Goal: Information Seeking & Learning: Learn about a topic

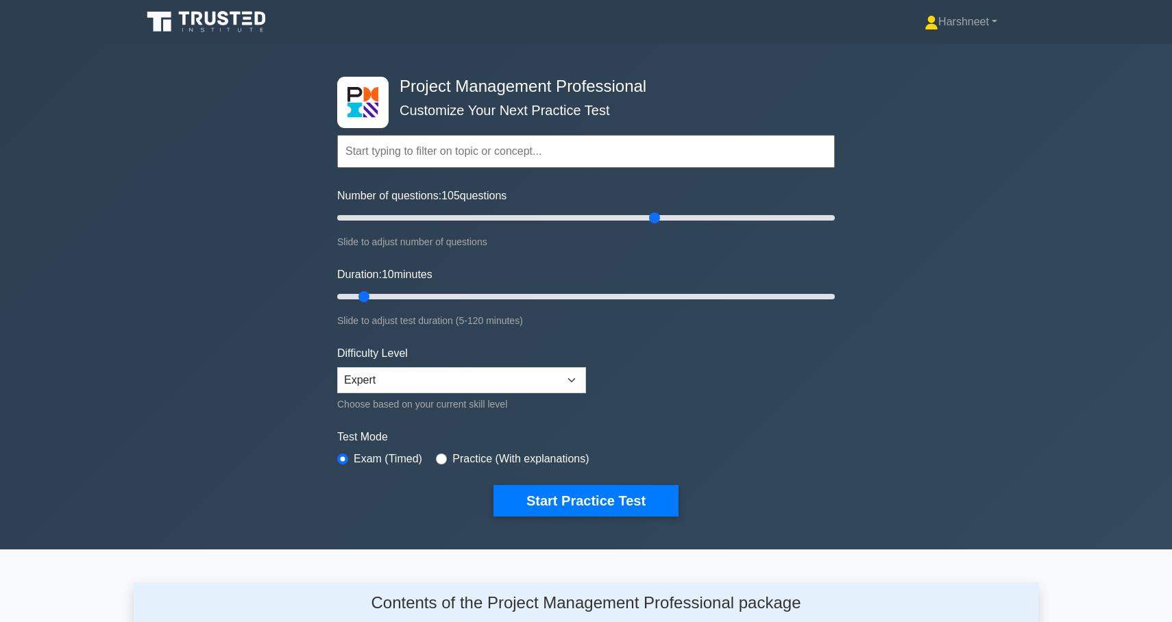
drag, startPoint x: 354, startPoint y: 212, endPoint x: 652, endPoint y: 229, distance: 298.5
click at [652, 229] on div "Number of questions: 105 questions Slide to adjust number of questions" at bounding box center [585, 219] width 497 height 62
drag, startPoint x: 654, startPoint y: 216, endPoint x: 607, endPoint y: 210, distance: 47.7
click at [607, 210] on input "Number of questions: 110 questions" at bounding box center [585, 218] width 497 height 16
drag, startPoint x: 604, startPoint y: 214, endPoint x: 584, endPoint y: 213, distance: 20.6
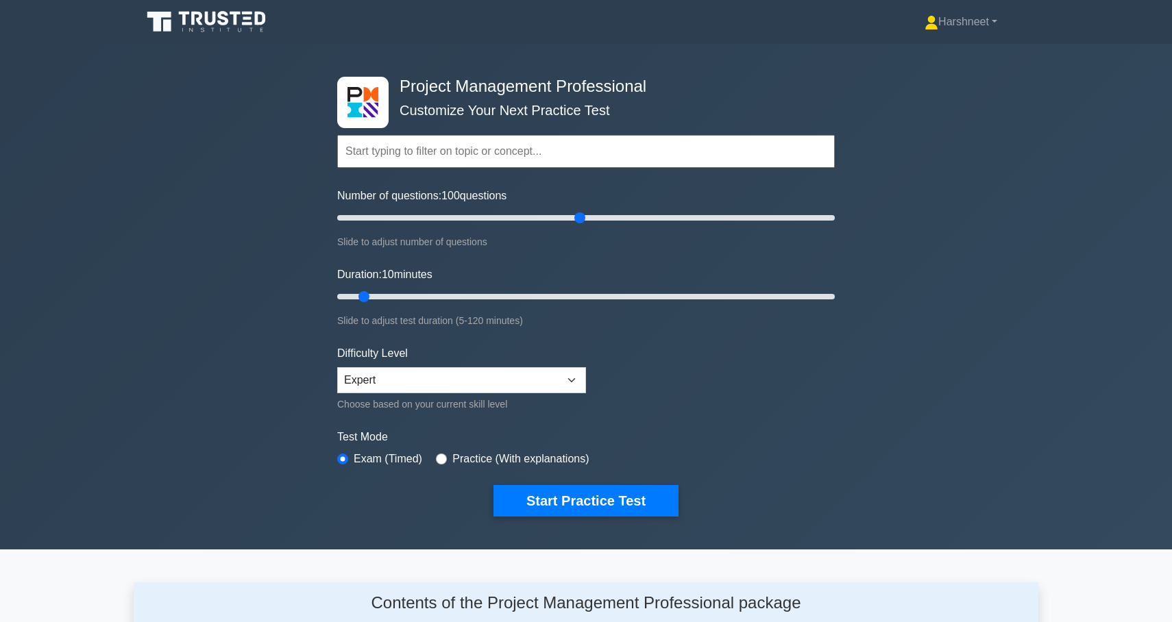
type input "100"
click at [584, 213] on input "Number of questions: 100 questions" at bounding box center [585, 218] width 497 height 16
drag, startPoint x: 359, startPoint y: 295, endPoint x: 988, endPoint y: 328, distance: 629.8
type input "120"
click at [988, 328] on div "Project Management Professional Customize Your Next Practice Test Topics Scope …" at bounding box center [586, 297] width 1172 height 506
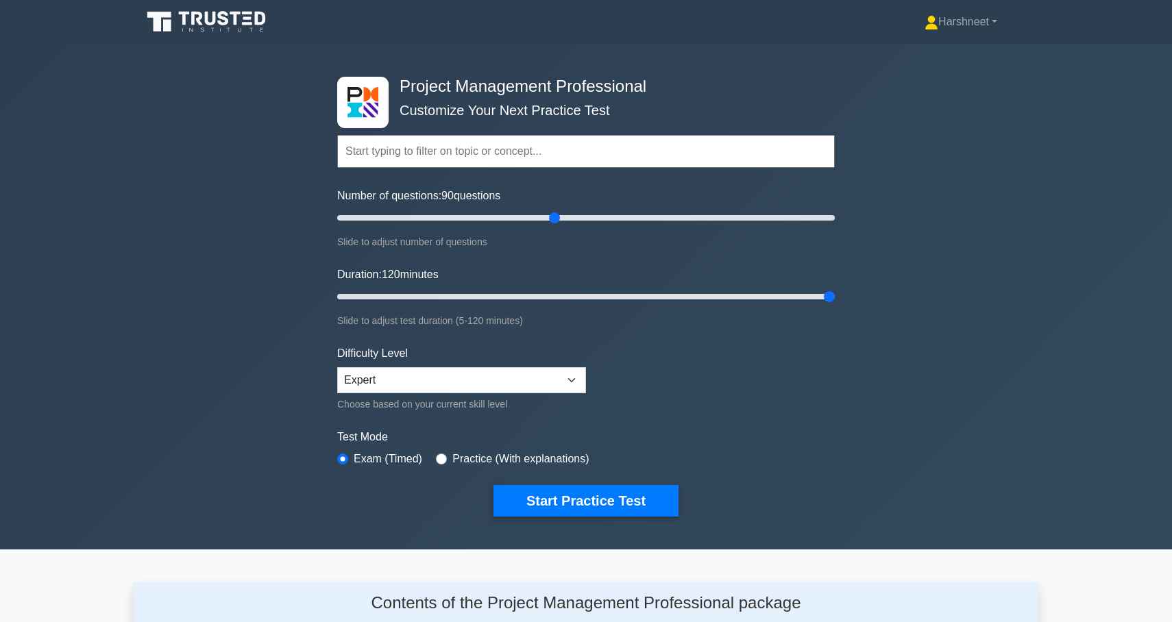
drag, startPoint x: 578, startPoint y: 214, endPoint x: 551, endPoint y: 216, distance: 27.4
type input "90"
click at [551, 216] on input "Number of questions: 90 questions" at bounding box center [585, 218] width 497 height 16
click at [523, 497] on button "Start Practice Test" at bounding box center [585, 501] width 185 height 32
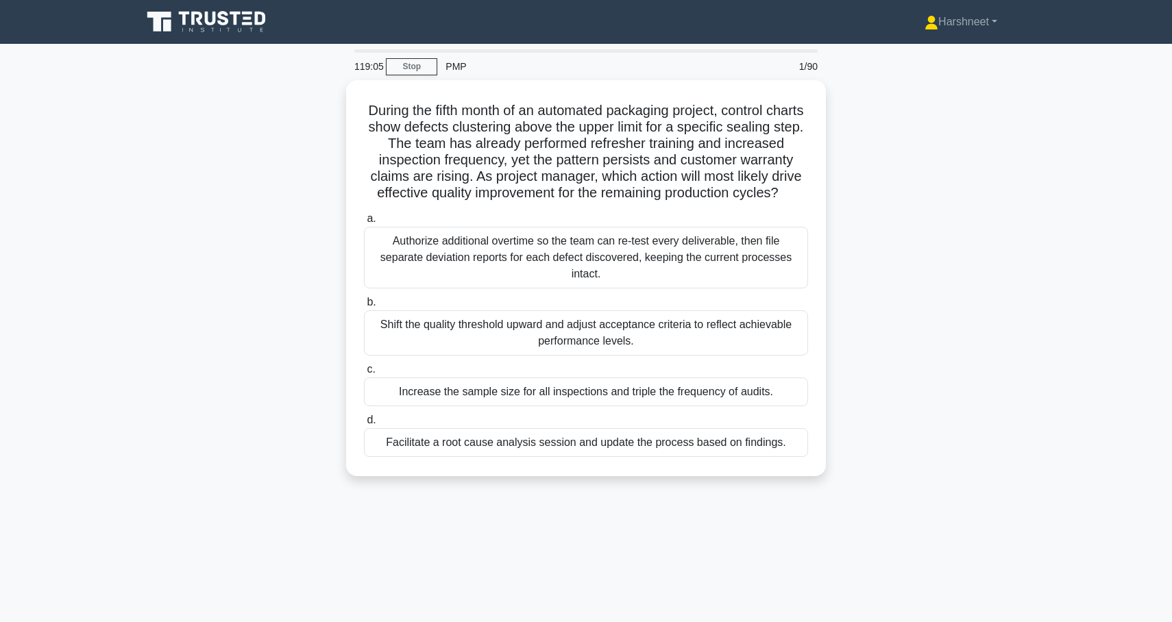
drag, startPoint x: 366, startPoint y: 107, endPoint x: 843, endPoint y: 455, distance: 590.3
click at [843, 455] on div "During the fifth month of an automated packaging project, control charts show d…" at bounding box center [586, 286] width 904 height 412
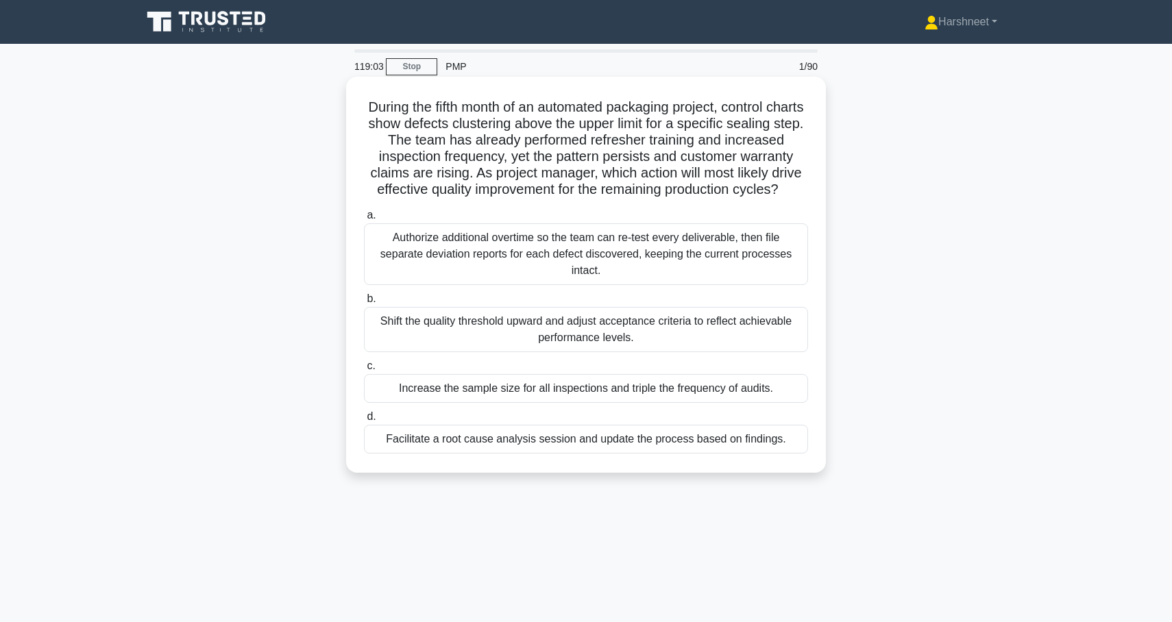
copy div "During the fifth month of an automated packaging project, control charts show d…"
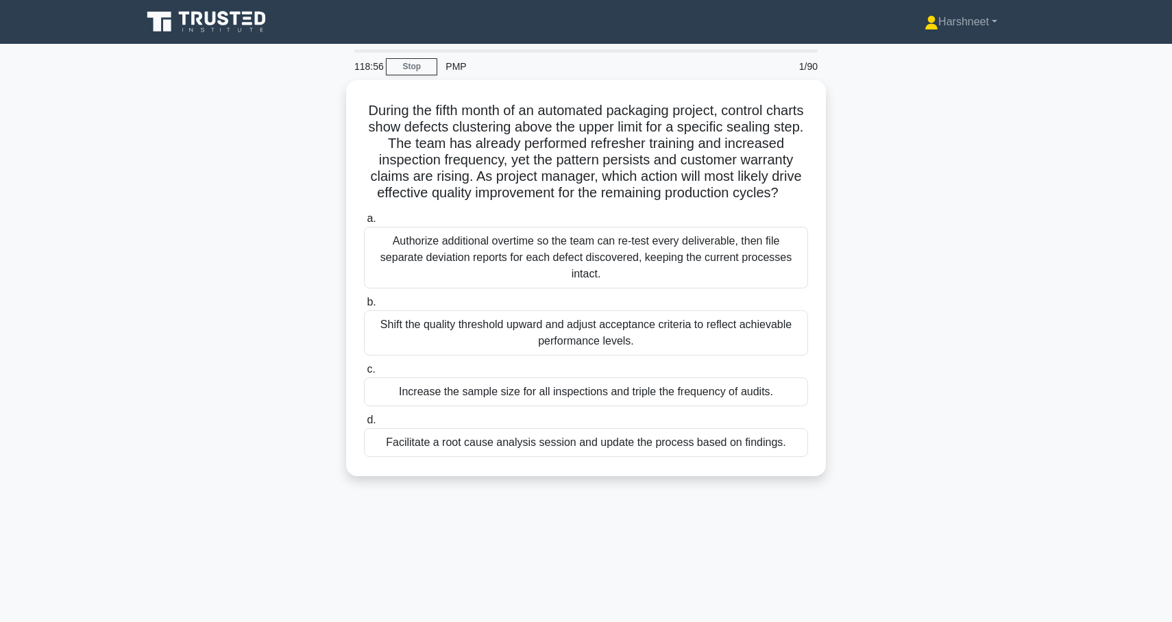
click at [218, 338] on div "During the fifth month of an automated packaging project, control charts show d…" at bounding box center [586, 286] width 904 height 412
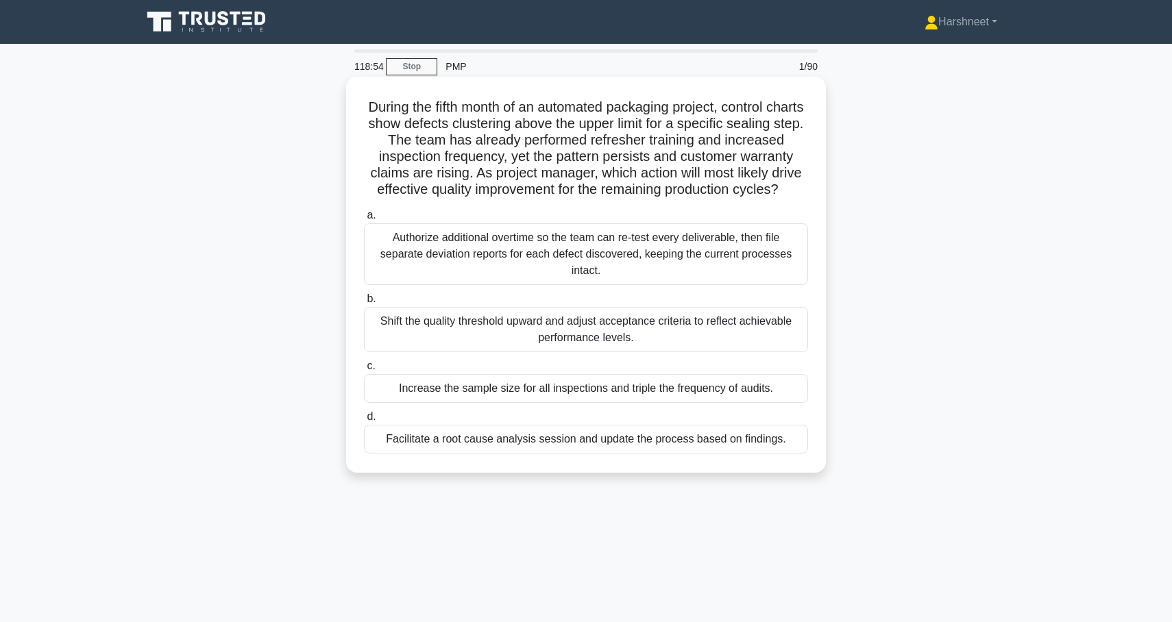
click at [414, 441] on div "Facilitate a root cause analysis session and update the process based on findin…" at bounding box center [586, 439] width 444 height 29
click at [364, 421] on input "d. Facilitate a root cause analysis session and update the process based on fin…" at bounding box center [364, 416] width 0 height 9
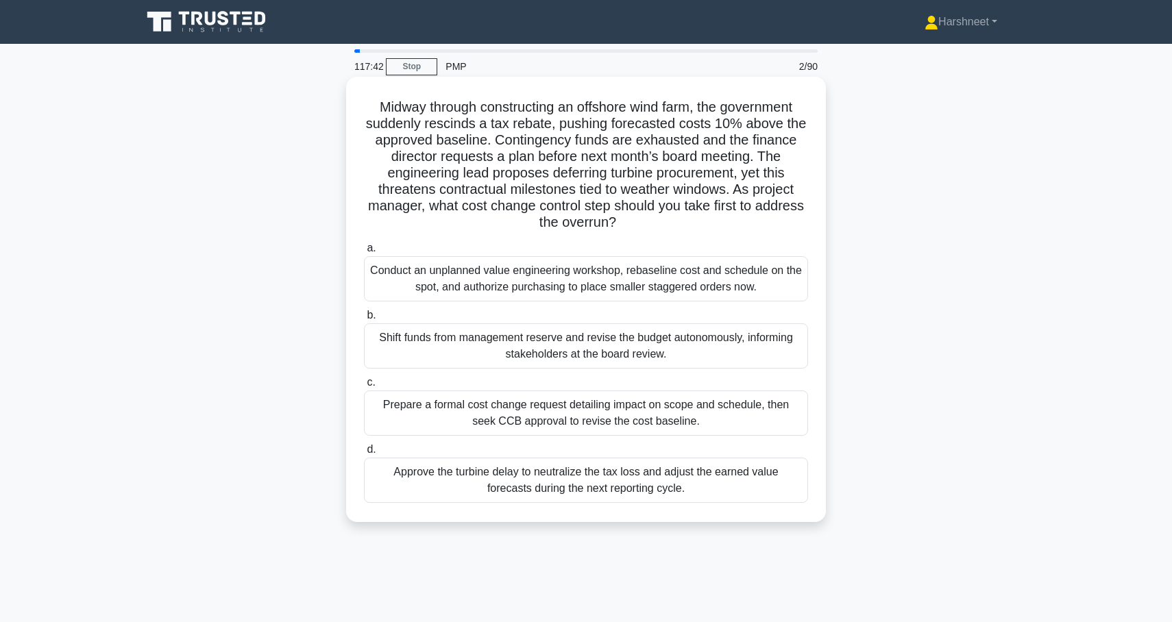
drag, startPoint x: 379, startPoint y: 106, endPoint x: 738, endPoint y: 488, distance: 524.4
click at [738, 488] on div "Midway through constructing an offshore wind farm, the government suddenly resc…" at bounding box center [585, 299] width 469 height 434
copy div "Loremi dolorsi ametconsecte ad elitsedd eius temp, inc utlaboreet dolorema aliq…"
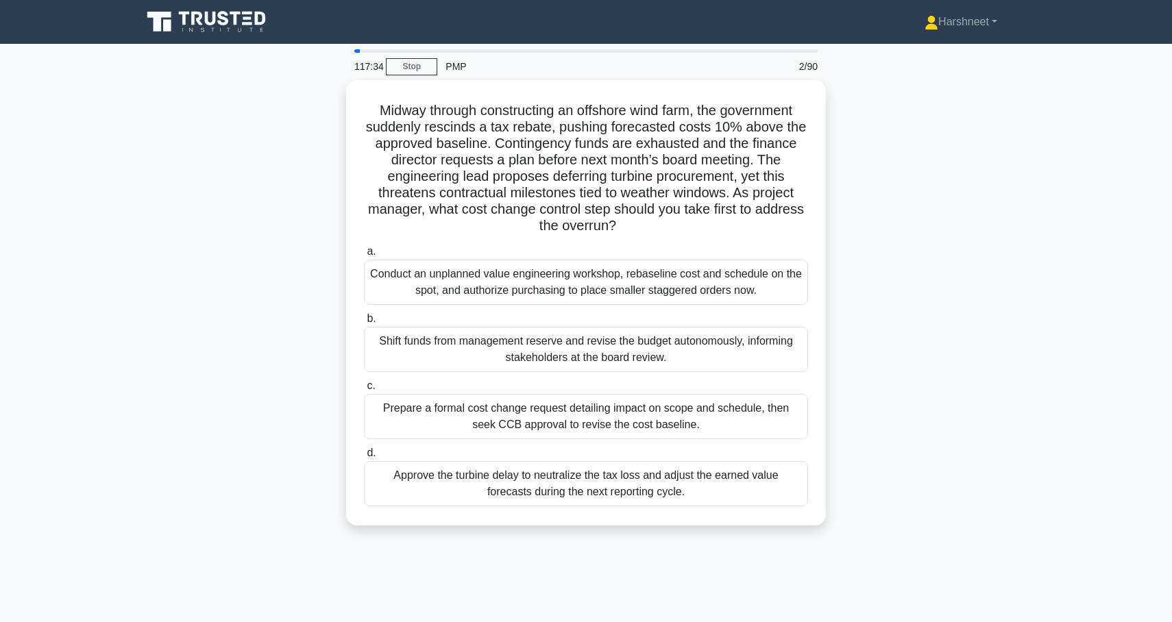
click at [275, 423] on div "Midway through constructing an offshore wind farm, the government suddenly resc…" at bounding box center [586, 311] width 904 height 462
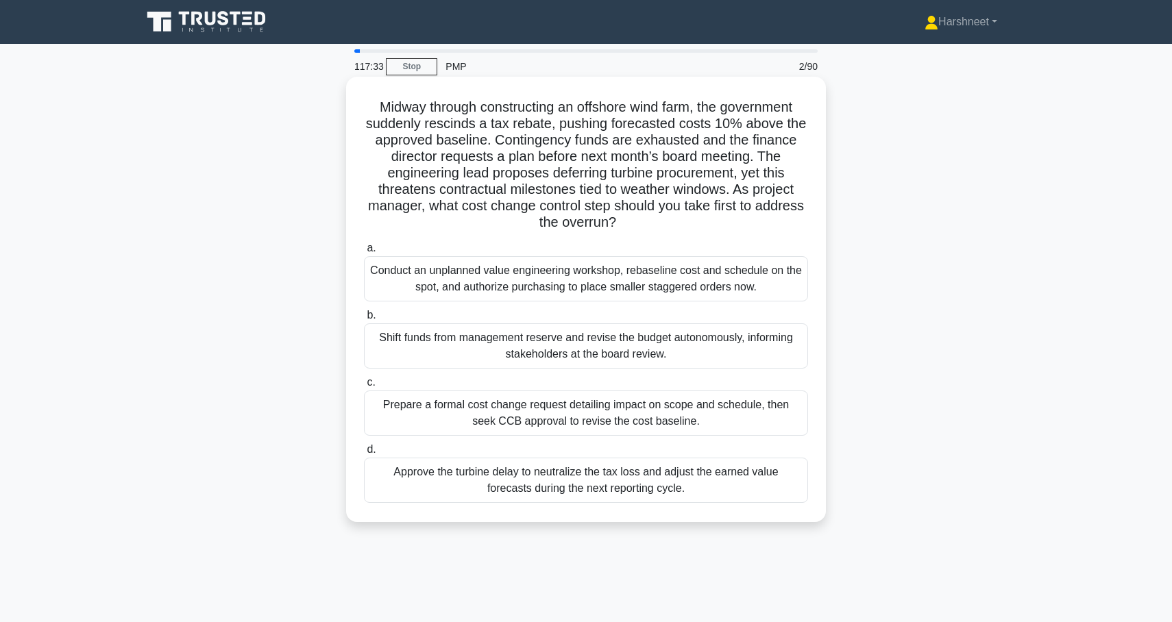
click at [401, 411] on div "Prepare a formal cost change request detailing impact on scope and schedule, th…" at bounding box center [586, 413] width 444 height 45
click at [364, 387] on input "c. Prepare a formal cost change request detailing impact on scope and schedule,…" at bounding box center [364, 382] width 0 height 9
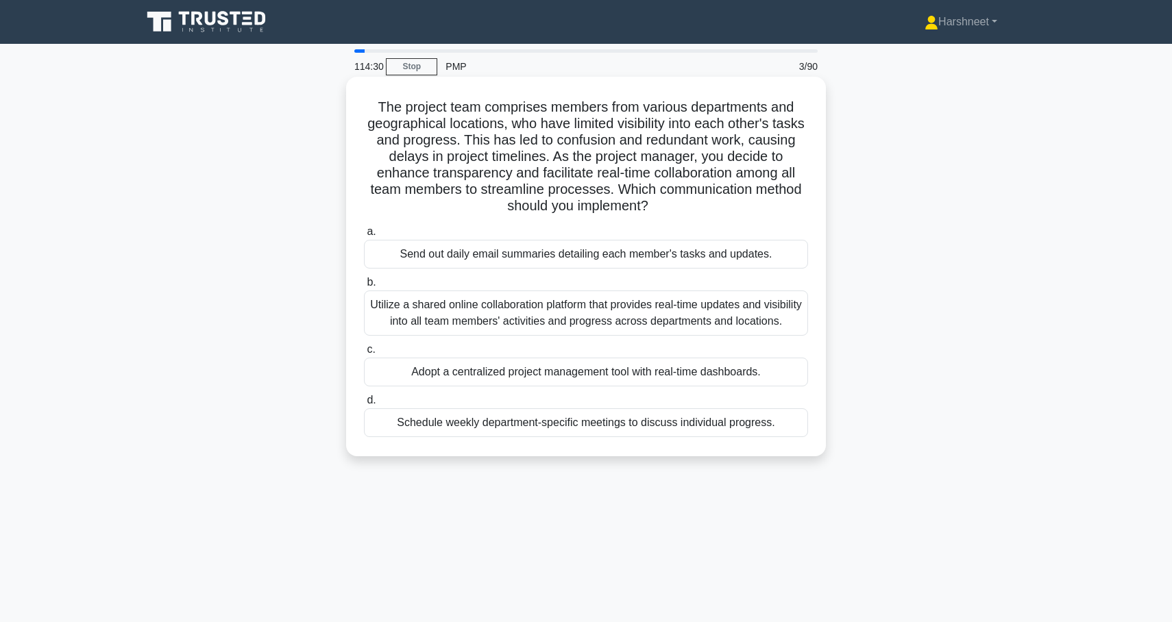
click at [441, 334] on div "Utilize a shared online collaboration platform that provides real-time updates …" at bounding box center [586, 312] width 444 height 45
click at [364, 287] on input "b. Utilize a shared online collaboration platform that provides real-time updat…" at bounding box center [364, 282] width 0 height 9
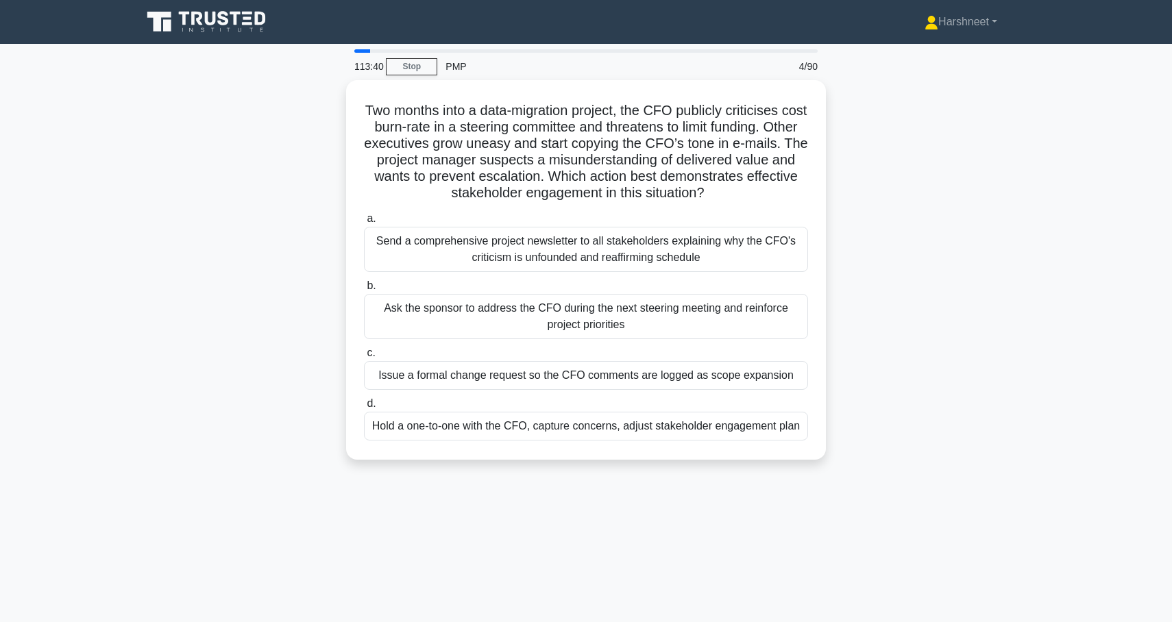
drag, startPoint x: 365, startPoint y: 108, endPoint x: 910, endPoint y: 463, distance: 650.1
click at [910, 463] on div "Two months into a data-migration project, the CFO publicly criticises cost burn…" at bounding box center [586, 278] width 904 height 396
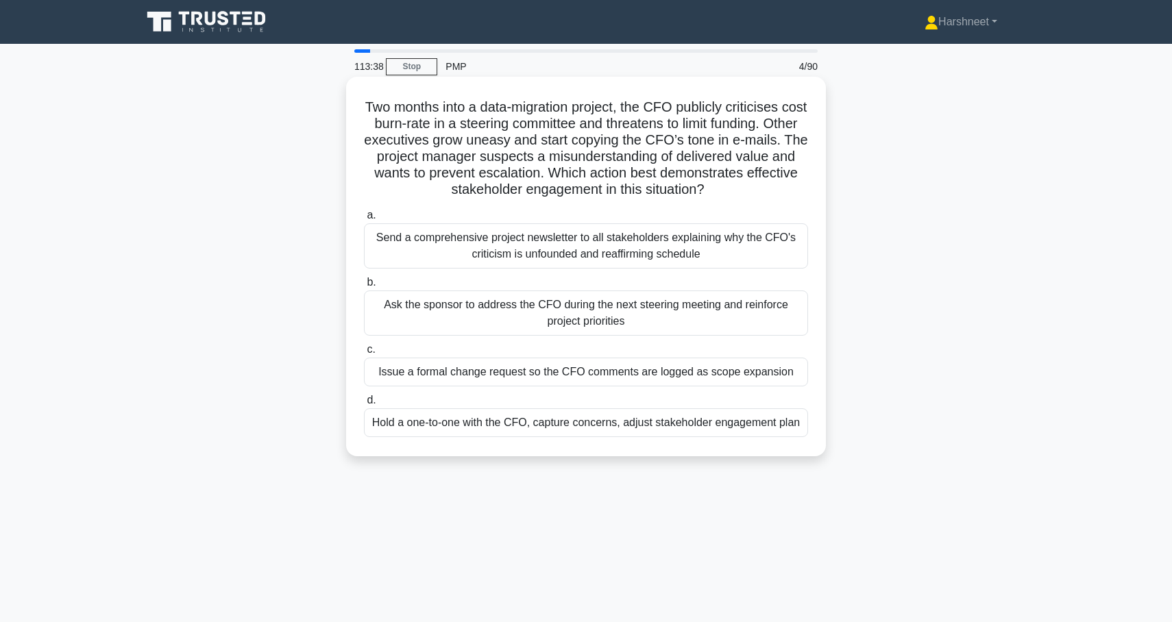
copy div "Two months into a data-migration project, the CFO publicly criticises cost burn…"
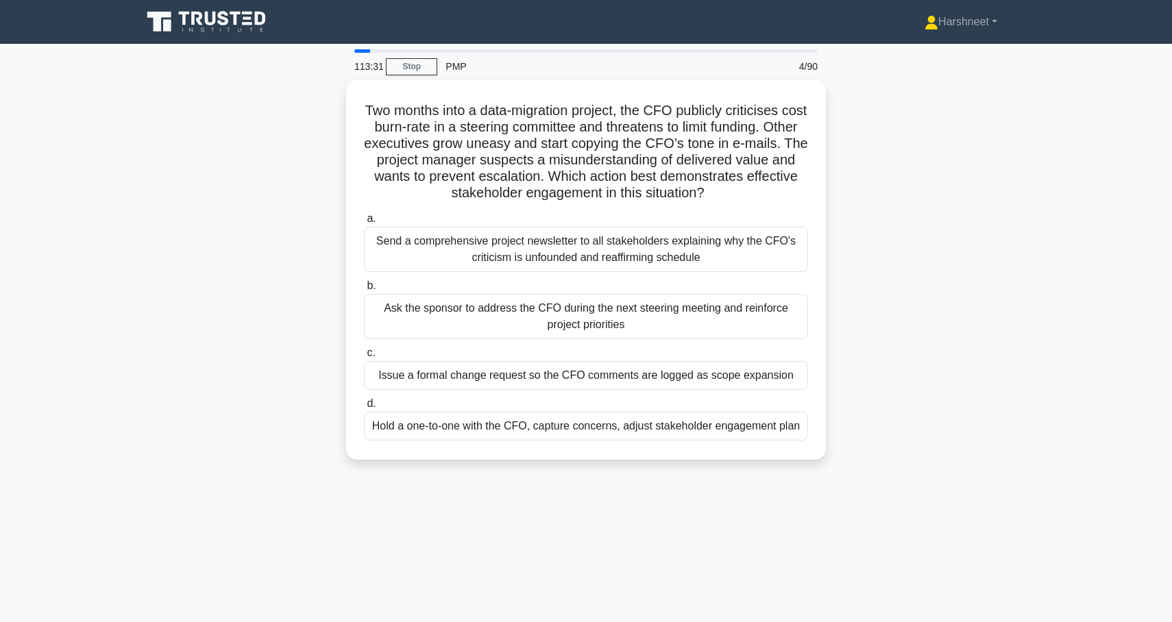
click at [177, 352] on div "Two months into a data-migration project, the CFO publicly criticises cost burn…" at bounding box center [586, 278] width 904 height 396
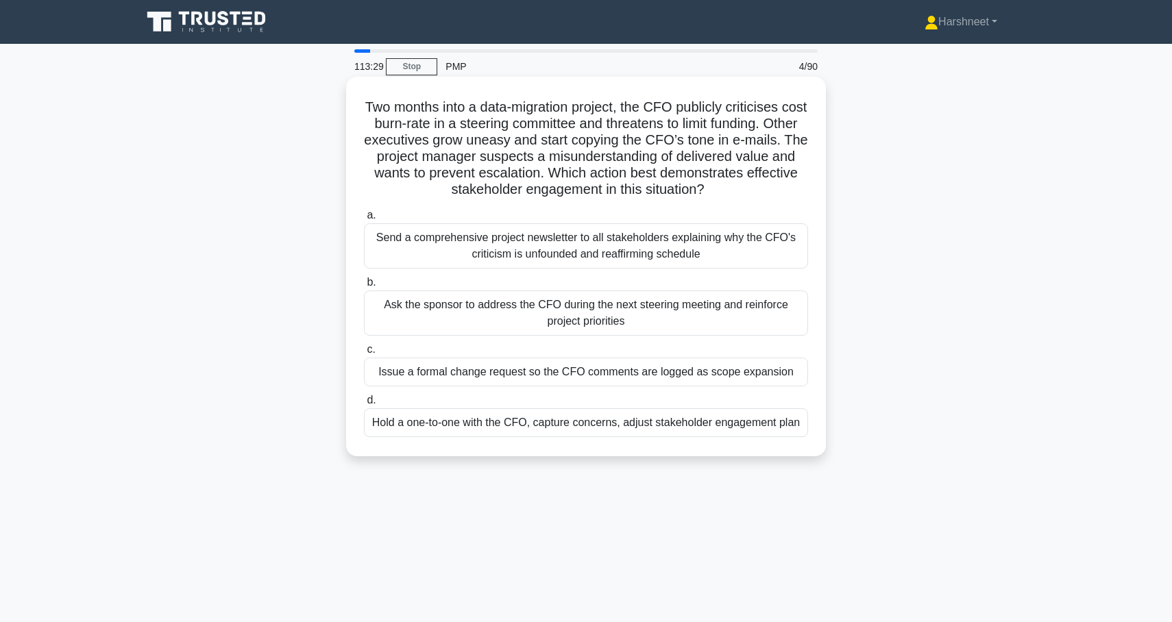
click at [425, 430] on div "Hold a one-to-one with the CFO, capture concerns, adjust stakeholder engagement…" at bounding box center [586, 422] width 444 height 29
click at [364, 405] on input "d. Hold a one-to-one with the CFO, capture concerns, adjust stakeholder engagem…" at bounding box center [364, 400] width 0 height 9
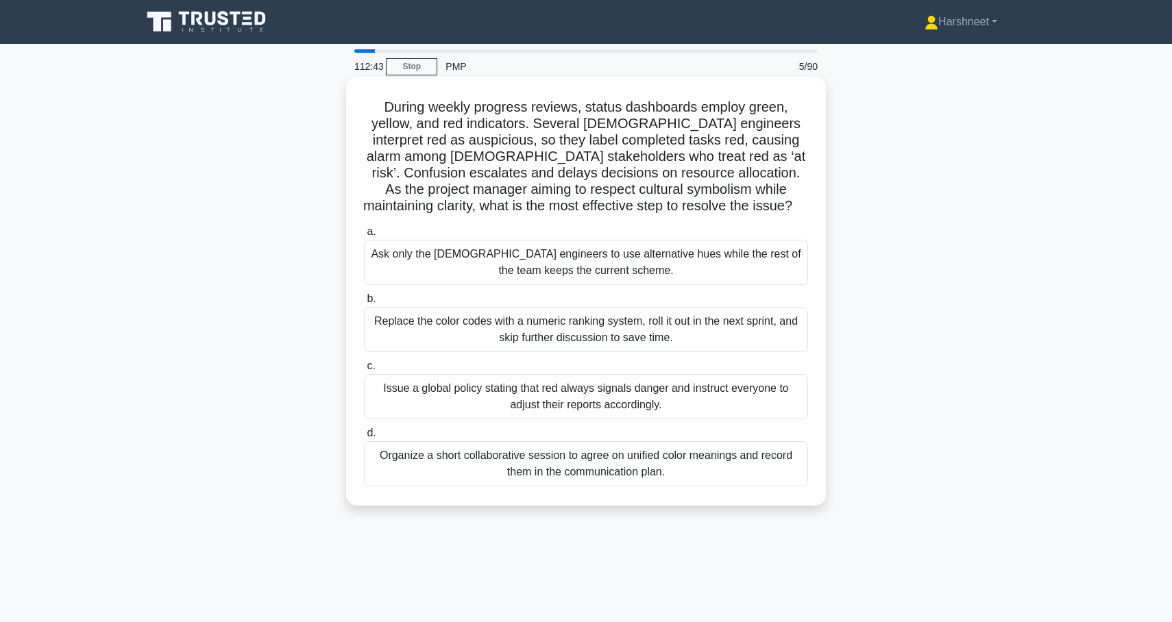
drag, startPoint x: 364, startPoint y: 106, endPoint x: 705, endPoint y: 494, distance: 516.6
click at [705, 494] on div "During weekly progress reviews, status dashboards employ green, yellow, and red…" at bounding box center [585, 291] width 469 height 418
copy div "During weekly progress reviews, status dashboards employ green, yellow, and red…"
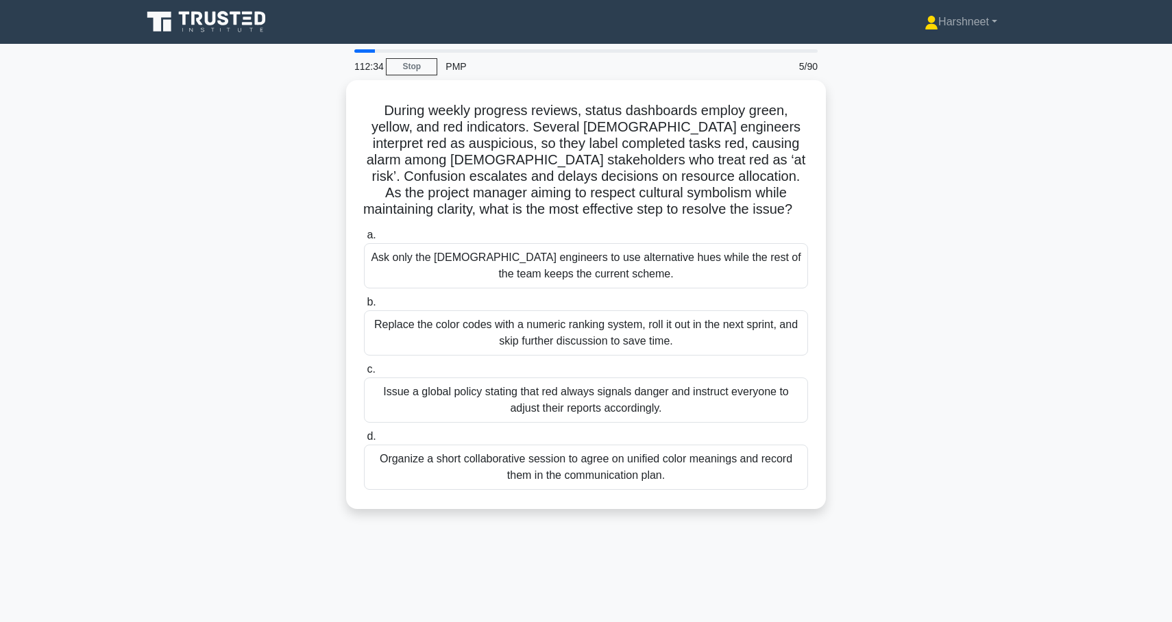
click at [330, 199] on div "During weekly progress reviews, status dashboards employ green, yellow, and red…" at bounding box center [586, 302] width 904 height 445
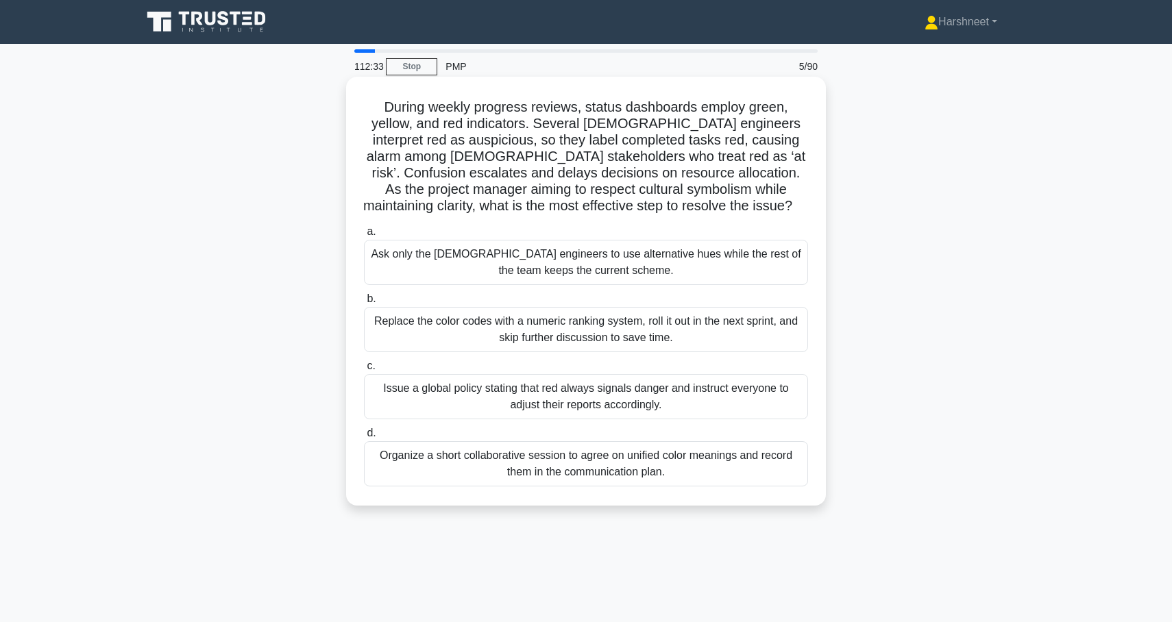
click at [434, 459] on div "Organize a short collaborative session to agree on unified color meanings and r…" at bounding box center [586, 463] width 444 height 45
click at [364, 438] on input "d. Organize a short collaborative session to agree on unified color meanings an…" at bounding box center [364, 433] width 0 height 9
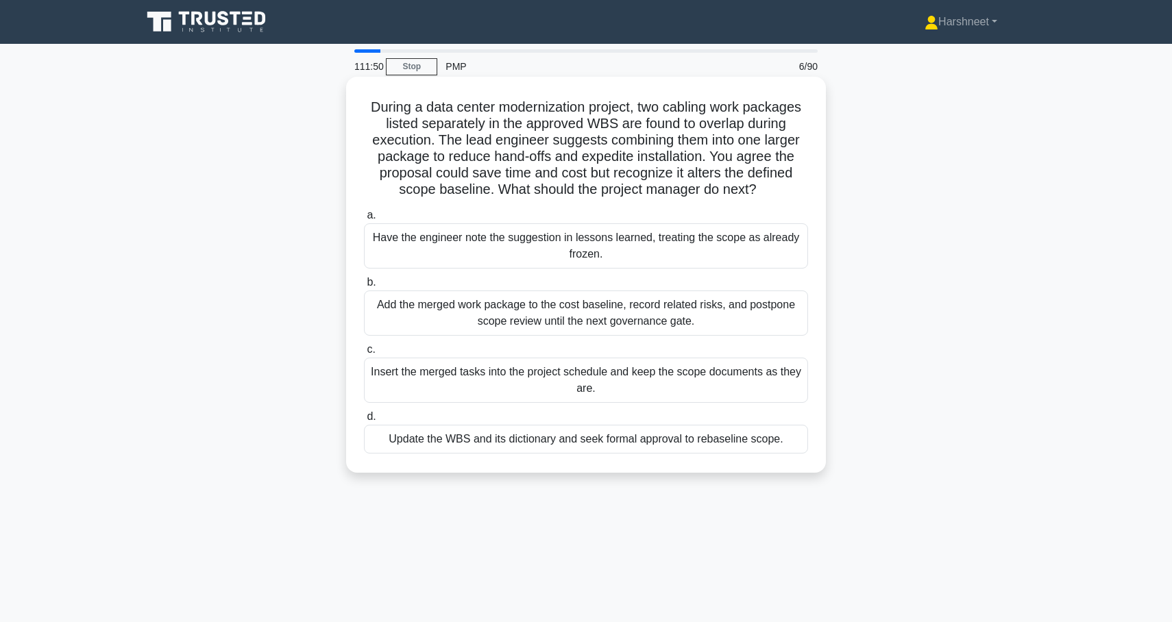
drag, startPoint x: 371, startPoint y: 106, endPoint x: 809, endPoint y: 462, distance: 564.0
click at [809, 462] on div "During a data center modernization project, two cabling work packages listed se…" at bounding box center [585, 274] width 469 height 385
copy div "During a data center modernization project, two cabling work packages listed se…"
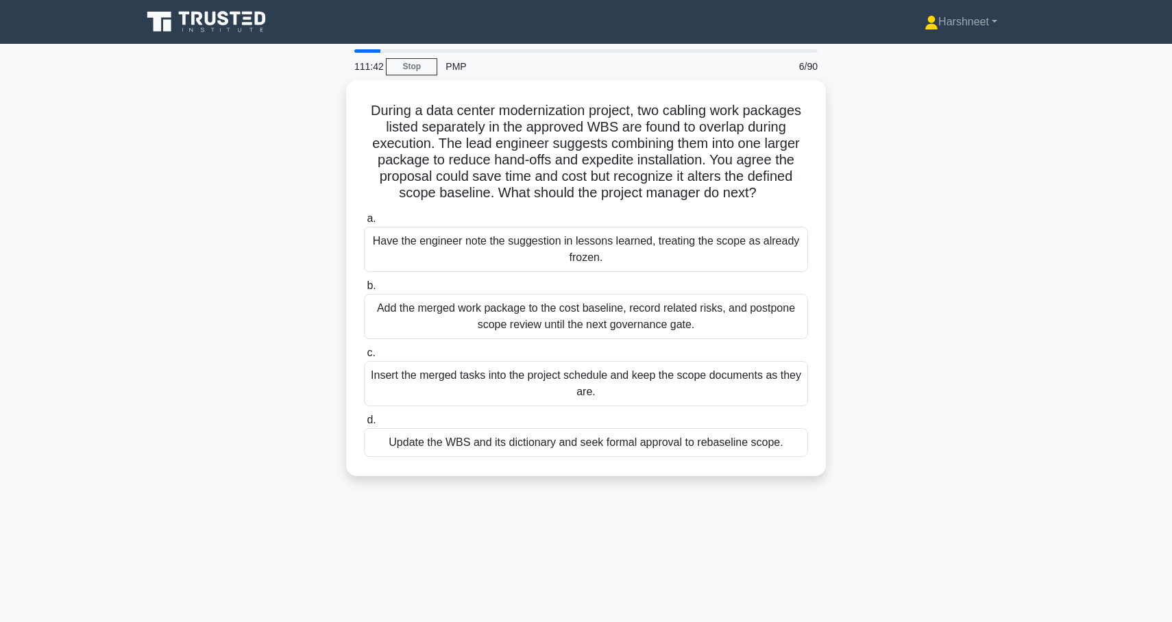
click at [235, 294] on div "During a data center modernization project, two cabling work packages listed se…" at bounding box center [586, 286] width 904 height 412
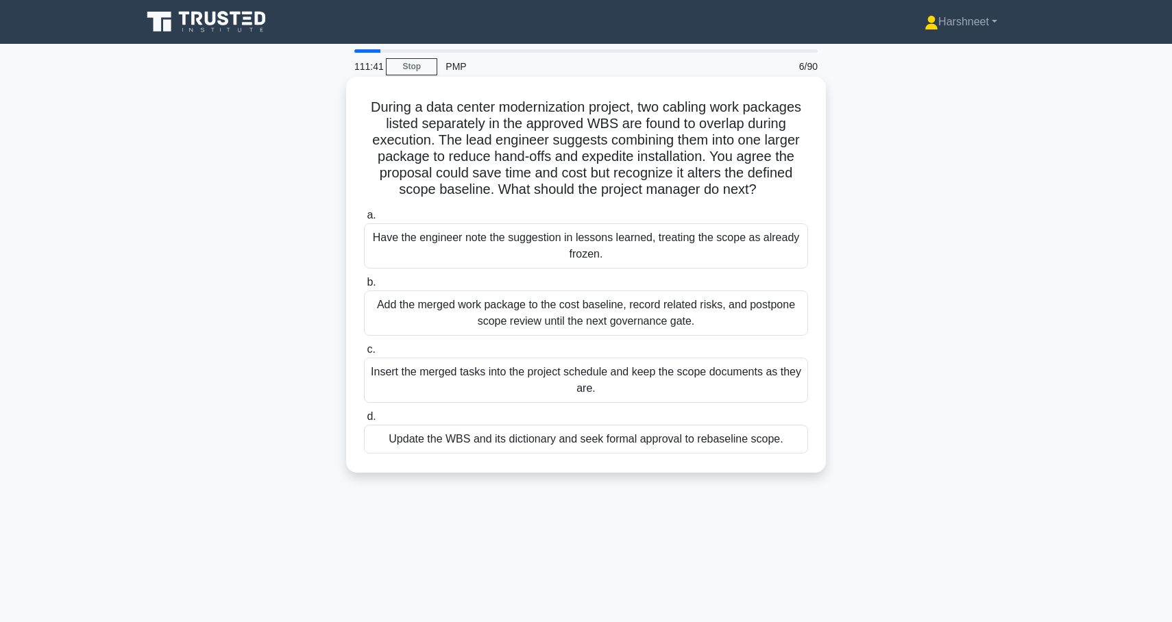
click at [438, 443] on div "Update the WBS and its dictionary and seek formal approval to rebaseline scope." at bounding box center [586, 439] width 444 height 29
click at [364, 421] on input "d. Update the WBS and its dictionary and seek formal approval to rebaseline sco…" at bounding box center [364, 416] width 0 height 9
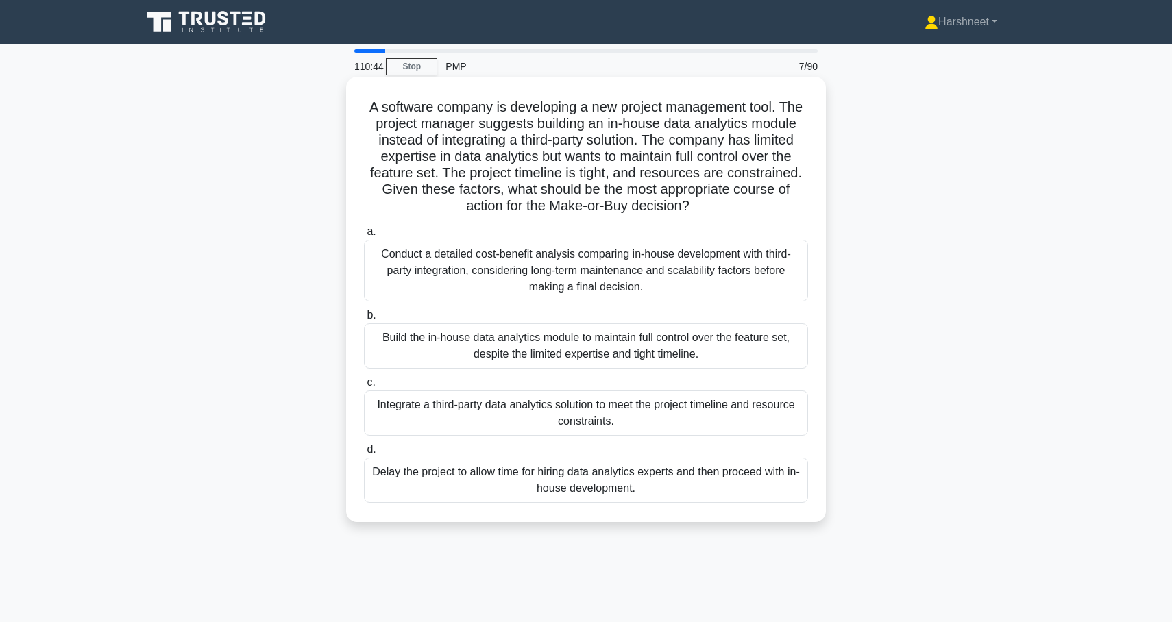
drag, startPoint x: 369, startPoint y: 108, endPoint x: 673, endPoint y: 512, distance: 505.9
click at [673, 512] on div "A software company is developing a new project management tool. The project man…" at bounding box center [585, 299] width 469 height 434
copy div "A software company is developing a new project management tool. The project man…"
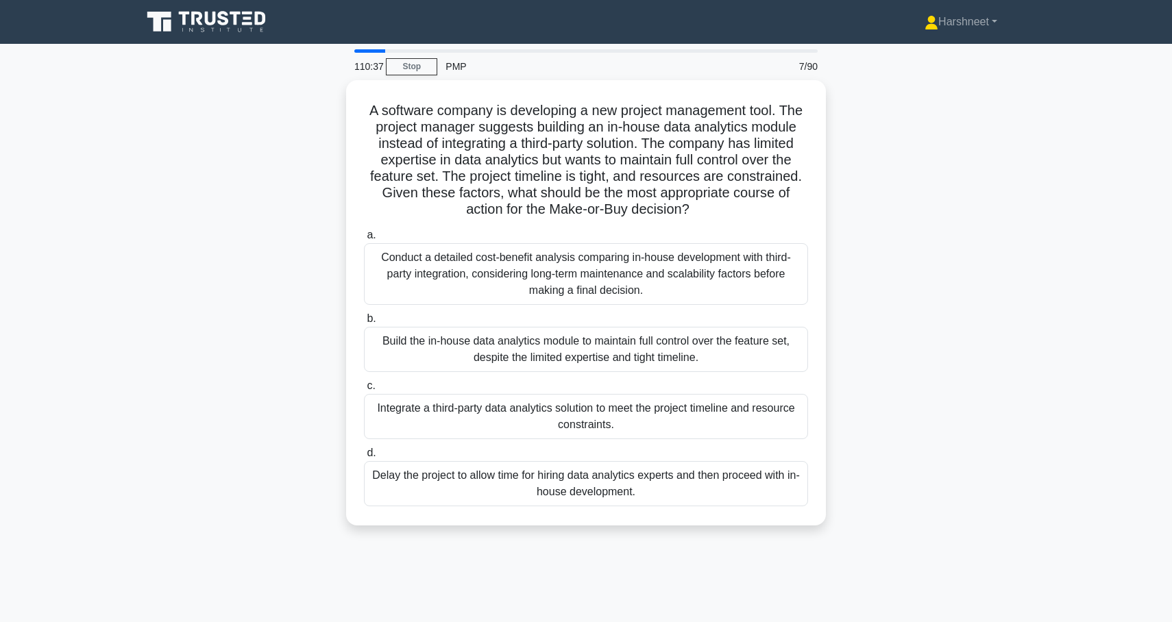
click at [264, 149] on div "A software company is developing a new project management tool. The project man…" at bounding box center [586, 311] width 904 height 462
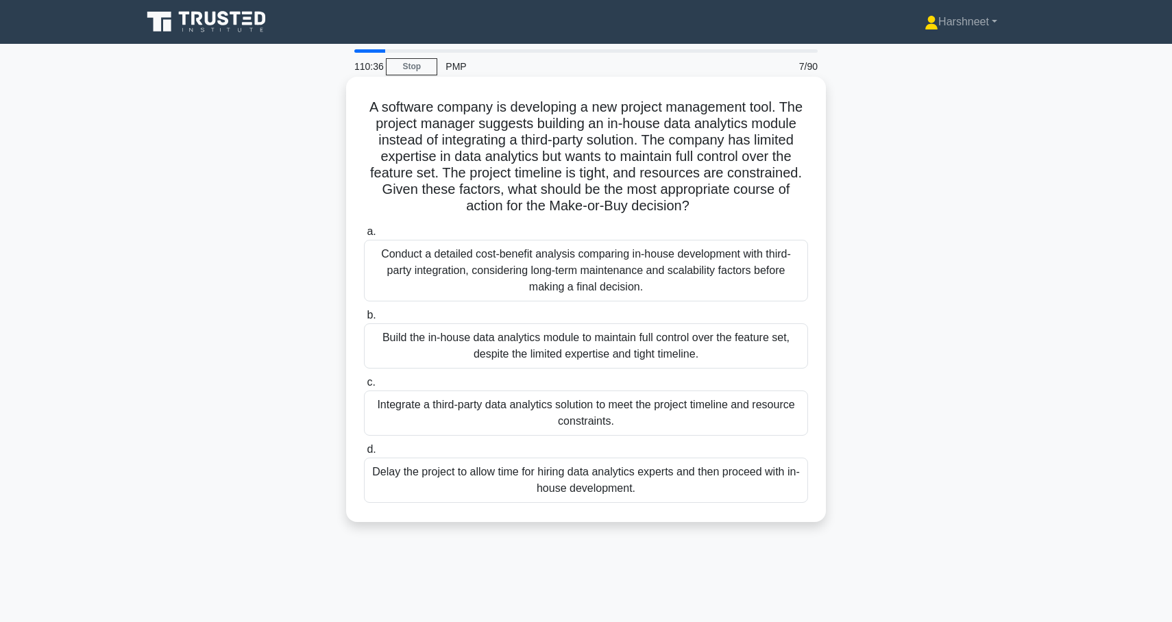
click at [404, 284] on div "Conduct a detailed cost-benefit analysis comparing in-house development with th…" at bounding box center [586, 271] width 444 height 62
click at [364, 236] on input "a. Conduct a detailed cost-benefit analysis comparing in-house development with…" at bounding box center [364, 231] width 0 height 9
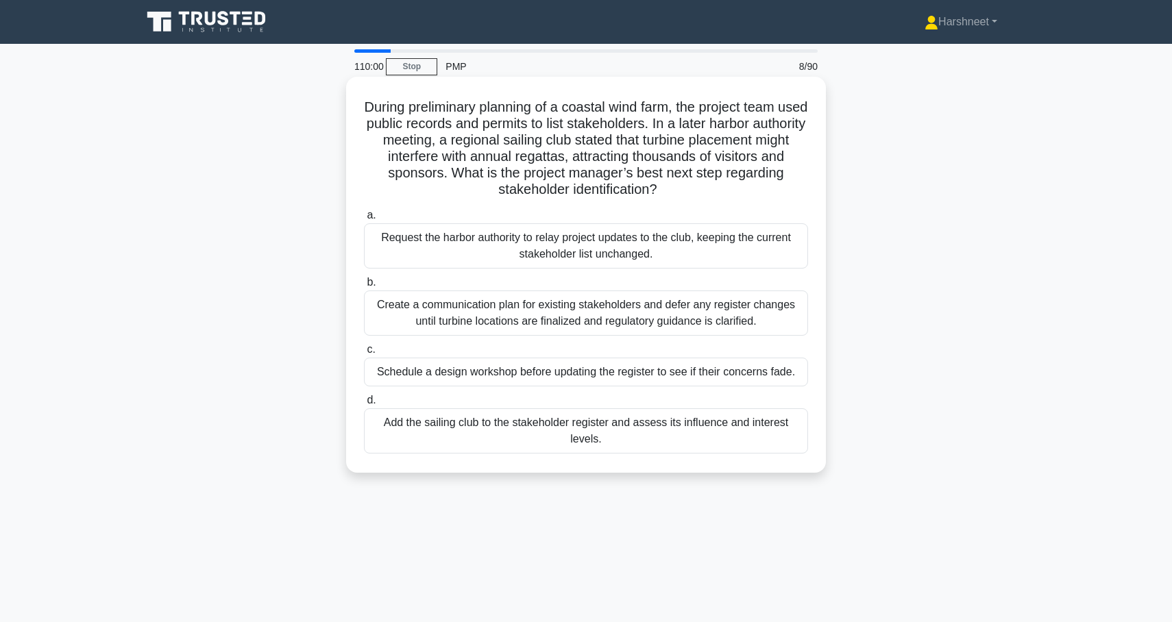
click at [424, 321] on div "Create a communication plan for existing stakeholders and defer any register ch…" at bounding box center [586, 312] width 444 height 45
click at [364, 287] on input "b. Create a communication plan for existing stakeholders and defer any register…" at bounding box center [364, 282] width 0 height 9
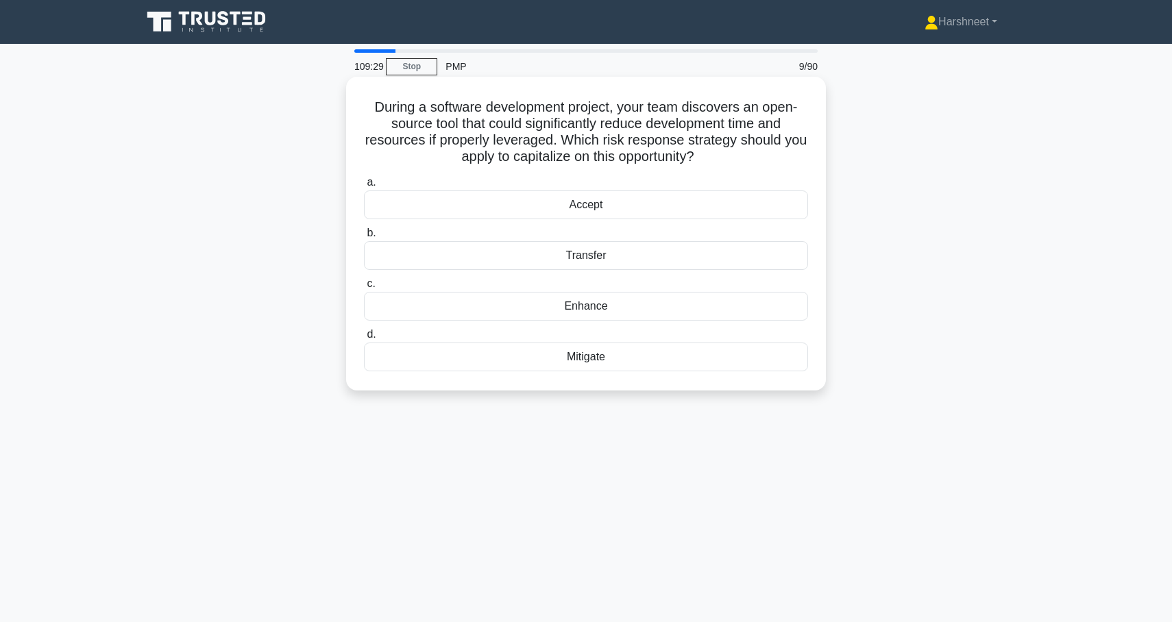
drag, startPoint x: 377, startPoint y: 108, endPoint x: 614, endPoint y: 370, distance: 352.6
click at [614, 370] on div "During a software development project, your team discovers an open-source tool …" at bounding box center [585, 233] width 469 height 303
copy div "During a software development project, your team discovers an open-source tool …"
click at [149, 283] on div "During a software development project, your team discovers an open-source tool …" at bounding box center [586, 245] width 904 height 330
click at [402, 312] on div "Enhance" at bounding box center [586, 306] width 444 height 29
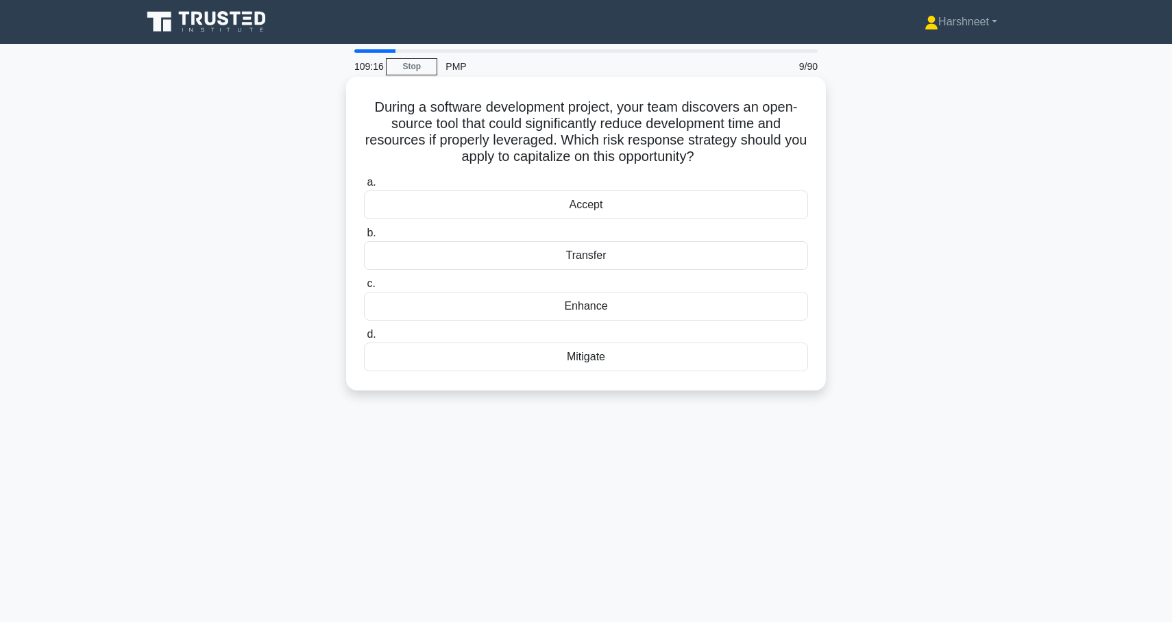
click at [364, 288] on input "c. Enhance" at bounding box center [364, 284] width 0 height 9
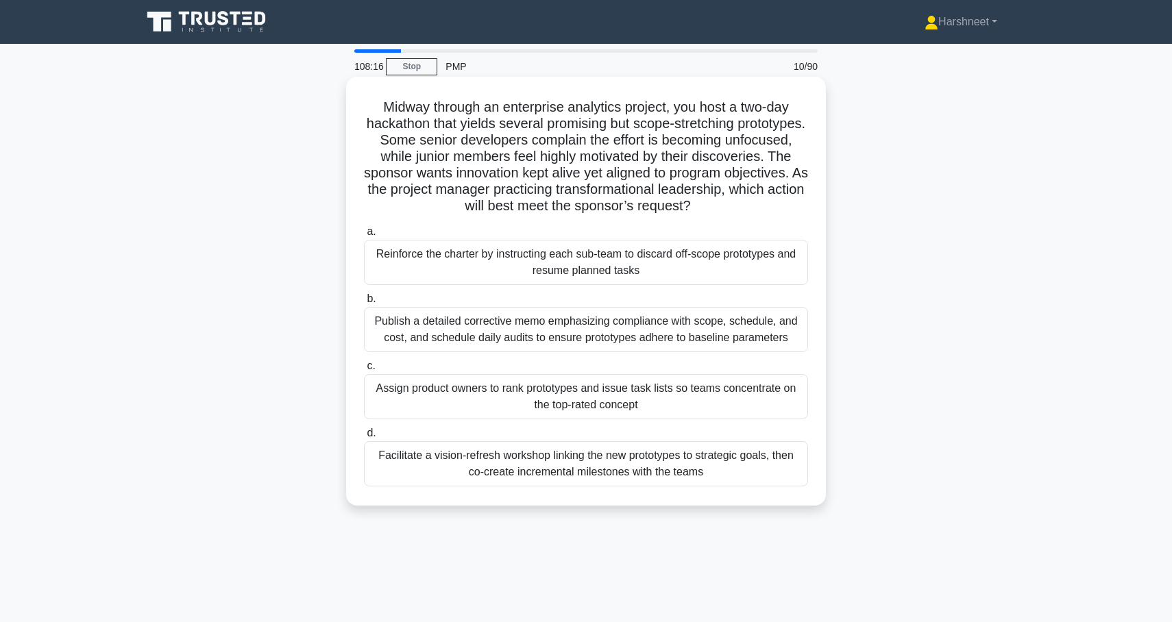
click at [428, 458] on div "Facilitate a vision-refresh workshop linking the new prototypes to strategic go…" at bounding box center [586, 463] width 444 height 45
click at [364, 438] on input "d. Facilitate a vision-refresh workshop linking the new prototypes to strategic…" at bounding box center [364, 433] width 0 height 9
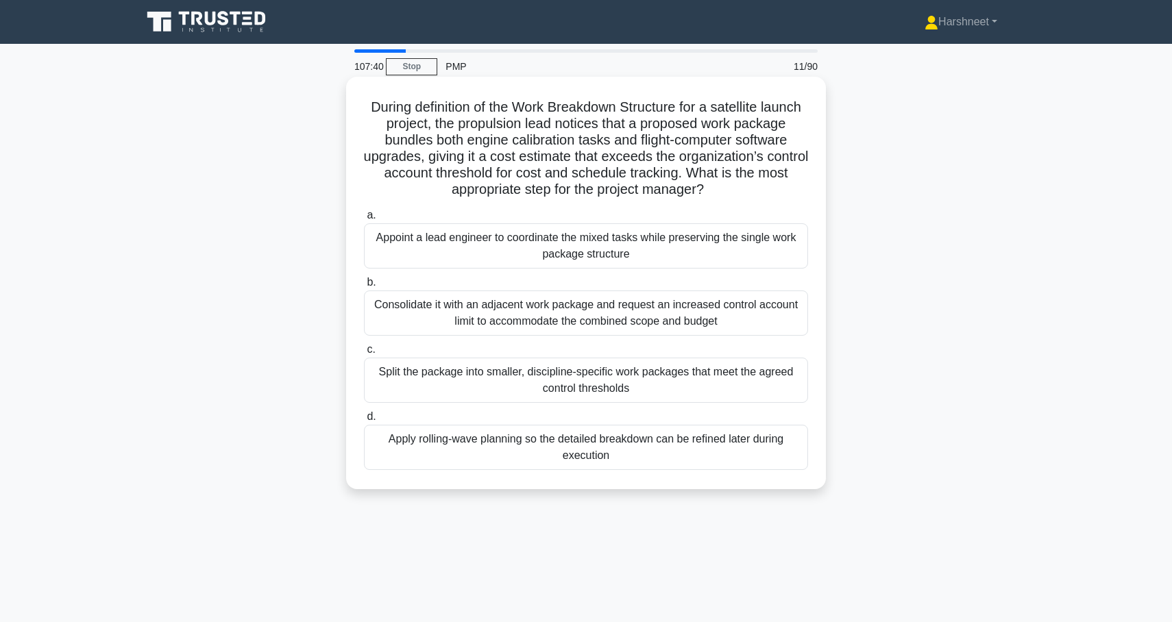
click at [463, 380] on div "Split the package into smaller, discipline-specific work packages that meet the…" at bounding box center [586, 380] width 444 height 45
click at [364, 354] on input "c. Split the package into smaller, discipline-specific work packages that meet …" at bounding box center [364, 349] width 0 height 9
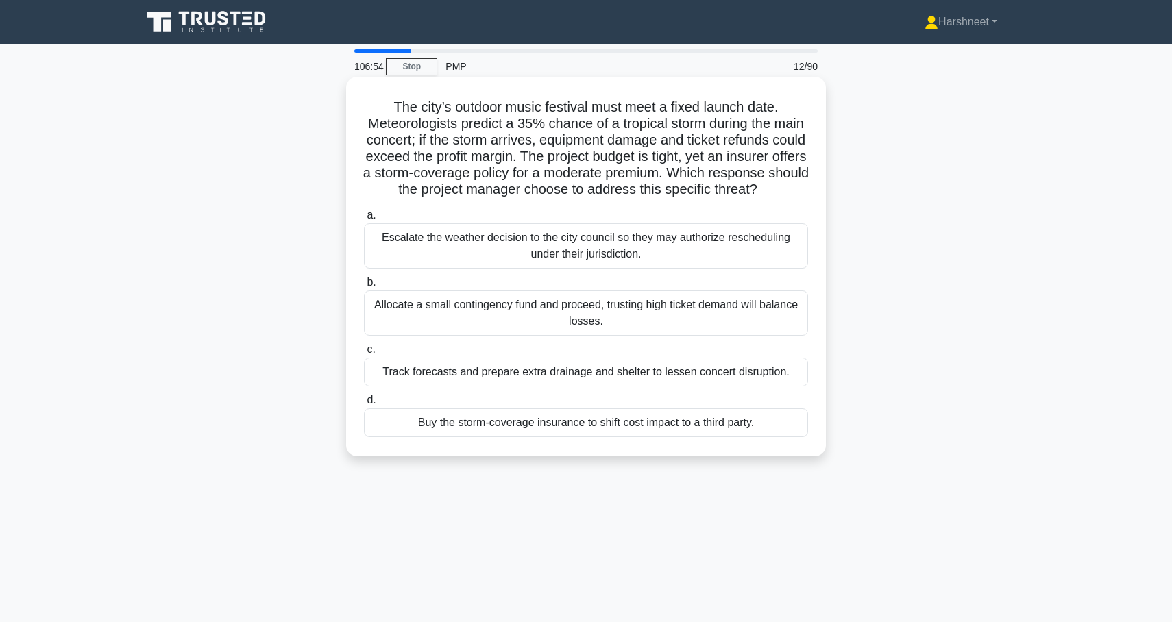
click at [419, 382] on div "Track forecasts and prepare extra drainage and shelter to lessen concert disrup…" at bounding box center [586, 372] width 444 height 29
click at [364, 354] on input "c. Track forecasts and prepare extra drainage and shelter to lessen concert dis…" at bounding box center [364, 349] width 0 height 9
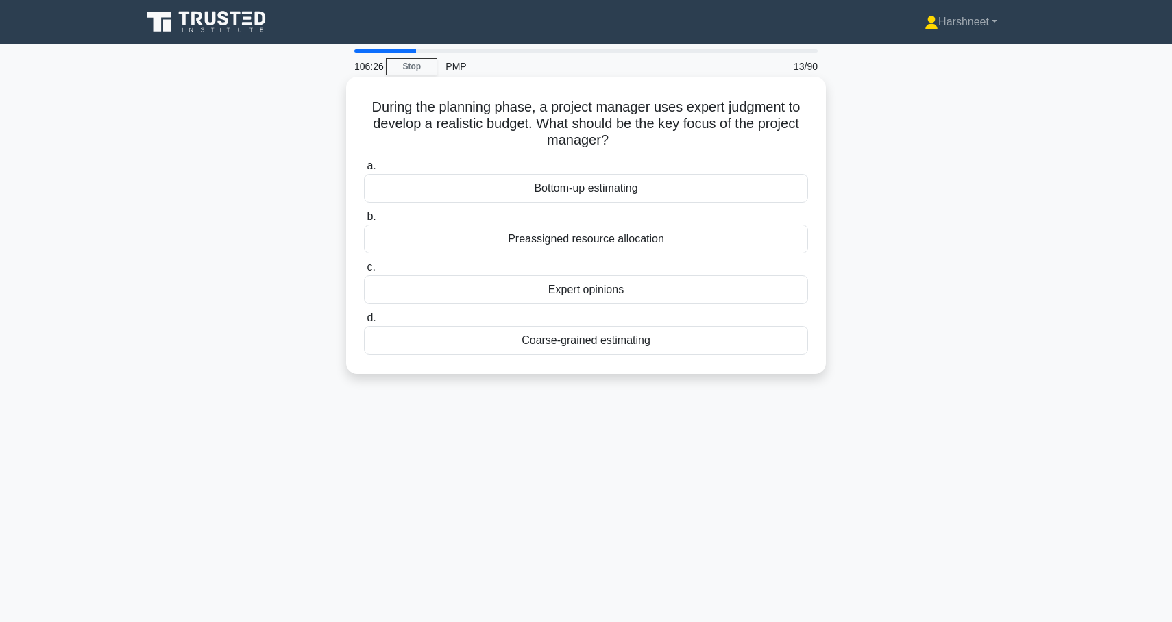
drag, startPoint x: 371, startPoint y: 106, endPoint x: 691, endPoint y: 364, distance: 411.2
click at [691, 364] on div "During the planning phase, a project manager uses expert judgment to develop a …" at bounding box center [585, 225] width 469 height 286
copy div "During the planning phase, a project manager uses expert judgment to develop a …"
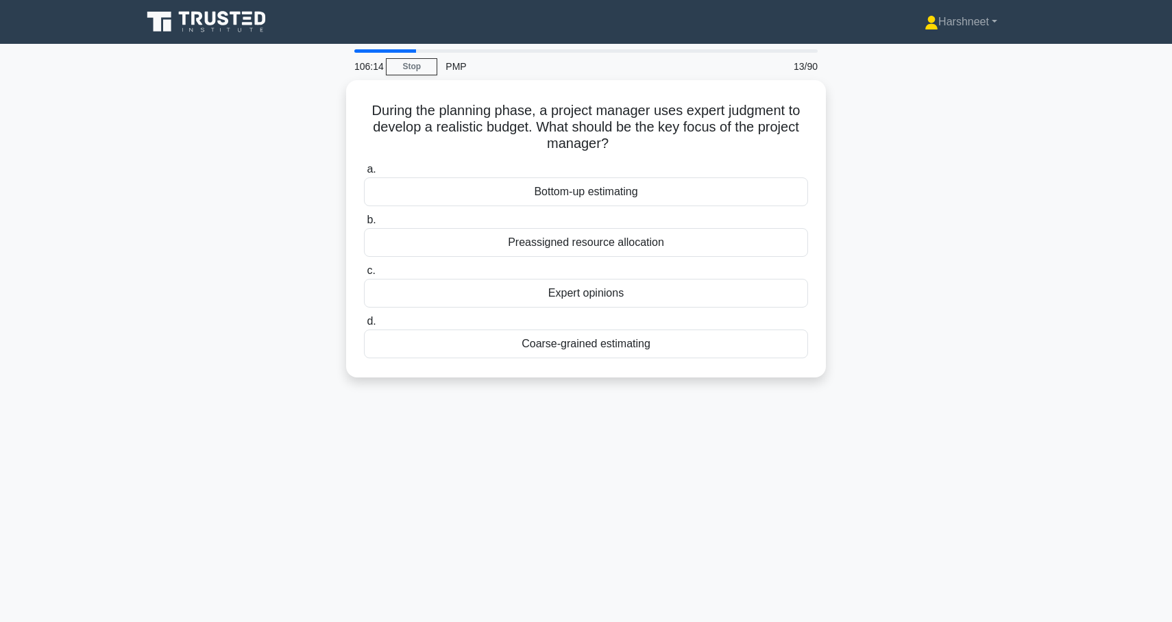
click at [259, 232] on div "During the planning phase, a project manager uses expert judgment to develop a …" at bounding box center [586, 237] width 904 height 314
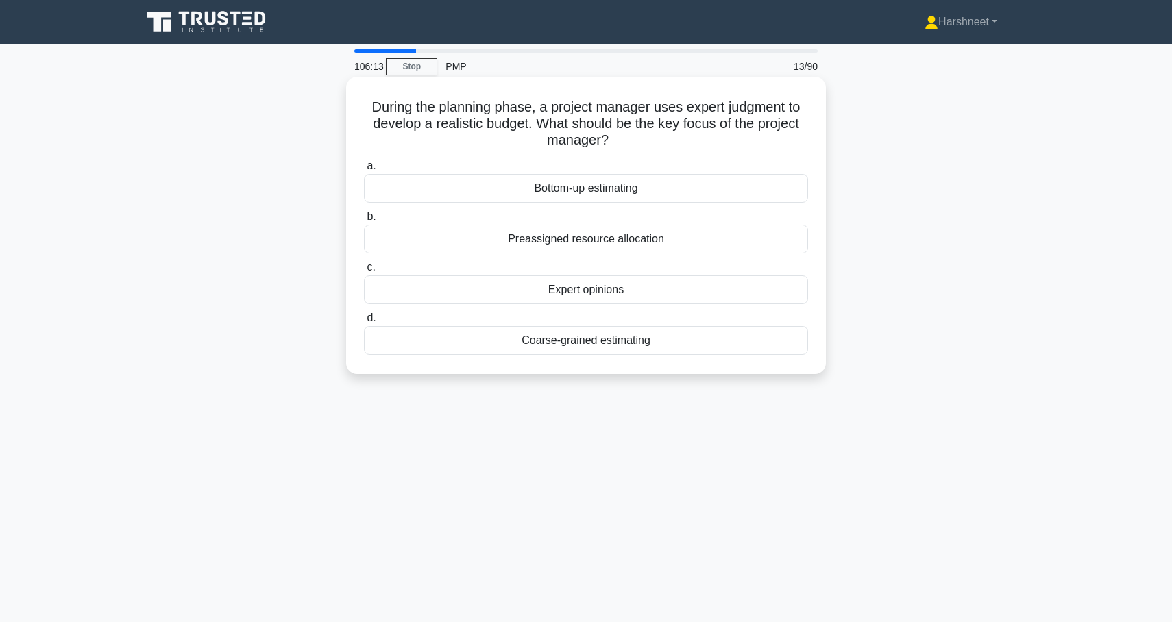
click at [564, 299] on div "Expert opinions" at bounding box center [586, 289] width 444 height 29
click at [364, 272] on input "c. Expert opinions" at bounding box center [364, 267] width 0 height 9
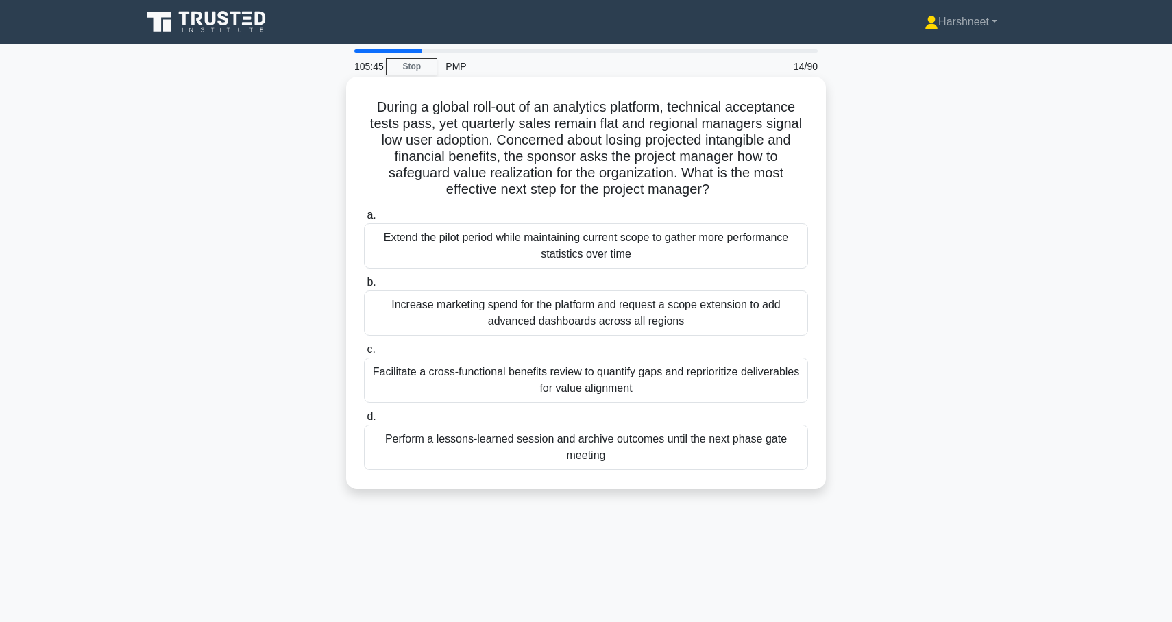
click at [396, 373] on div "Facilitate a cross-functional benefits review to quantify gaps and reprioritize…" at bounding box center [586, 380] width 444 height 45
click at [364, 354] on input "c. Facilitate a cross-functional benefits review to quantify gaps and repriorit…" at bounding box center [364, 349] width 0 height 9
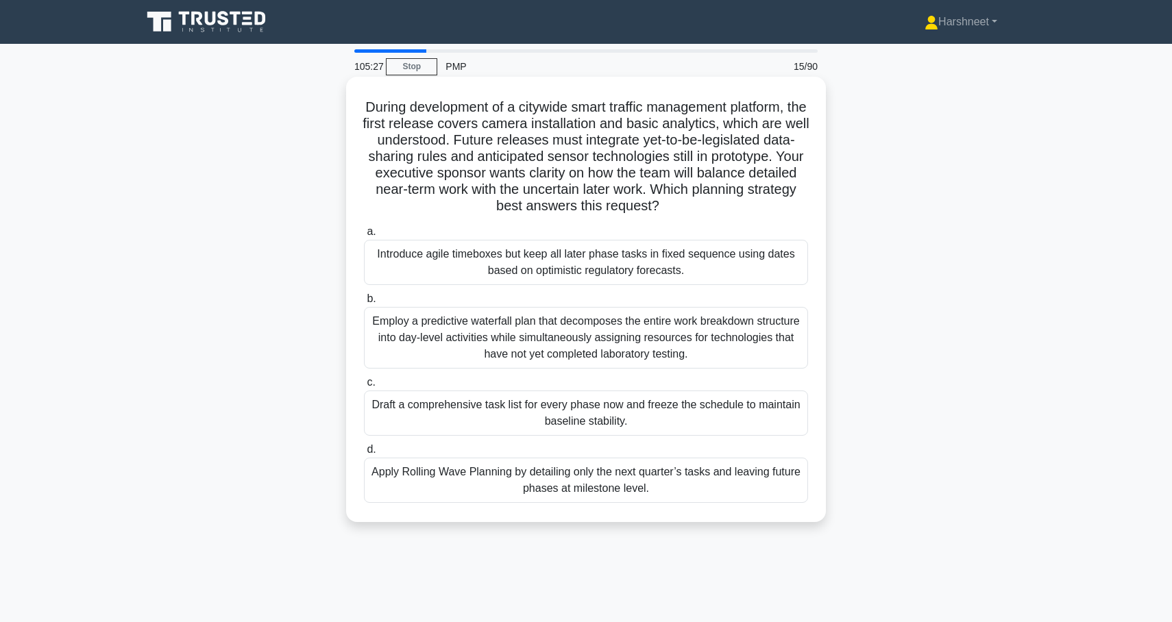
click at [401, 340] on div "Employ a predictive waterfall plan that decomposes the entire work breakdown st…" at bounding box center [586, 338] width 444 height 62
click at [364, 303] on input "b. Employ a predictive waterfall plan that decomposes the entire work breakdown…" at bounding box center [364, 299] width 0 height 9
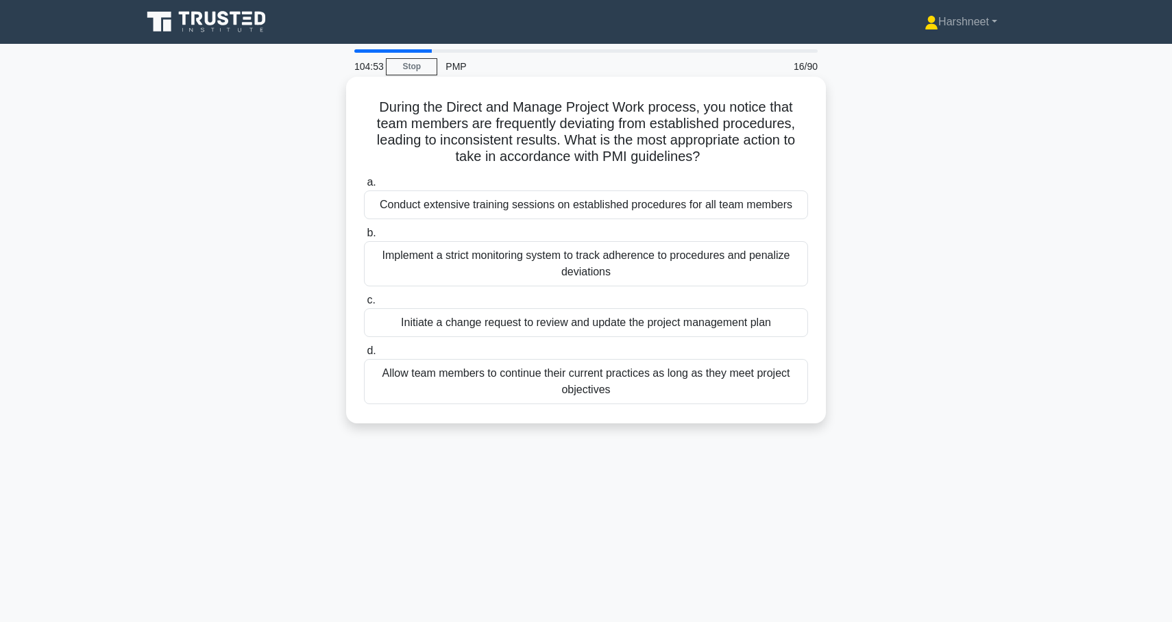
click at [509, 213] on div "Conduct extensive training sessions on established procedures for all team memb…" at bounding box center [586, 204] width 444 height 29
click at [364, 187] on input "a. Conduct extensive training sessions on established procedures for all team m…" at bounding box center [364, 182] width 0 height 9
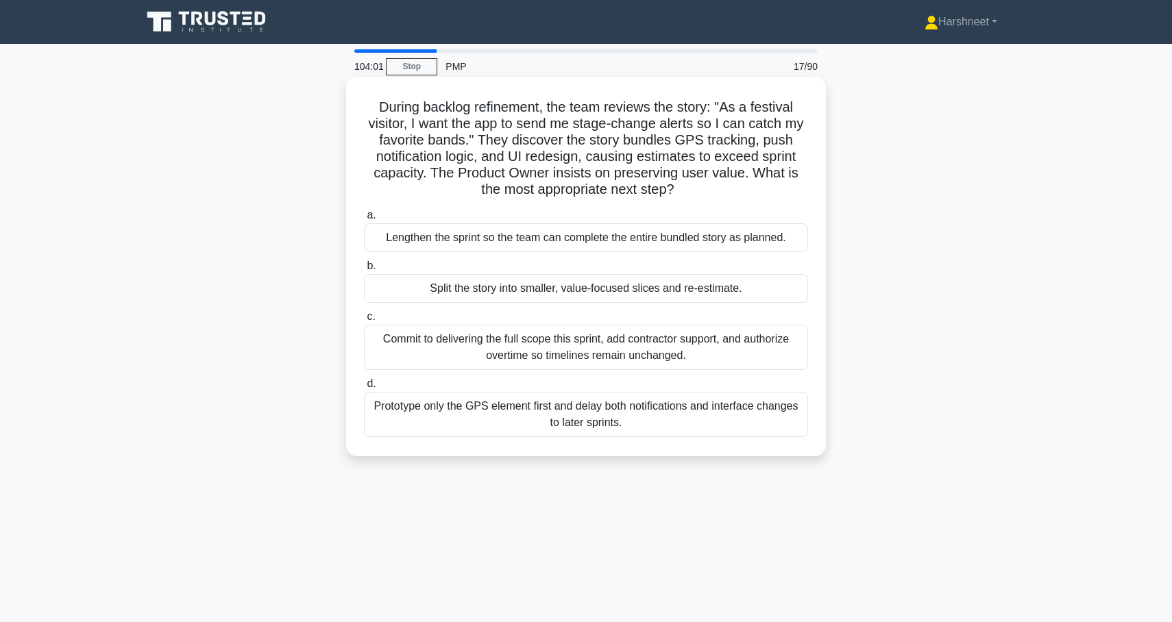
click at [527, 290] on div "Split the story into smaller, value-focused slices and re-estimate." at bounding box center [586, 288] width 444 height 29
click at [364, 271] on input "b. Split the story into smaller, value-focused slices and re-estimate." at bounding box center [364, 266] width 0 height 9
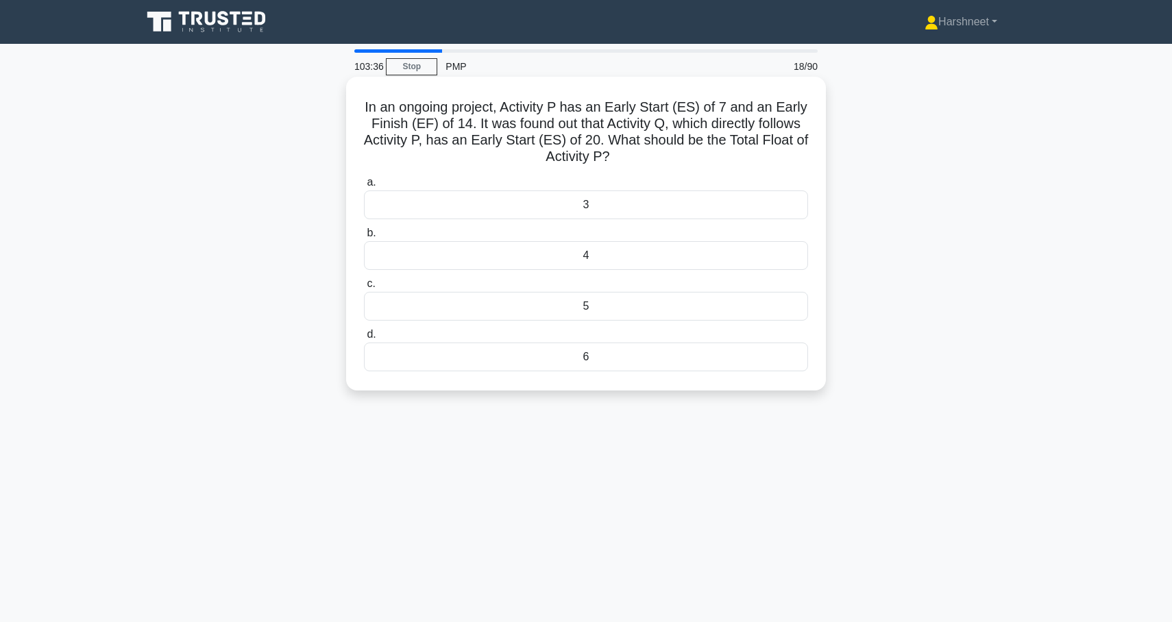
drag, startPoint x: 365, startPoint y: 106, endPoint x: 635, endPoint y: 367, distance: 375.5
click at [635, 367] on div "In an ongoing project, Activity P has an Early Start (ES) of 7 and an Early Fin…" at bounding box center [585, 233] width 469 height 303
copy div "In an ongoing project, Activity P has an Early Start (ES) of 7 and an Early Fin…"
click at [303, 276] on div "In an ongoing project, Activity P has an Early Start (ES) of 7 and an Early Fin…" at bounding box center [586, 245] width 904 height 330
click at [417, 363] on div "6" at bounding box center [586, 357] width 444 height 29
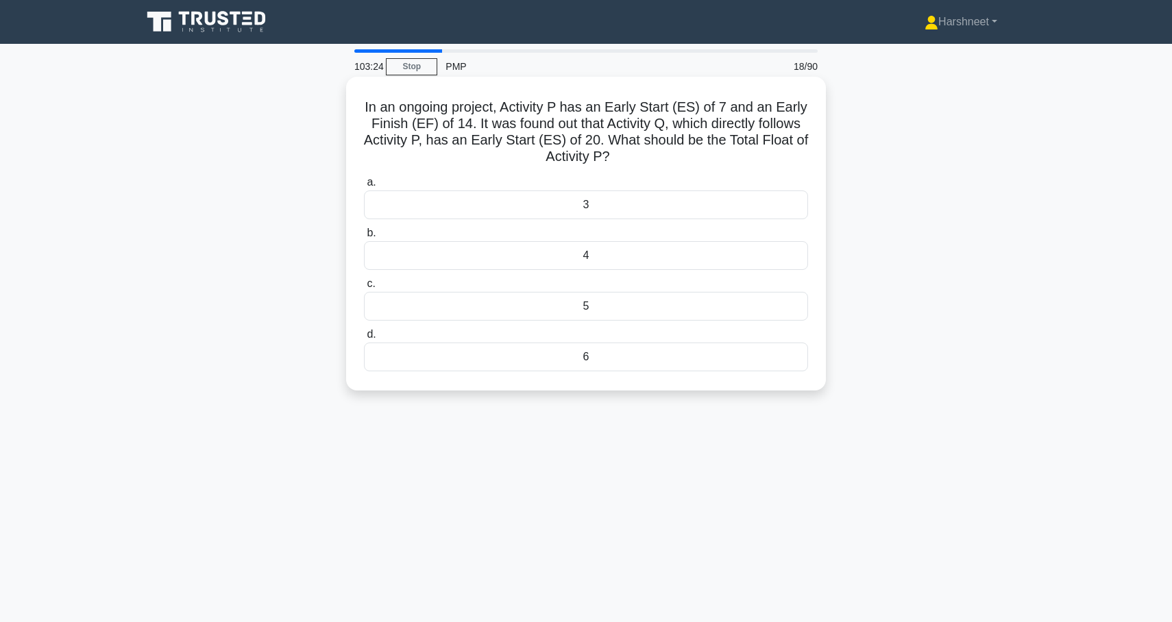
click at [364, 339] on input "d. 6" at bounding box center [364, 334] width 0 height 9
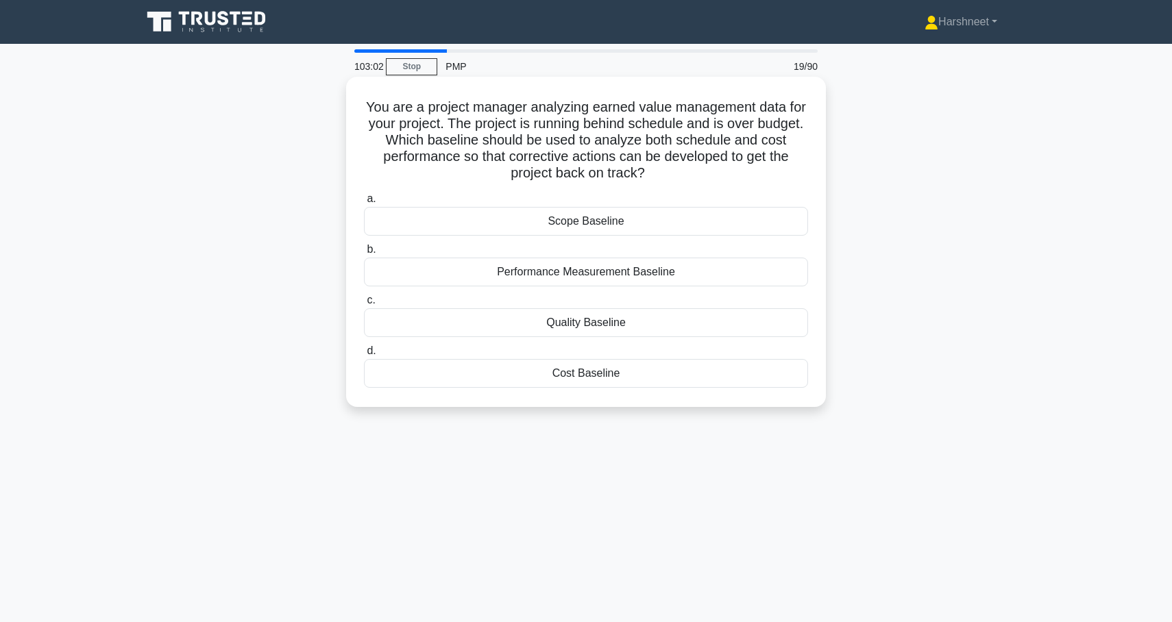
drag, startPoint x: 369, startPoint y: 103, endPoint x: 669, endPoint y: 386, distance: 412.4
click at [670, 386] on div "You are a project manager analyzing earned value management data for your proje…" at bounding box center [585, 241] width 469 height 319
copy div "You are a project manager analyzing earned value management data for your proje…"
click at [263, 205] on div "You are a project manager analyzing earned value management data for your proje…" at bounding box center [586, 253] width 904 height 347
click at [476, 270] on div "Performance Measurement Baseline" at bounding box center [586, 272] width 444 height 29
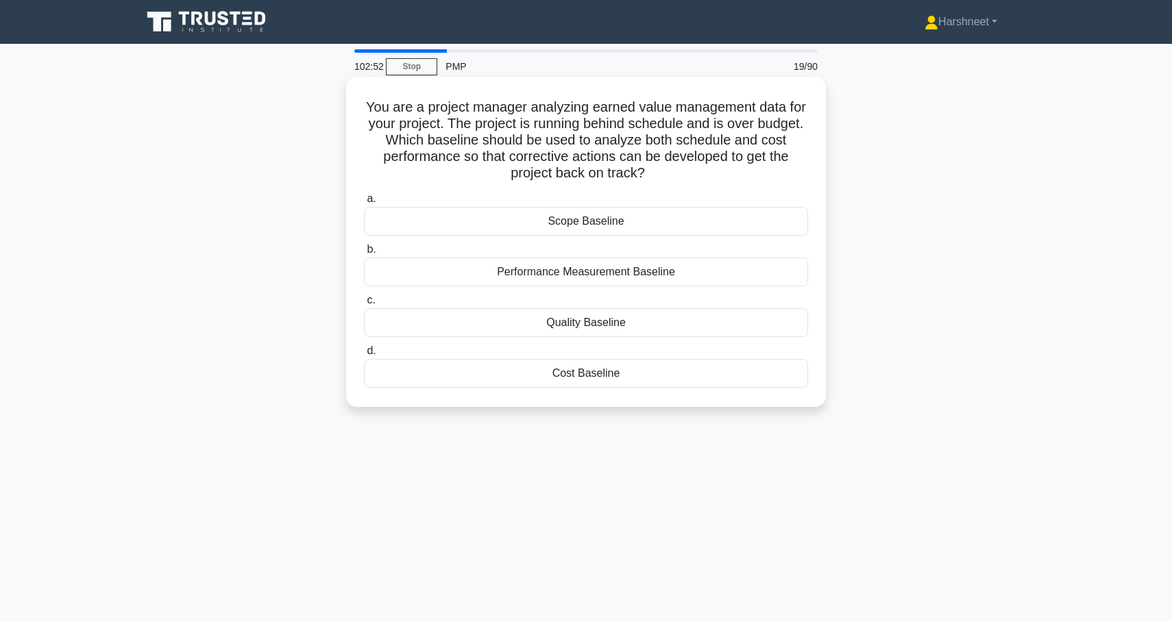
click at [364, 254] on input "b. Performance Measurement Baseline" at bounding box center [364, 249] width 0 height 9
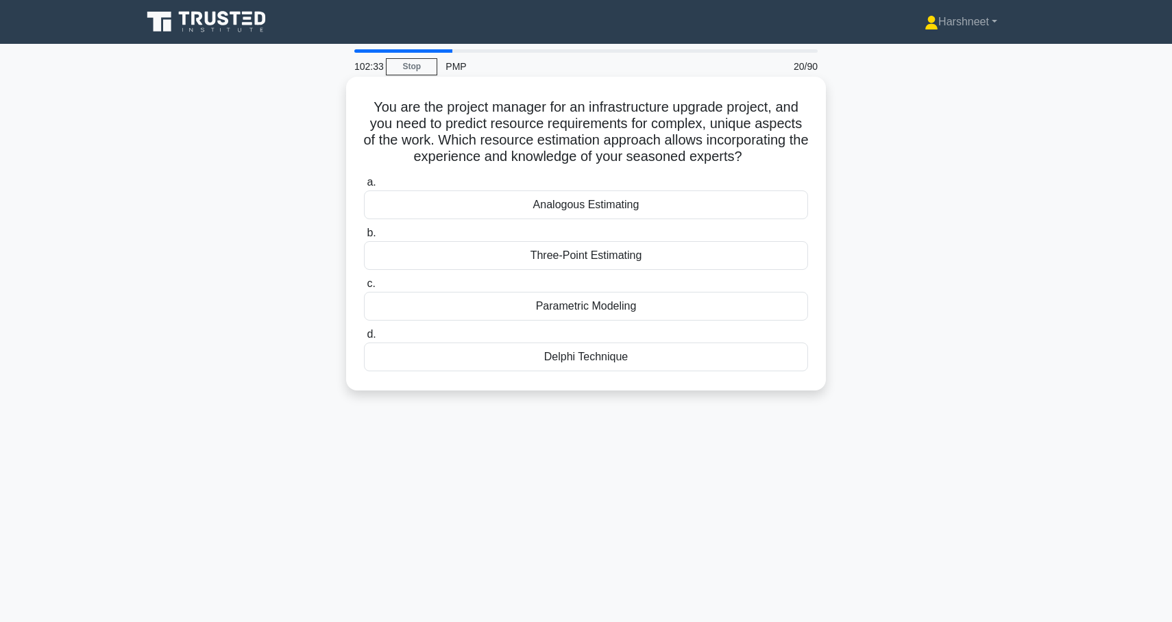
click at [523, 208] on div "Analogous Estimating" at bounding box center [586, 204] width 444 height 29
click at [364, 187] on input "a. Analogous Estimating" at bounding box center [364, 182] width 0 height 9
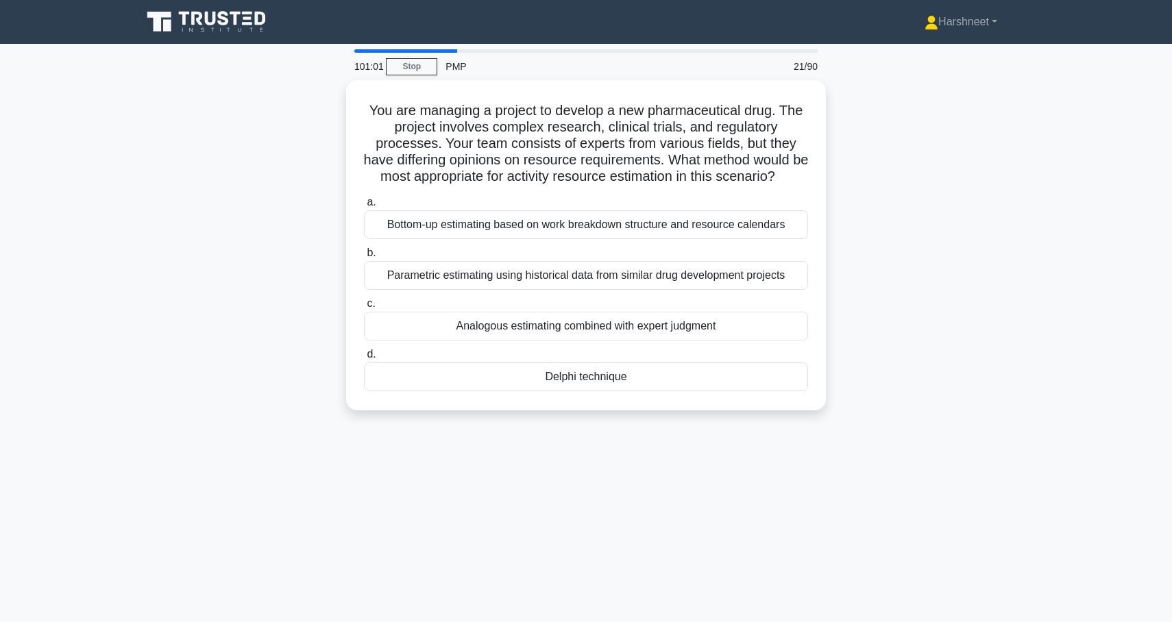
drag, startPoint x: 369, startPoint y: 103, endPoint x: 682, endPoint y: 437, distance: 457.6
click at [682, 437] on div "101:01 Stop PMP 21/90 You are managing a project to develop a new pharmaceutica…" at bounding box center [586, 391] width 904 height 685
click at [258, 275] on div "You are managing a project to develop a new pharmaceutical drug. The project in…" at bounding box center [586, 253] width 904 height 347
click at [393, 222] on div "Bottom-up estimating based on work breakdown structure and resource calendars" at bounding box center [586, 221] width 444 height 29
click at [364, 203] on input "a. Bottom-up estimating based on work breakdown structure and resource calendars" at bounding box center [364, 199] width 0 height 9
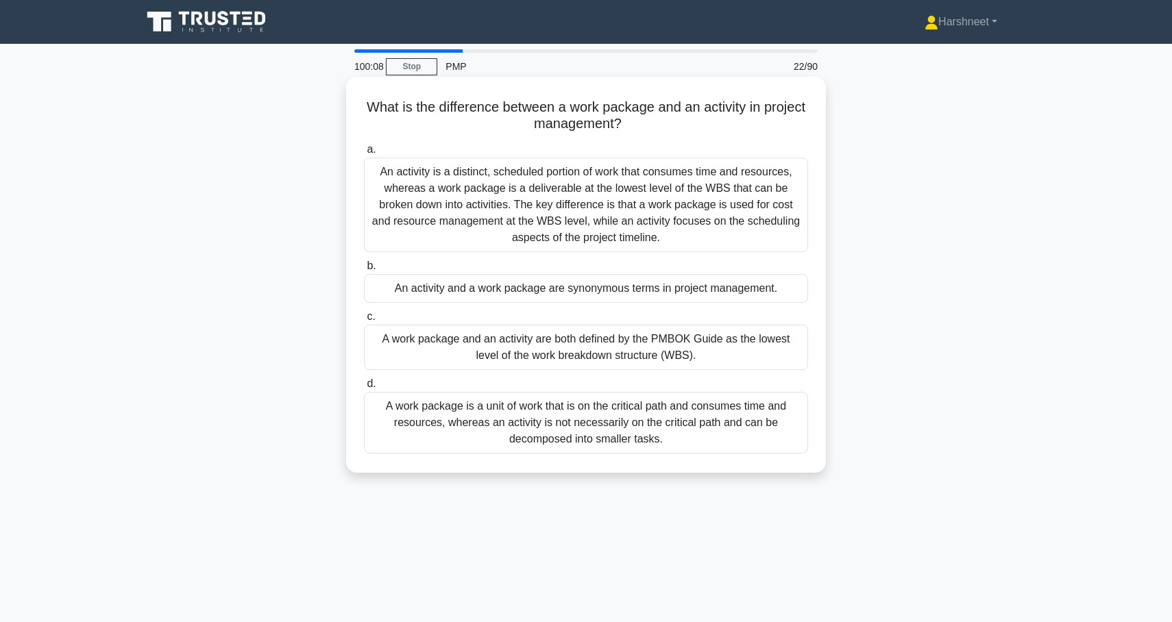
drag, startPoint x: 381, startPoint y: 171, endPoint x: 713, endPoint y: 472, distance: 448.2
click at [713, 472] on div "What is the difference between a work package and an activity in project manage…" at bounding box center [586, 275] width 480 height 396
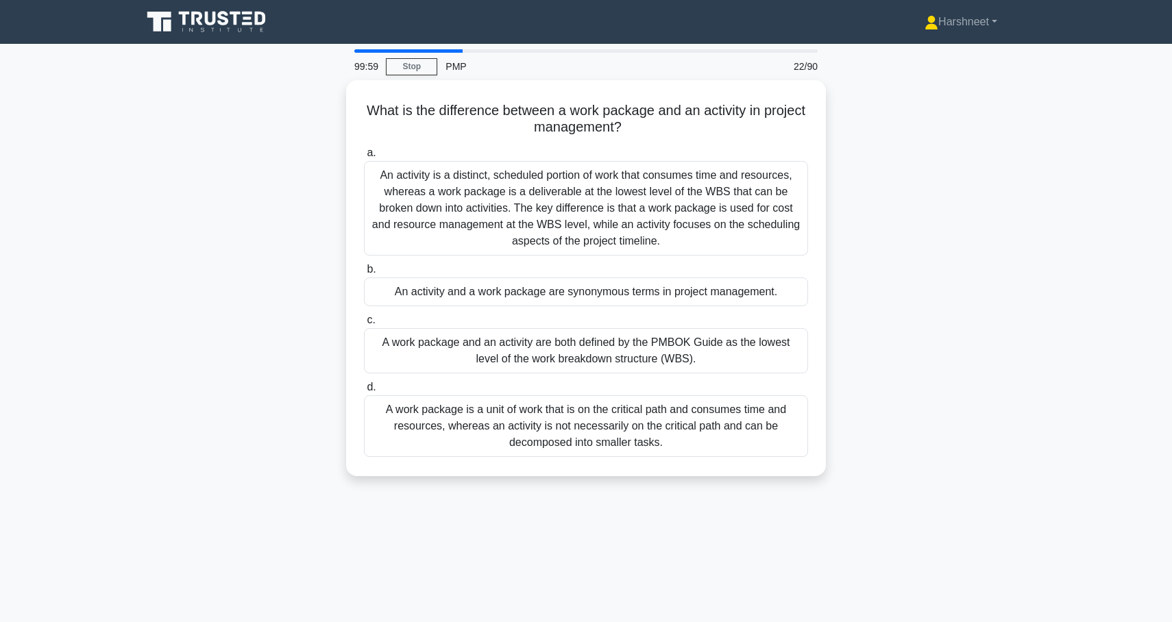
click at [214, 216] on div "What is the difference between a work package and an activity in project manage…" at bounding box center [586, 286] width 904 height 412
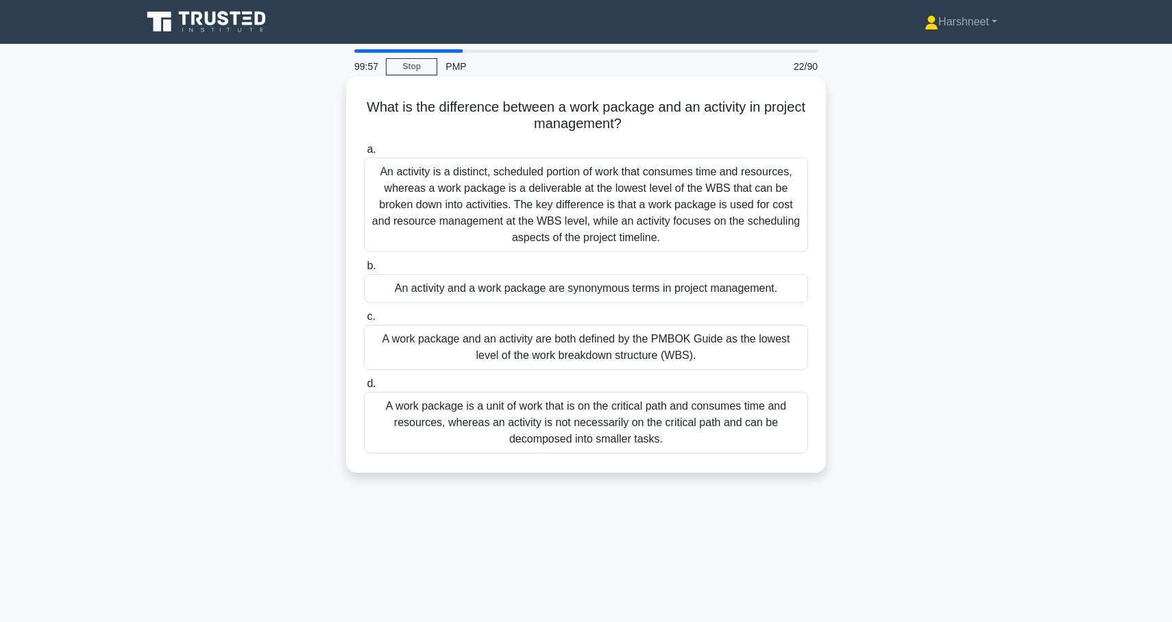
click at [563, 206] on div "An activity is a distinct, scheduled portion of work that consumes time and res…" at bounding box center [586, 205] width 444 height 95
click at [364, 154] on input "a. An activity is a distinct, scheduled portion of work that consumes time and …" at bounding box center [364, 149] width 0 height 9
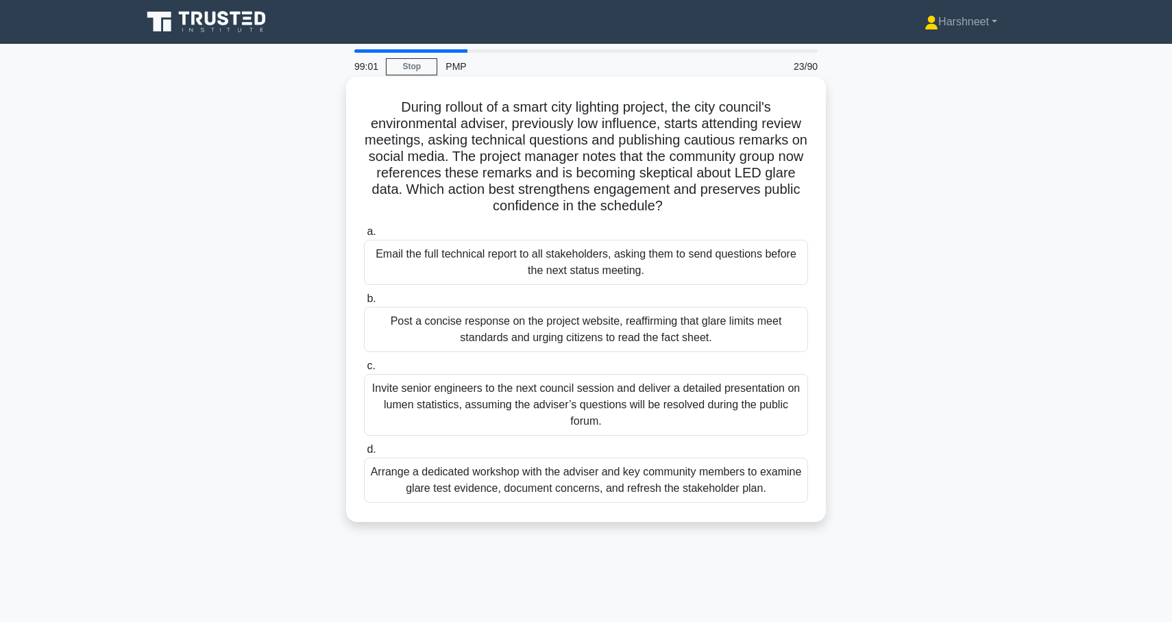
click at [474, 484] on div "Arrange a dedicated workshop with the adviser and key community members to exam…" at bounding box center [586, 480] width 444 height 45
click at [364, 454] on input "d. Arrange a dedicated workshop with the adviser and key community members to e…" at bounding box center [364, 449] width 0 height 9
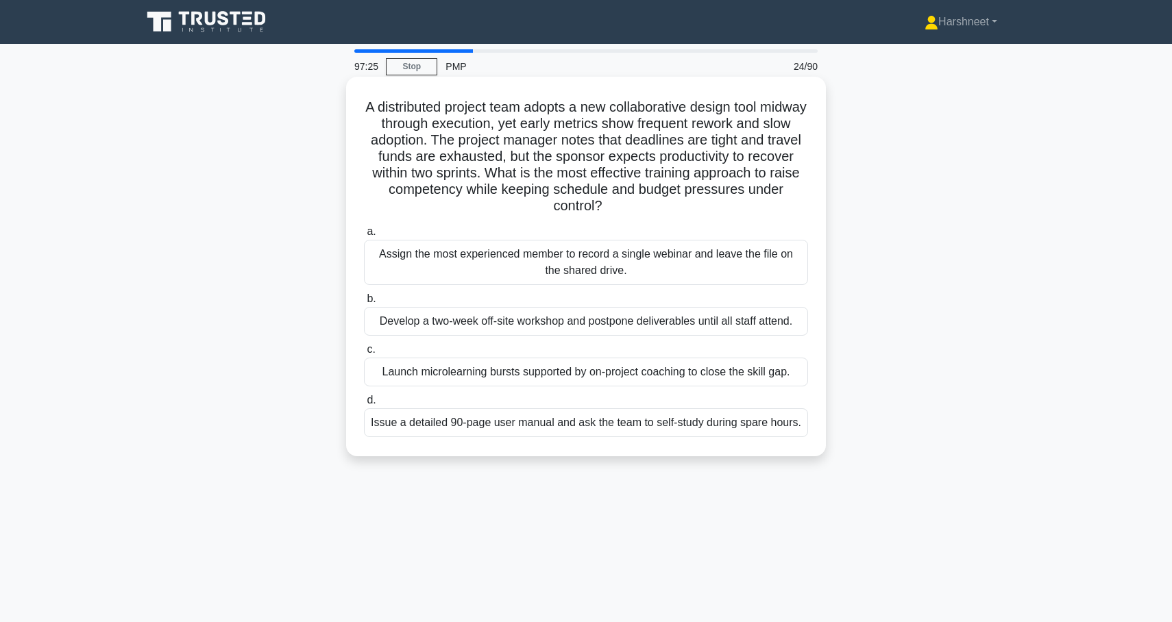
click at [393, 380] on div "Launch microlearning bursts supported by on-project coaching to close the skill…" at bounding box center [586, 372] width 444 height 29
click at [364, 354] on input "c. Launch microlearning bursts supported by on-project coaching to close the sk…" at bounding box center [364, 349] width 0 height 9
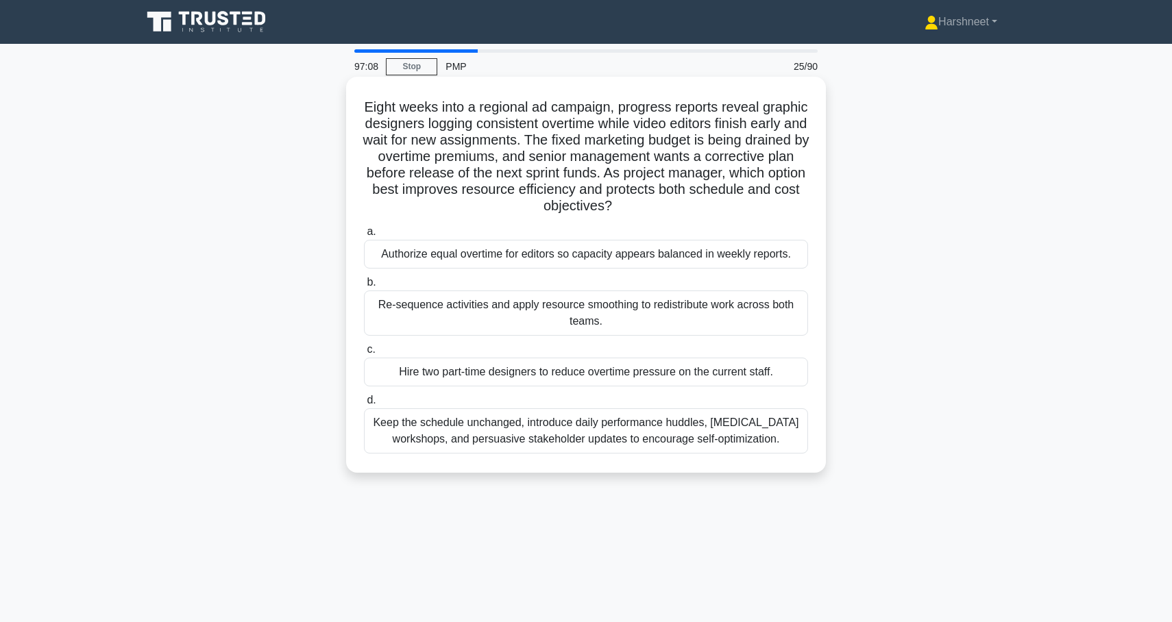
click at [425, 301] on div "Re-sequence activities and apply resource smoothing to redistribute work across…" at bounding box center [586, 312] width 444 height 45
click at [364, 287] on input "b. Re-sequence activities and apply resource smoothing to redistribute work acr…" at bounding box center [364, 282] width 0 height 9
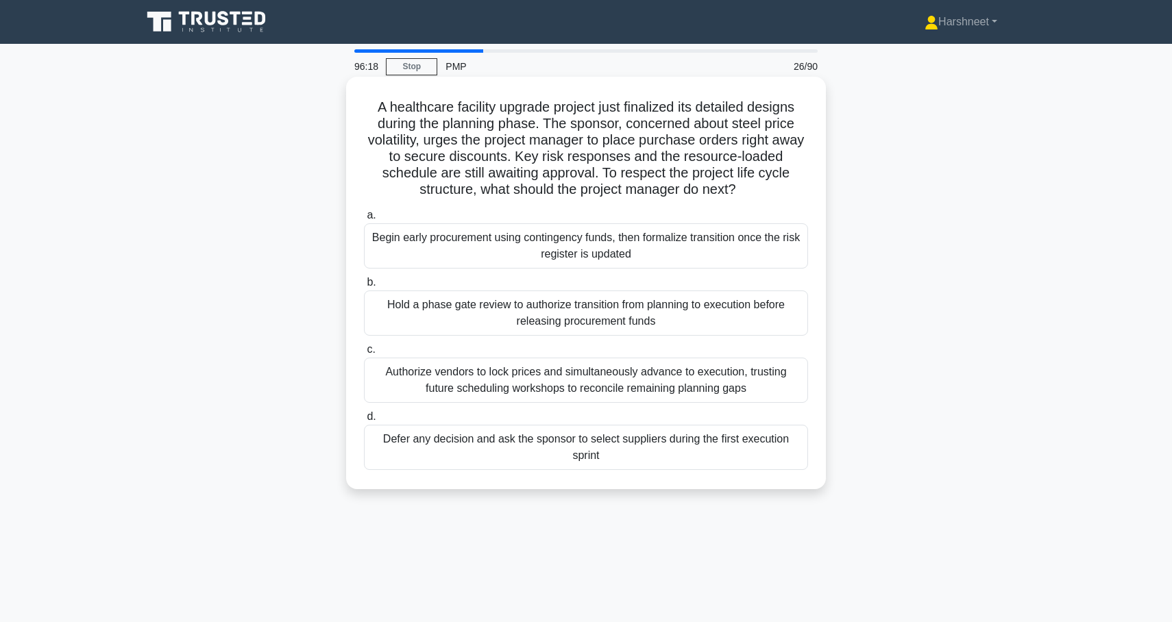
click at [413, 307] on div "Hold a phase gate review to authorize transition from planning to execution bef…" at bounding box center [586, 312] width 444 height 45
click at [364, 287] on input "b. Hold a phase gate review to authorize transition from planning to execution …" at bounding box center [364, 282] width 0 height 9
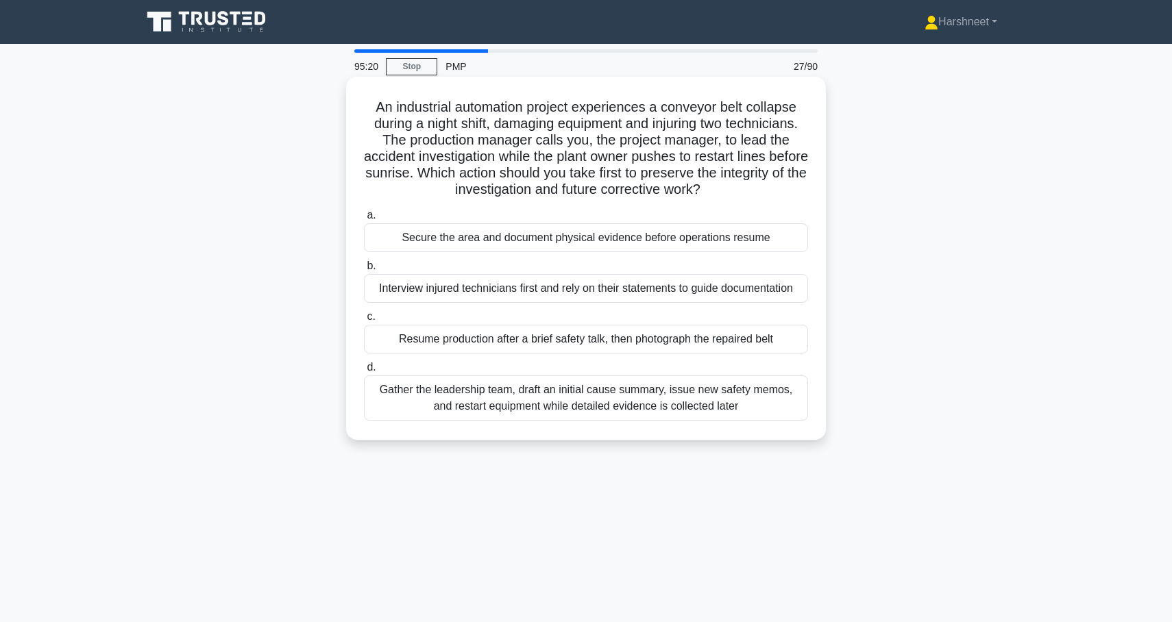
click at [538, 232] on div "Secure the area and document physical evidence before operations resume" at bounding box center [586, 237] width 444 height 29
click at [364, 220] on input "a. Secure the area and document physical evidence before operations resume" at bounding box center [364, 215] width 0 height 9
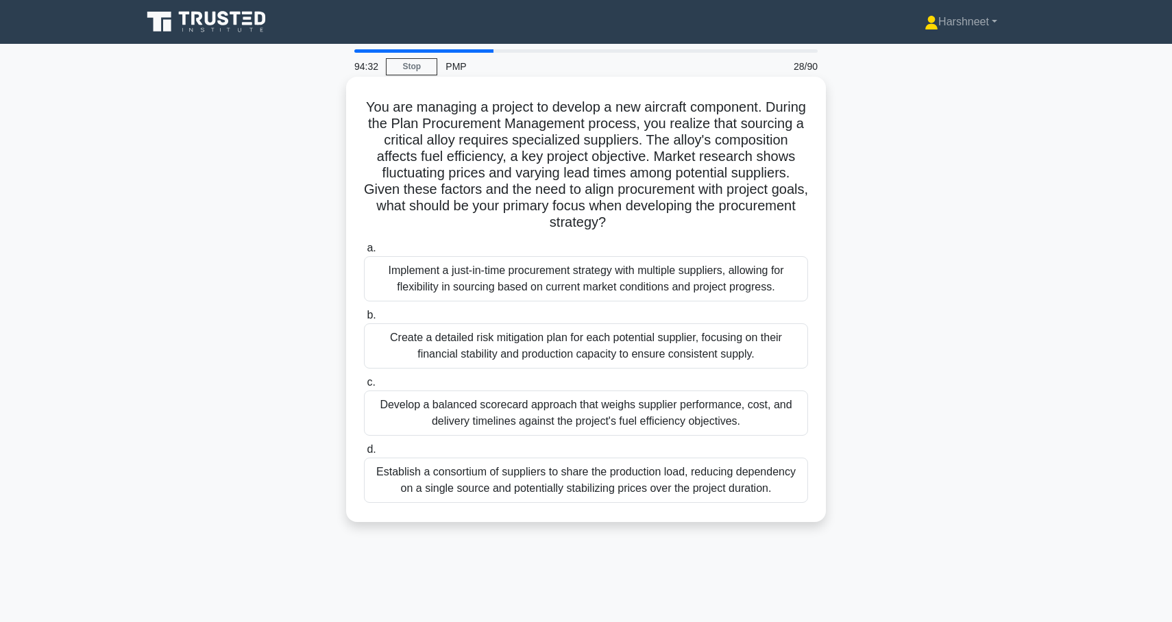
click at [430, 349] on div "Create a detailed risk mitigation plan for each potential supplier, focusing on…" at bounding box center [586, 345] width 444 height 45
click at [364, 320] on input "b. Create a detailed risk mitigation plan for each potential supplier, focusing…" at bounding box center [364, 315] width 0 height 9
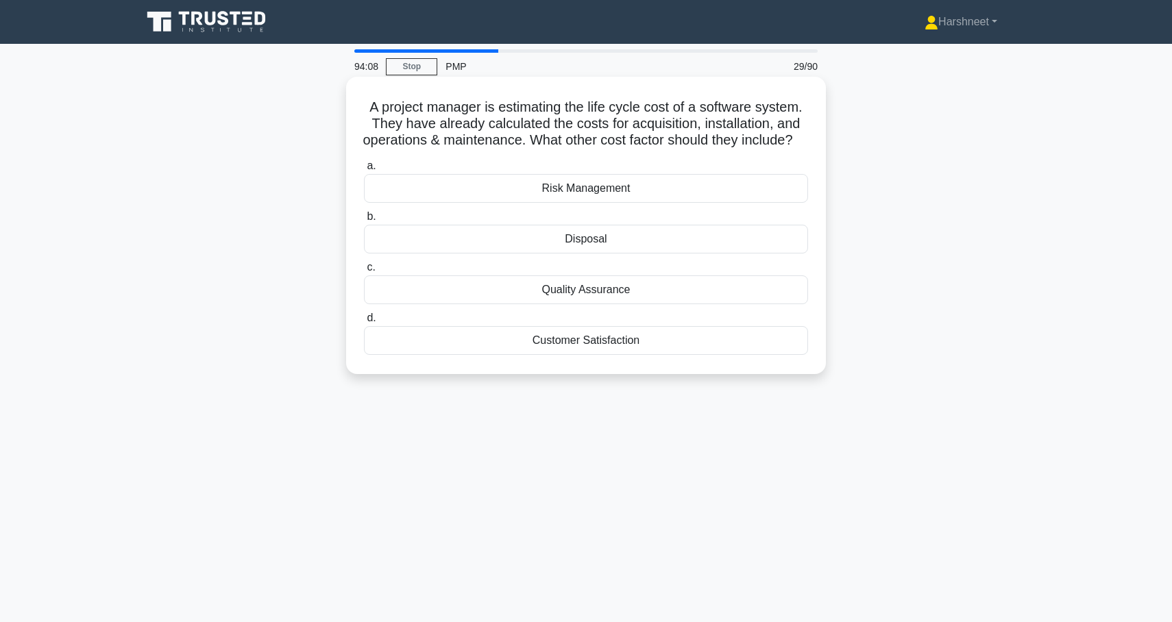
drag, startPoint x: 369, startPoint y: 106, endPoint x: 690, endPoint y: 388, distance: 427.7
click at [690, 374] on div "A project manager is estimating the life cycle cost of a software system. They …" at bounding box center [586, 225] width 480 height 297
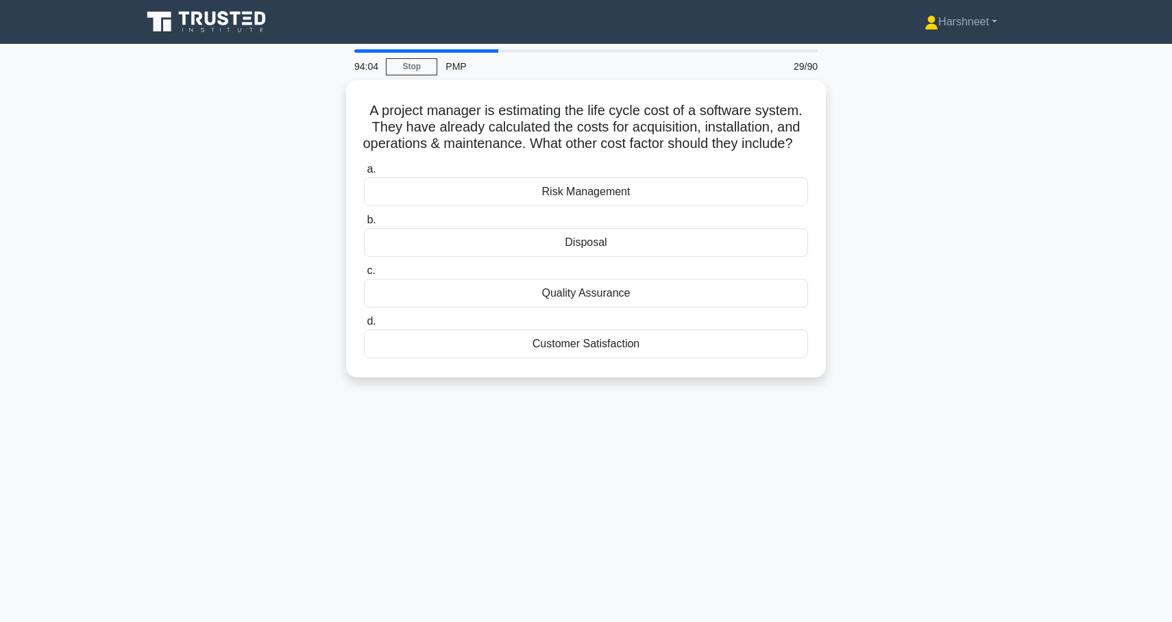
click at [771, 1] on nav "Harshneet Profile Settings" at bounding box center [586, 22] width 1172 height 44
click at [267, 242] on div "A project manager is estimating the life cycle cost of a software system. They …" at bounding box center [586, 237] width 904 height 314
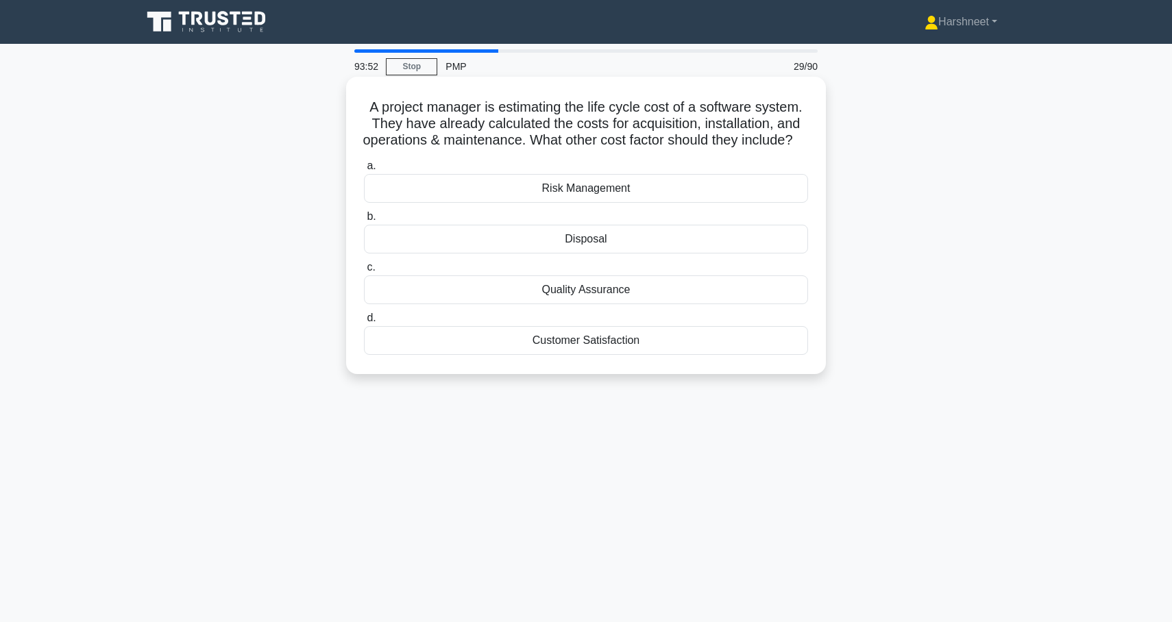
click at [479, 253] on div "Disposal" at bounding box center [586, 239] width 444 height 29
click at [364, 221] on input "b. Disposal" at bounding box center [364, 216] width 0 height 9
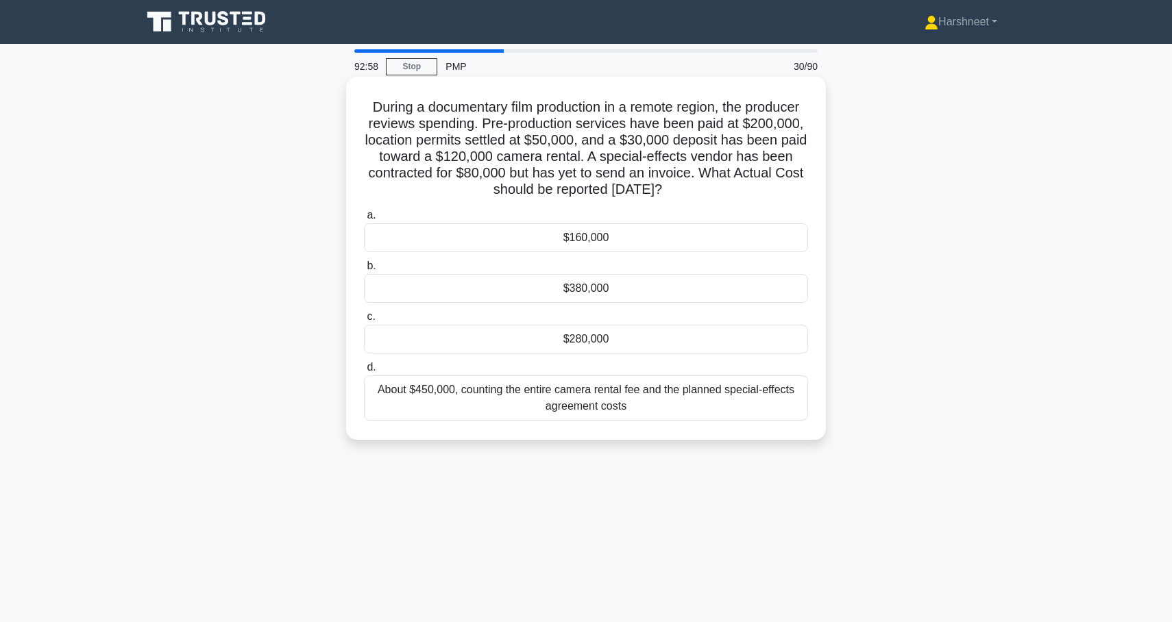
drag, startPoint x: 372, startPoint y: 102, endPoint x: 710, endPoint y: 430, distance: 470.9
click at [710, 430] on div "During a documentary film production in a remote region, the producer reviews s…" at bounding box center [585, 258] width 469 height 352
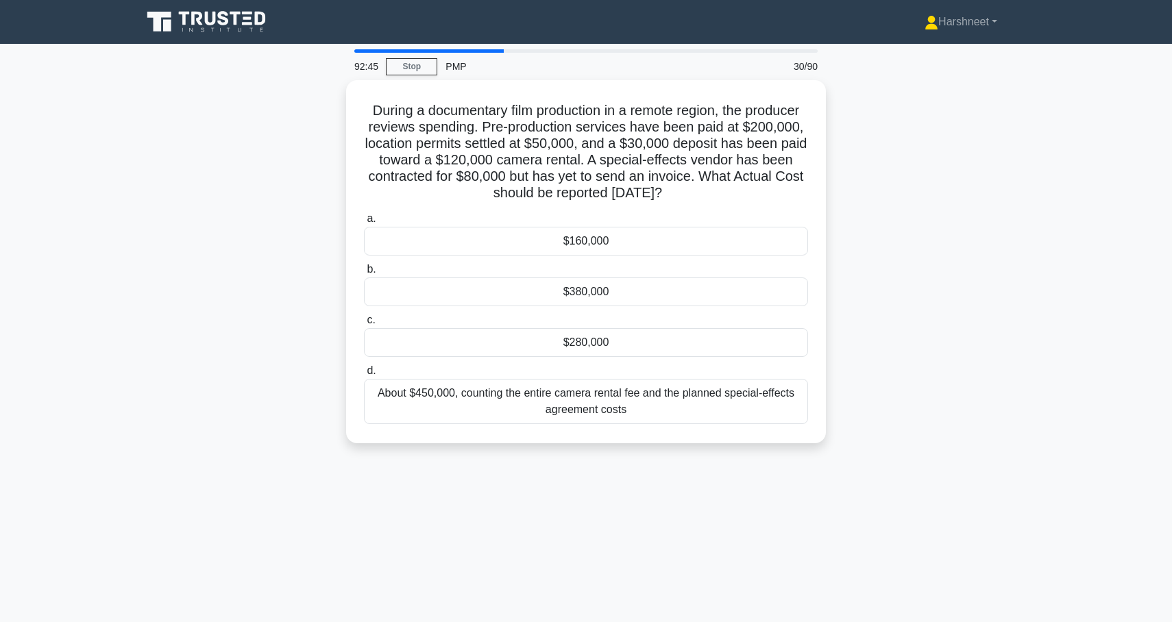
click at [252, 293] on div "During a documentary film production in a remote region, the producer reviews s…" at bounding box center [586, 270] width 904 height 380
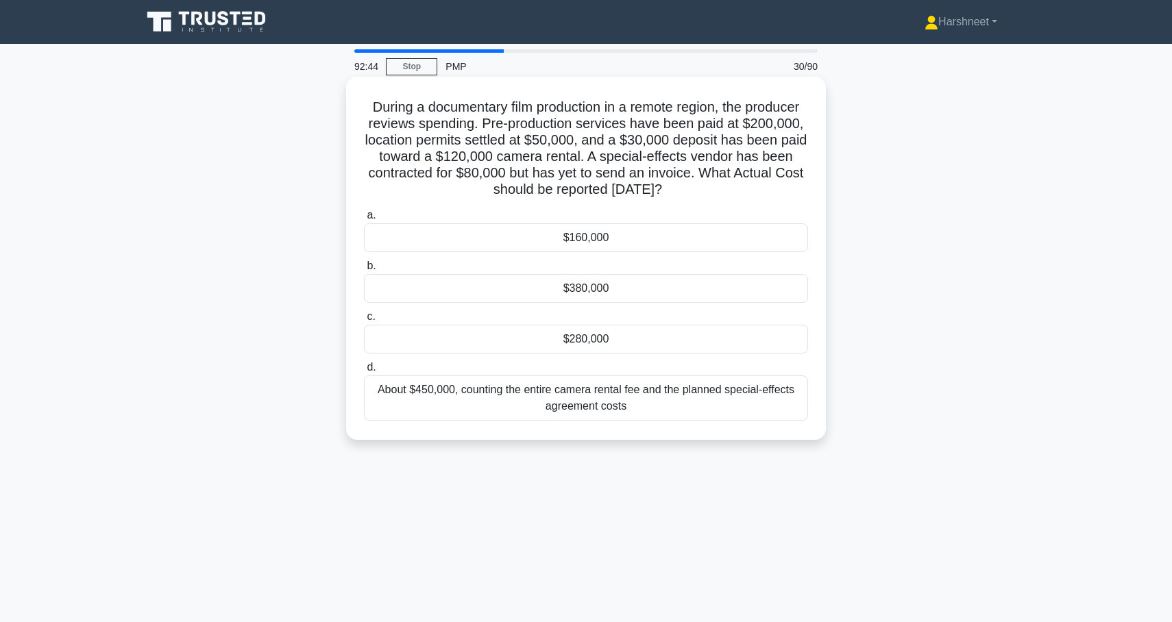
click at [578, 340] on div "$280,000" at bounding box center [586, 339] width 444 height 29
click at [364, 321] on input "c. $280,000" at bounding box center [364, 316] width 0 height 9
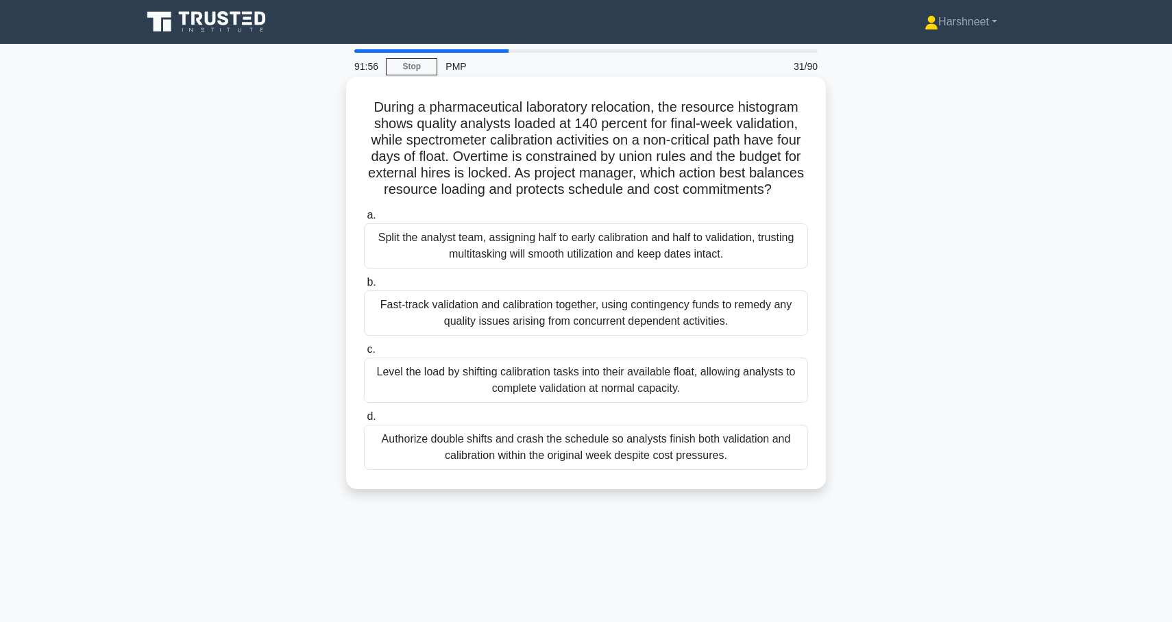
click at [414, 374] on div "Level the load by shifting calibration tasks into their available float, allowi…" at bounding box center [586, 380] width 444 height 45
click at [364, 354] on input "c. Level the load by shifting calibration tasks into their available float, all…" at bounding box center [364, 349] width 0 height 9
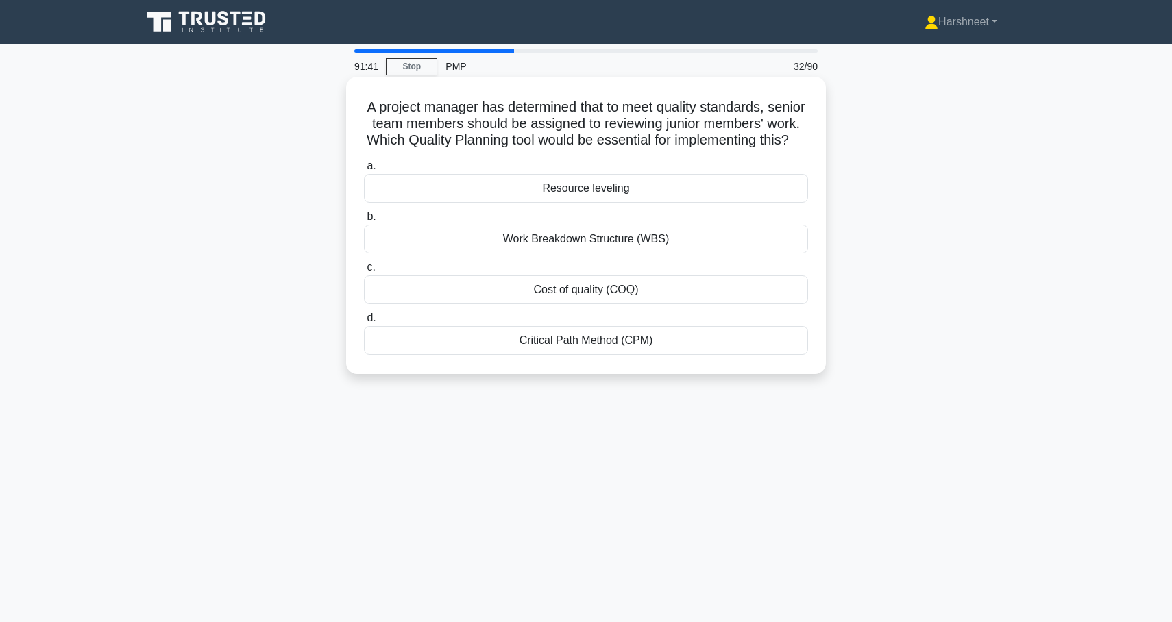
click at [498, 177] on div "Resource leveling" at bounding box center [586, 188] width 444 height 29
click at [364, 171] on input "a. Resource leveling" at bounding box center [364, 166] width 0 height 9
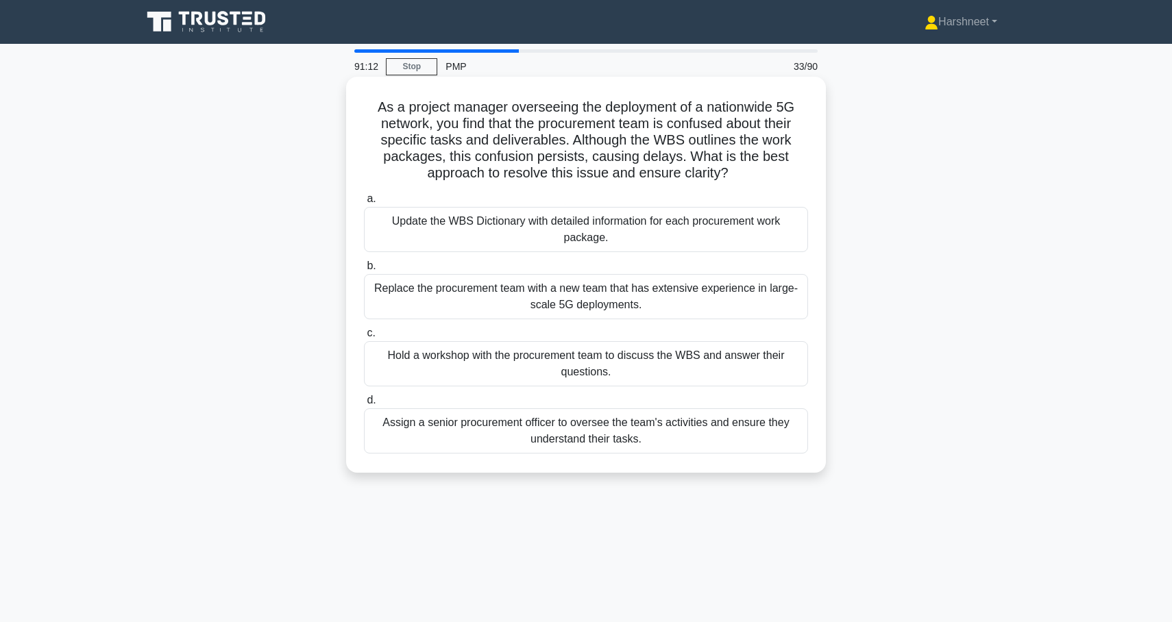
click at [567, 375] on div "Hold a workshop with the procurement team to discuss the WBS and answer their q…" at bounding box center [586, 363] width 444 height 45
click at [364, 338] on input "c. Hold a workshop with the procurement team to discuss the WBS and answer thei…" at bounding box center [364, 333] width 0 height 9
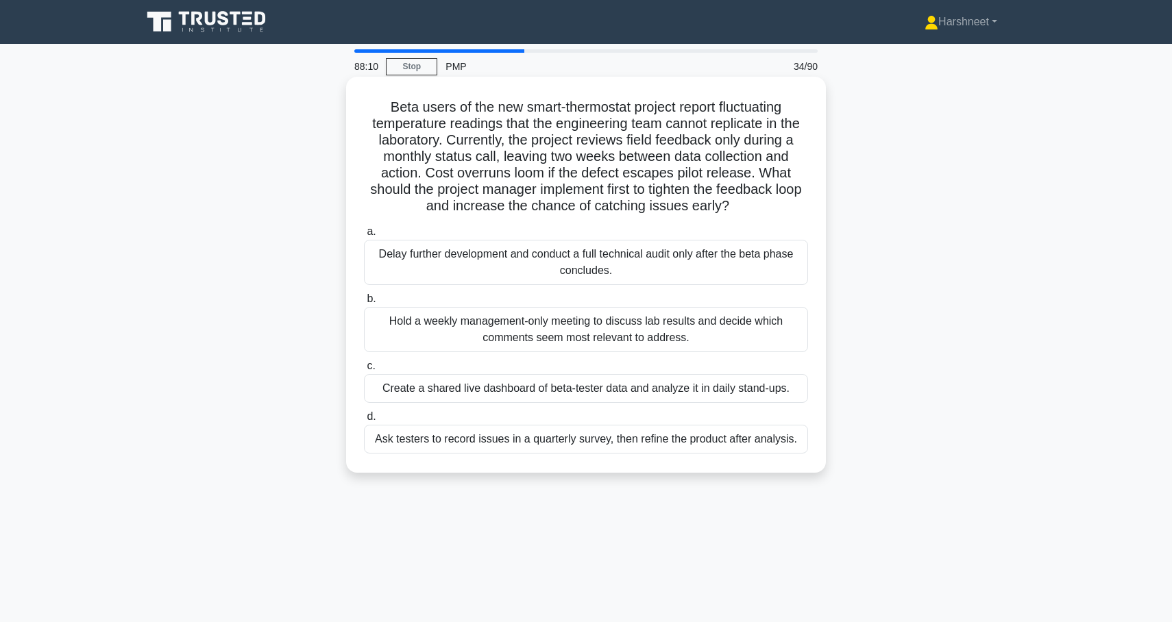
click at [582, 401] on div "Create a shared live dashboard of beta-tester data and analyze it in daily stan…" at bounding box center [586, 388] width 444 height 29
click at [364, 371] on input "c. Create a shared live dashboard of beta-tester data and analyze it in daily s…" at bounding box center [364, 366] width 0 height 9
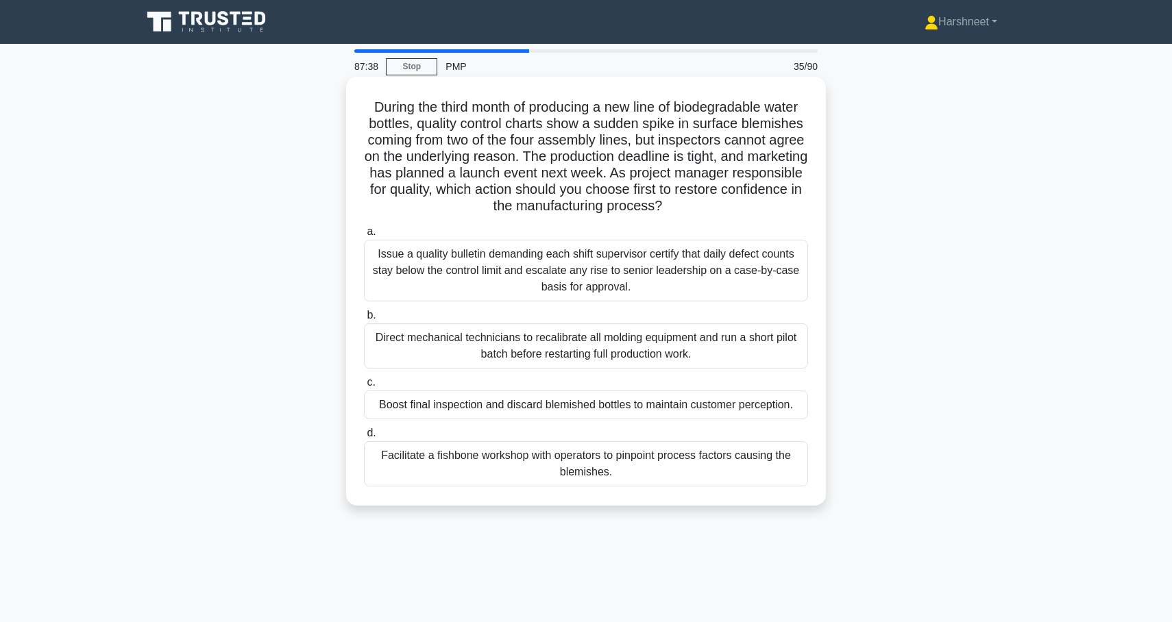
click at [673, 475] on div "Facilitate a fishbone workshop with operators to pinpoint process factors causi…" at bounding box center [586, 463] width 444 height 45
click at [364, 438] on input "d. Facilitate a fishbone workshop with operators to pinpoint process factors ca…" at bounding box center [364, 433] width 0 height 9
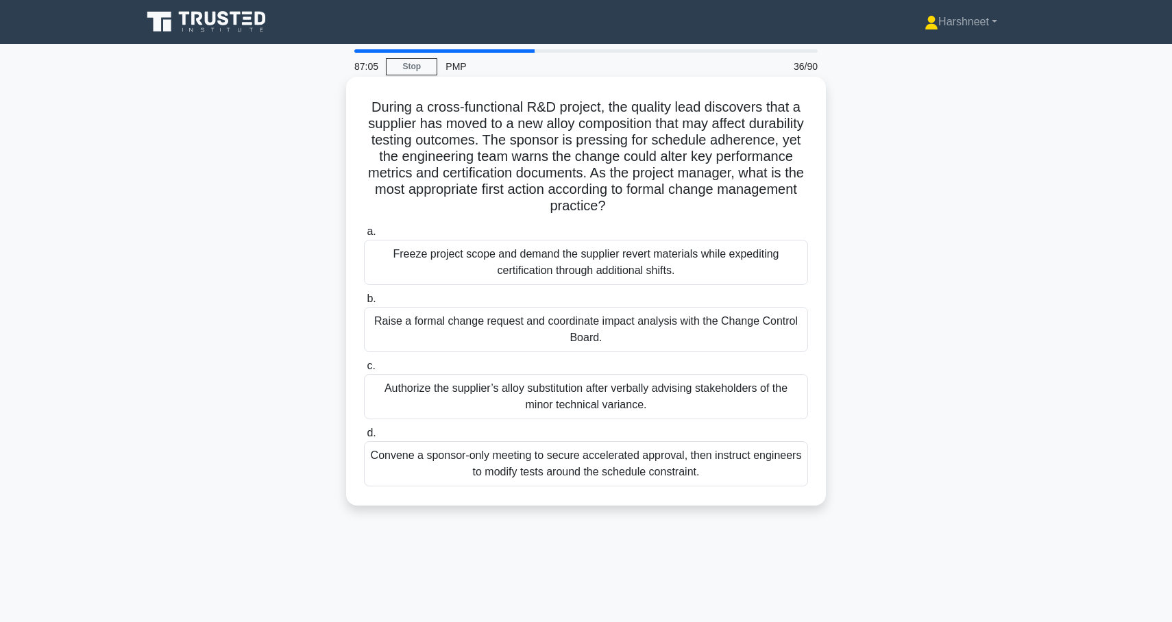
click at [644, 337] on div "Raise a formal change request and coordinate impact analysis with the Change Co…" at bounding box center [586, 329] width 444 height 45
click at [364, 303] on input "b. Raise a formal change request and coordinate impact analysis with the Change…" at bounding box center [364, 299] width 0 height 9
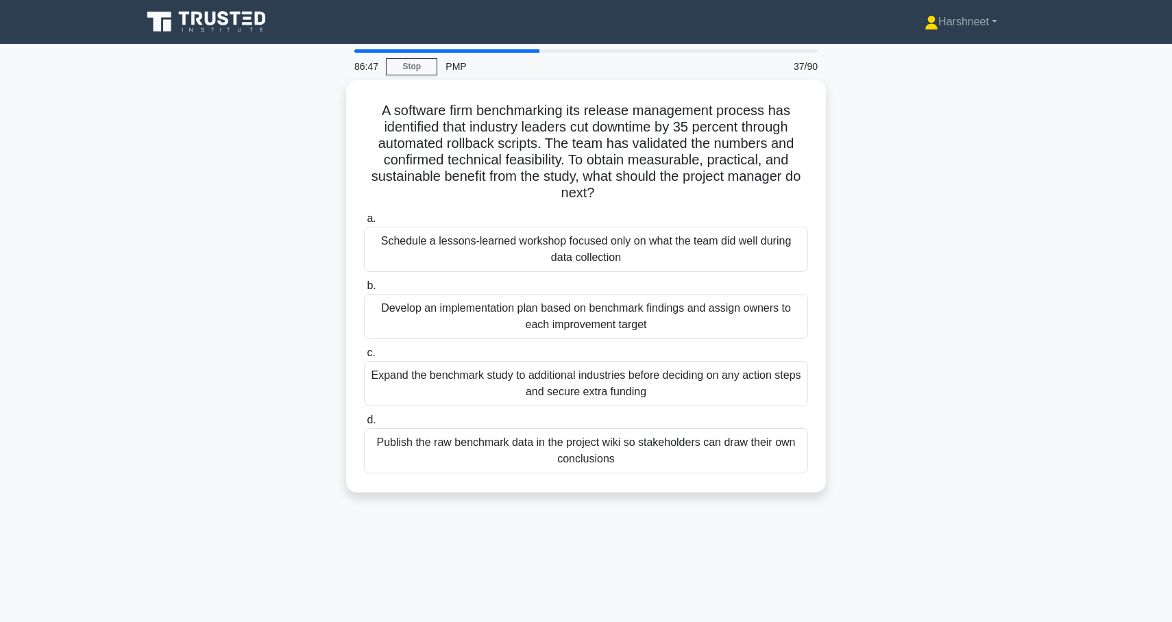
click at [644, 337] on div "a. Schedule a lessons-learned workshop focused only on what the team did well d…" at bounding box center [586, 342] width 460 height 269
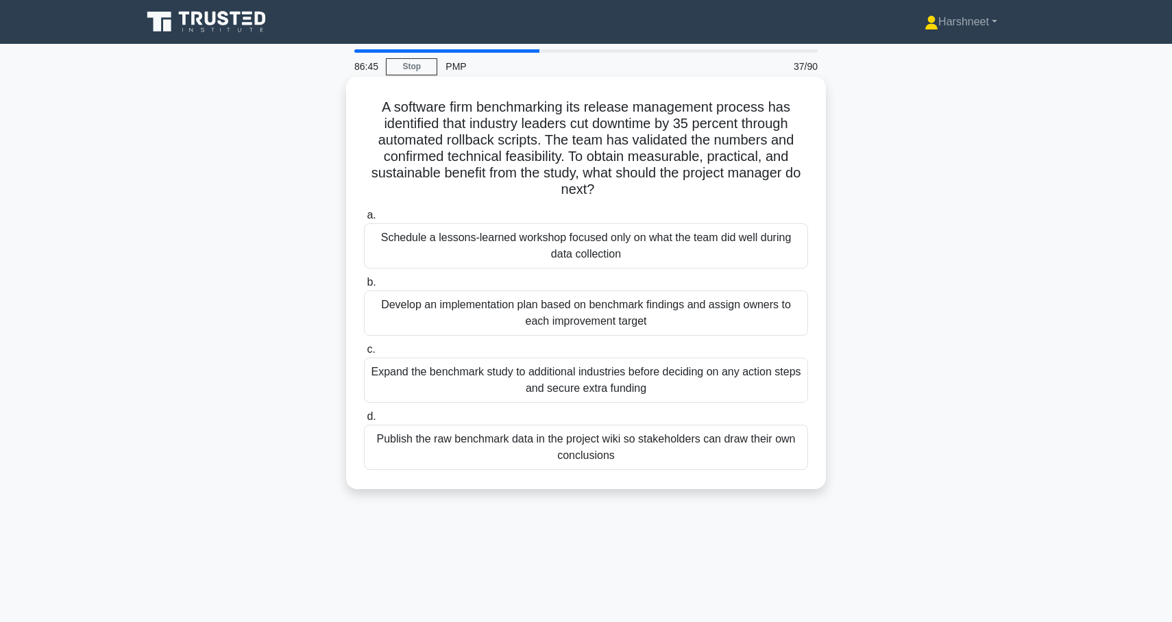
click at [637, 316] on div "Develop an implementation plan based on benchmark findings and assign owners to…" at bounding box center [586, 312] width 444 height 45
click at [364, 287] on input "b. Develop an implementation plan based on benchmark findings and assign owners…" at bounding box center [364, 282] width 0 height 9
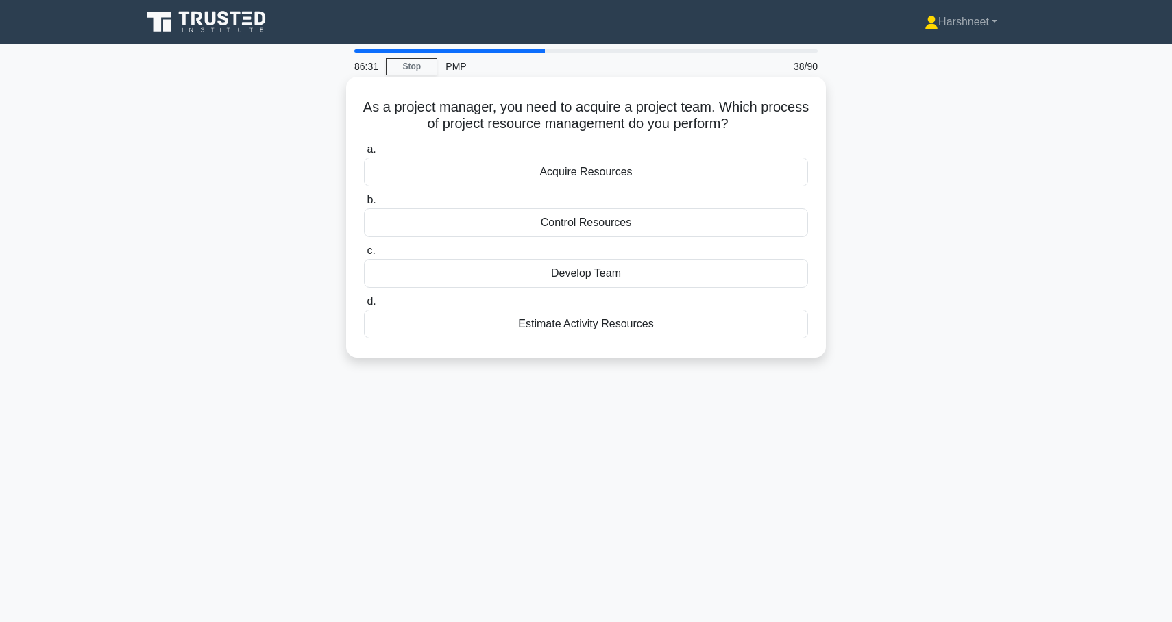
drag, startPoint x: 366, startPoint y: 103, endPoint x: 787, endPoint y: 351, distance: 488.9
click at [787, 351] on div "As a project manager, you need to acquire a project team. Which process of proj…" at bounding box center [585, 217] width 469 height 270
click at [294, 236] on div "As a project manager, you need to acquire a project team. Which process of proj…" at bounding box center [586, 228] width 904 height 297
click at [460, 175] on div "Acquire Resources" at bounding box center [586, 172] width 444 height 29
click at [364, 154] on input "a. Acquire Resources" at bounding box center [364, 149] width 0 height 9
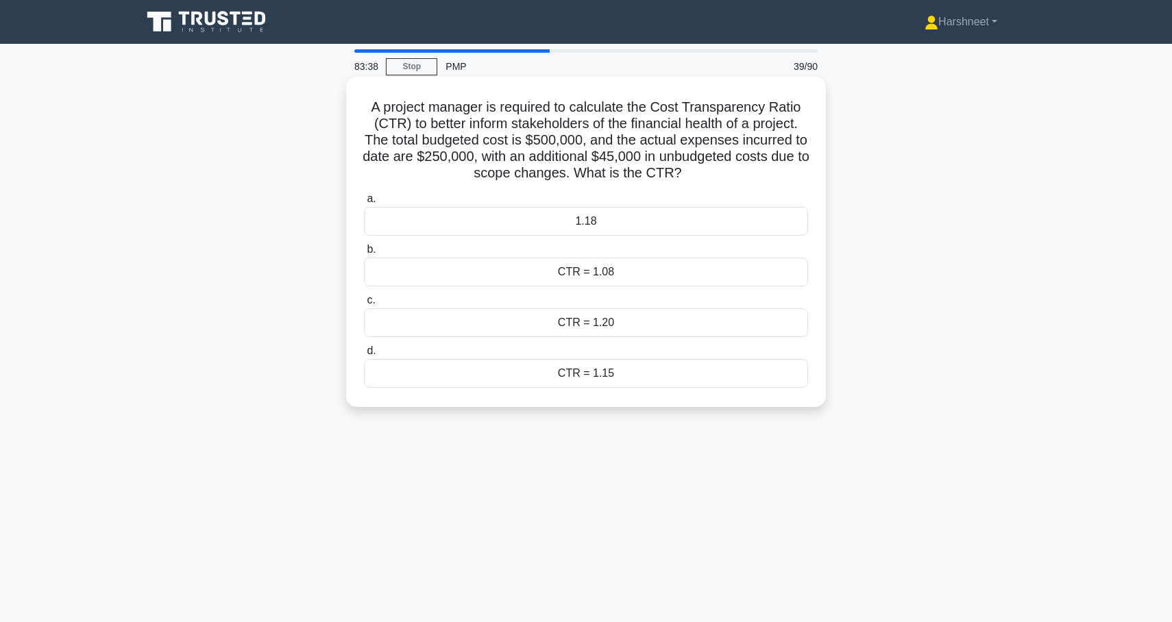
drag, startPoint x: 377, startPoint y: 107, endPoint x: 620, endPoint y: 367, distance: 355.8
click at [620, 367] on div "A project manager is required to calculate the Cost Transparency Ratio (CTR) to…" at bounding box center [585, 241] width 469 height 319
click at [258, 257] on div "A project manager is required to calculate the Cost Transparency Ratio (CTR) to…" at bounding box center [586, 253] width 904 height 347
click at [464, 223] on div "1.18" at bounding box center [586, 221] width 444 height 29
click at [364, 203] on input "a. 1.18" at bounding box center [364, 199] width 0 height 9
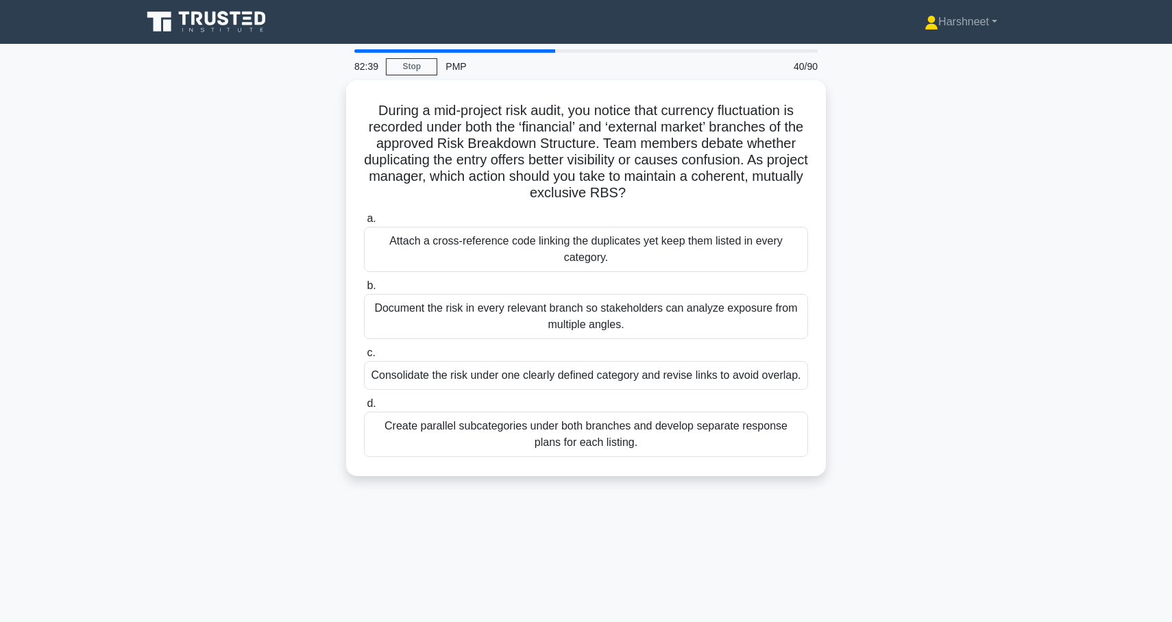
drag, startPoint x: 377, startPoint y: 108, endPoint x: 623, endPoint y: 483, distance: 449.2
click at [623, 483] on div "During a mid-project risk audit, you notice that currency fluctuation is record…" at bounding box center [586, 286] width 904 height 412
click at [288, 246] on div "During a mid-project risk audit, you notice that currency fluctuation is record…" at bounding box center [586, 286] width 904 height 412
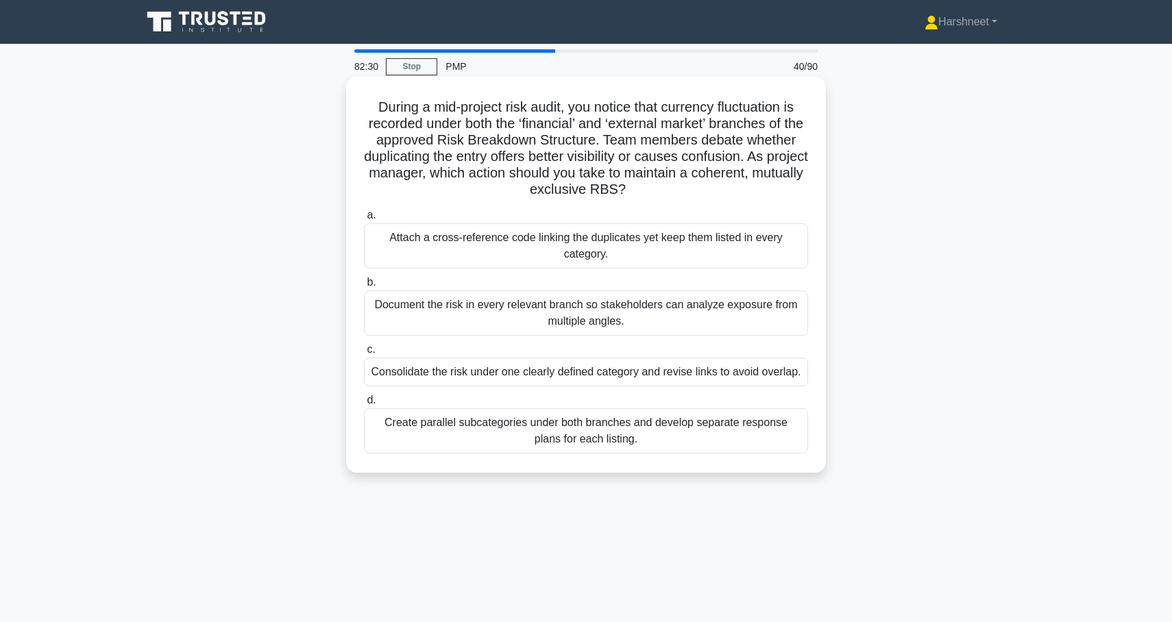
click at [385, 375] on div "Consolidate the risk under one clearly defined category and revise links to avo…" at bounding box center [586, 372] width 444 height 29
click at [364, 354] on input "c. Consolidate the risk under one clearly defined category and revise links to …" at bounding box center [364, 349] width 0 height 9
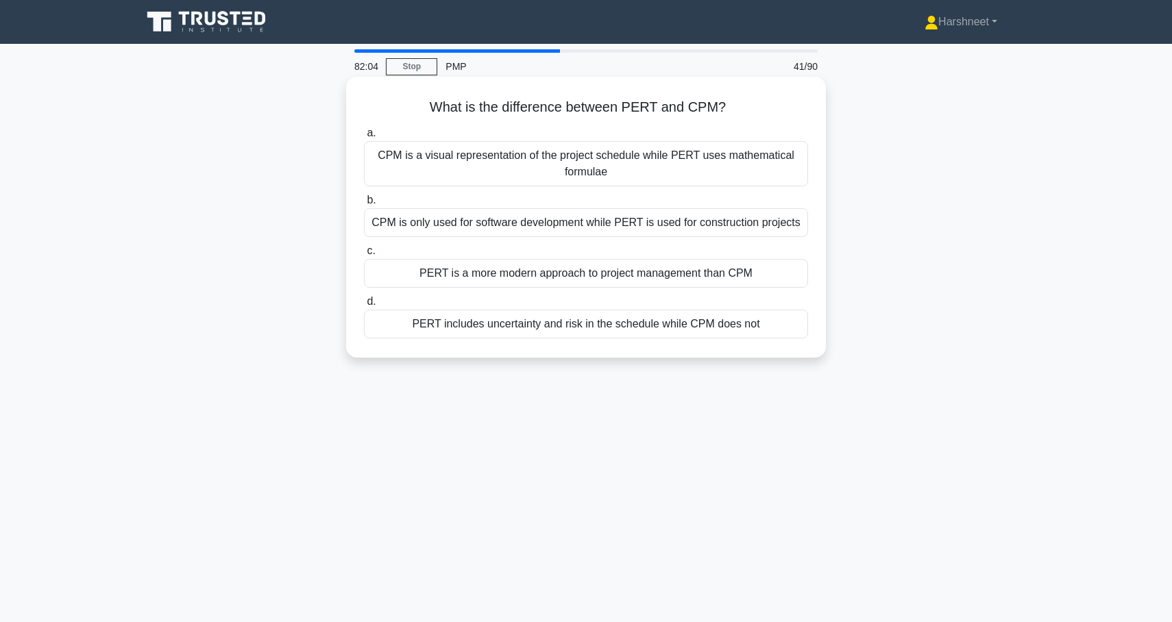
drag, startPoint x: 432, startPoint y: 106, endPoint x: 735, endPoint y: 347, distance: 387.6
click at [735, 347] on div "What is the difference between PERT and CPM? .spinner_0XTQ{transform-origin:cen…" at bounding box center [585, 217] width 469 height 270
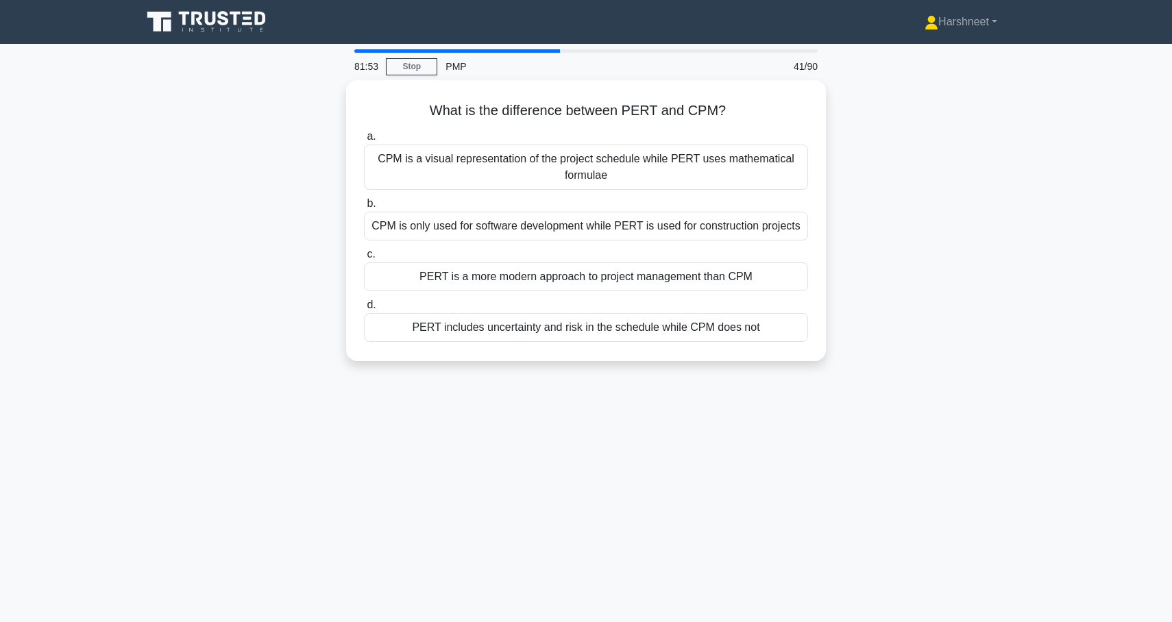
click at [327, 214] on div "What is the difference between PERT and CPM? .spinner_0XTQ{transform-origin:cen…" at bounding box center [586, 228] width 904 height 297
click at [498, 393] on div "81:44 Stop PMP 41/90 What is the difference between PERT and CPM? .spinner_0XTQ…" at bounding box center [586, 391] width 904 height 685
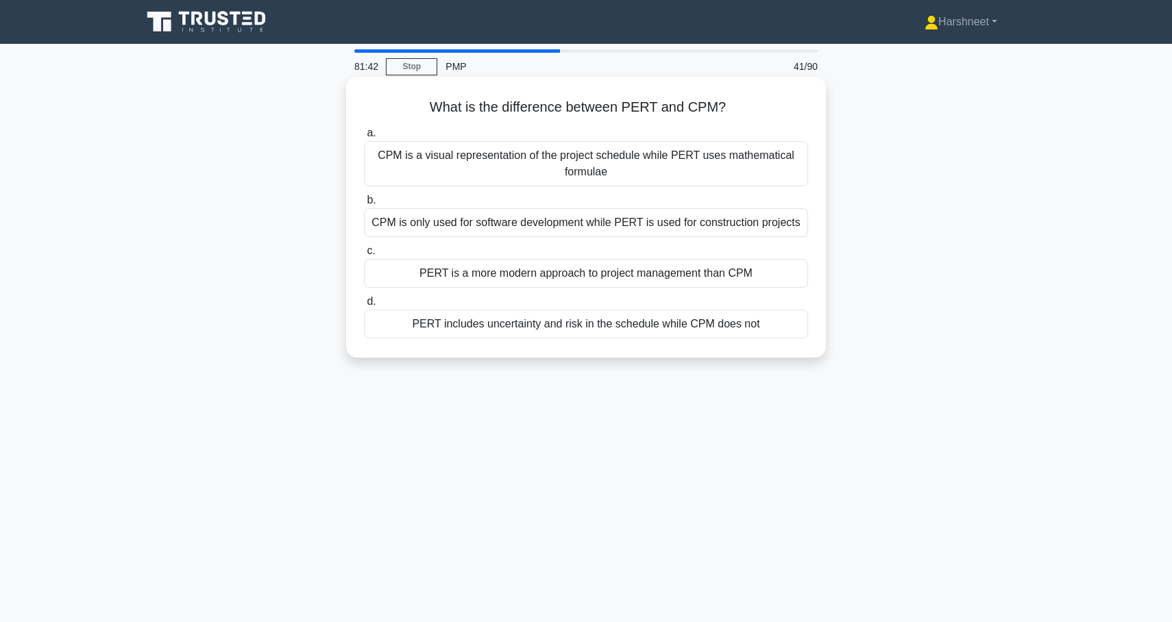
click at [523, 332] on div "PERT includes uncertainty and risk in the schedule while CPM does not" at bounding box center [586, 324] width 444 height 29
click at [364, 306] on input "d. PERT includes uncertainty and risk in the schedule while CPM does not" at bounding box center [364, 301] width 0 height 9
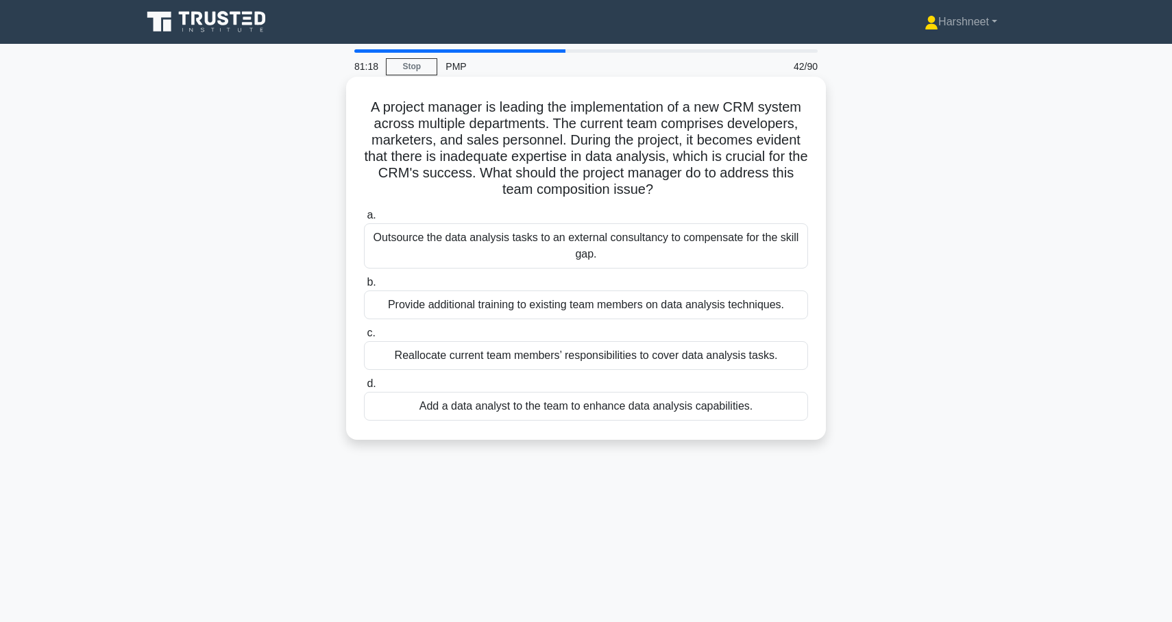
click at [521, 310] on div "Provide additional training to existing team members on data analysis technique…" at bounding box center [586, 304] width 444 height 29
click at [364, 287] on input "b. Provide additional training to existing team members on data analysis techni…" at bounding box center [364, 282] width 0 height 9
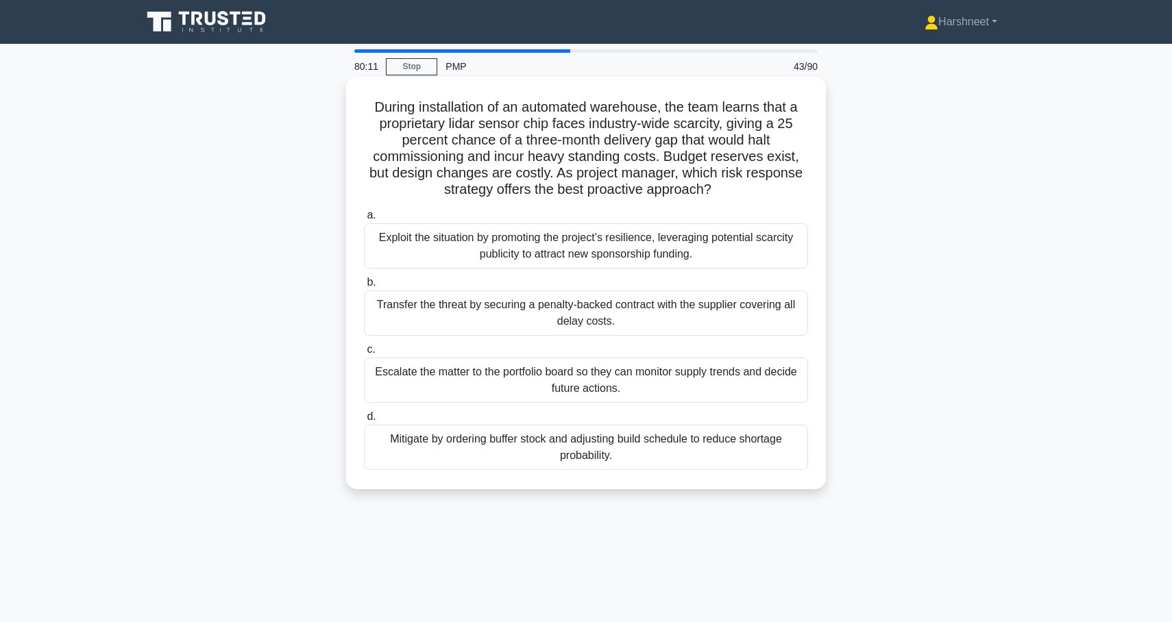
click at [526, 450] on div "Mitigate by ordering buffer stock and adjusting build schedule to reduce shorta…" at bounding box center [586, 447] width 444 height 45
click at [364, 421] on input "d. Mitigate by ordering buffer stock and adjusting build schedule to reduce sho…" at bounding box center [364, 416] width 0 height 9
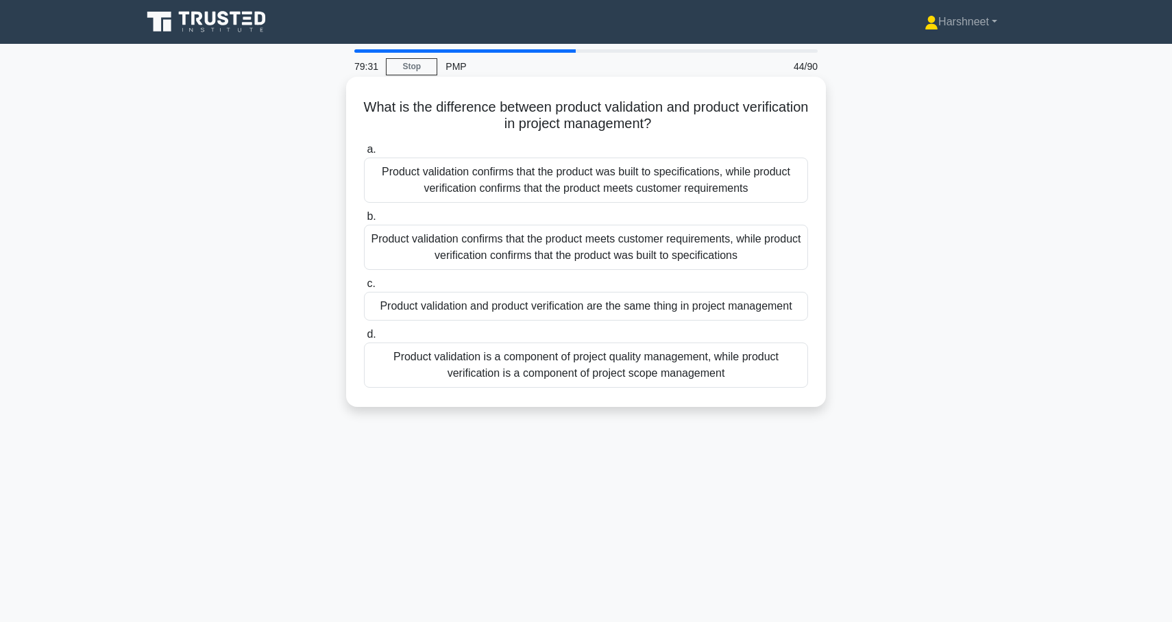
drag, startPoint x: 403, startPoint y: 108, endPoint x: 783, endPoint y: 364, distance: 458.5
click at [783, 364] on div "What is the difference between product validation and product verification in p…" at bounding box center [585, 241] width 469 height 319
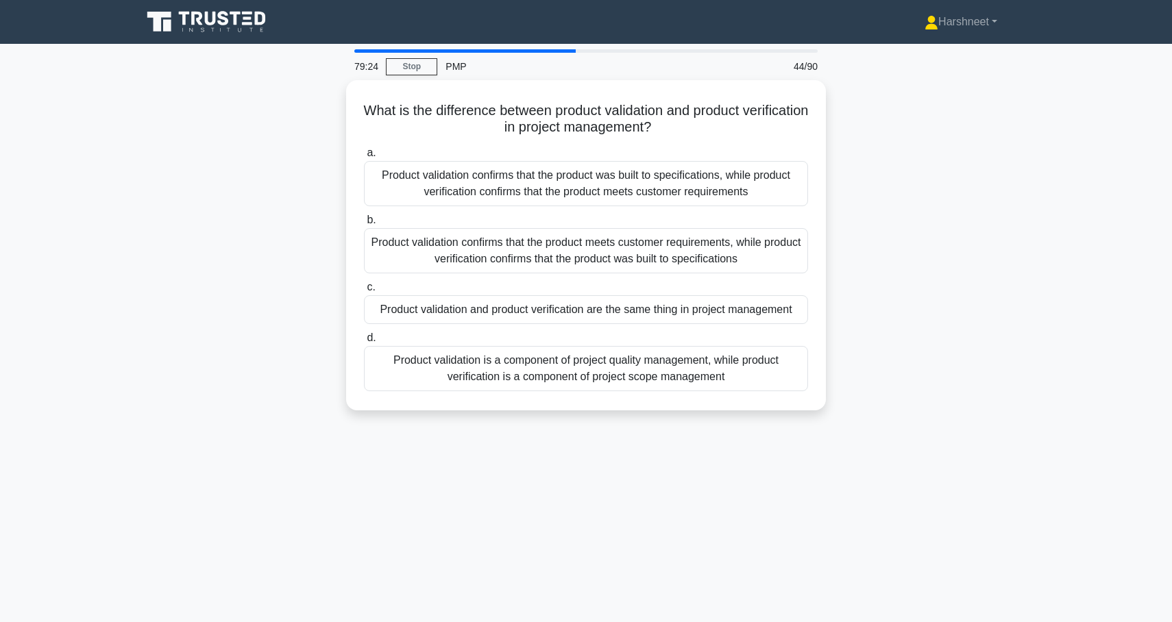
click at [265, 292] on div "What is the difference between product validation and product verification in p…" at bounding box center [586, 253] width 904 height 347
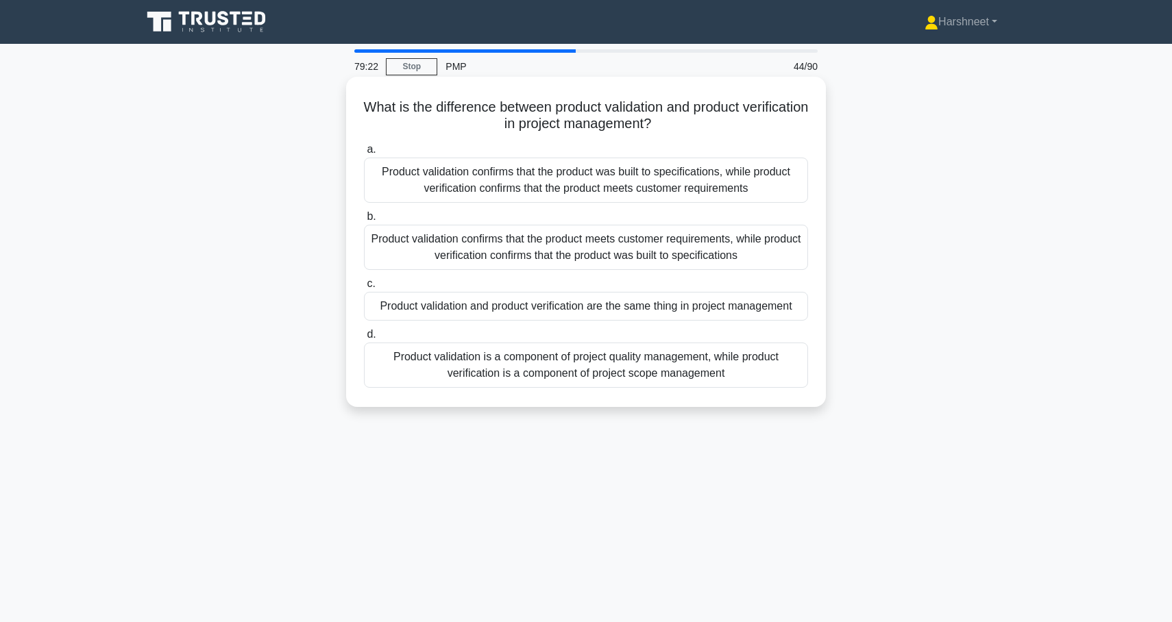
click at [405, 259] on div "Product validation confirms that the product meets customer requirements, while…" at bounding box center [586, 247] width 444 height 45
click at [364, 221] on input "b. Product validation confirms that the product meets customer requirements, wh…" at bounding box center [364, 216] width 0 height 9
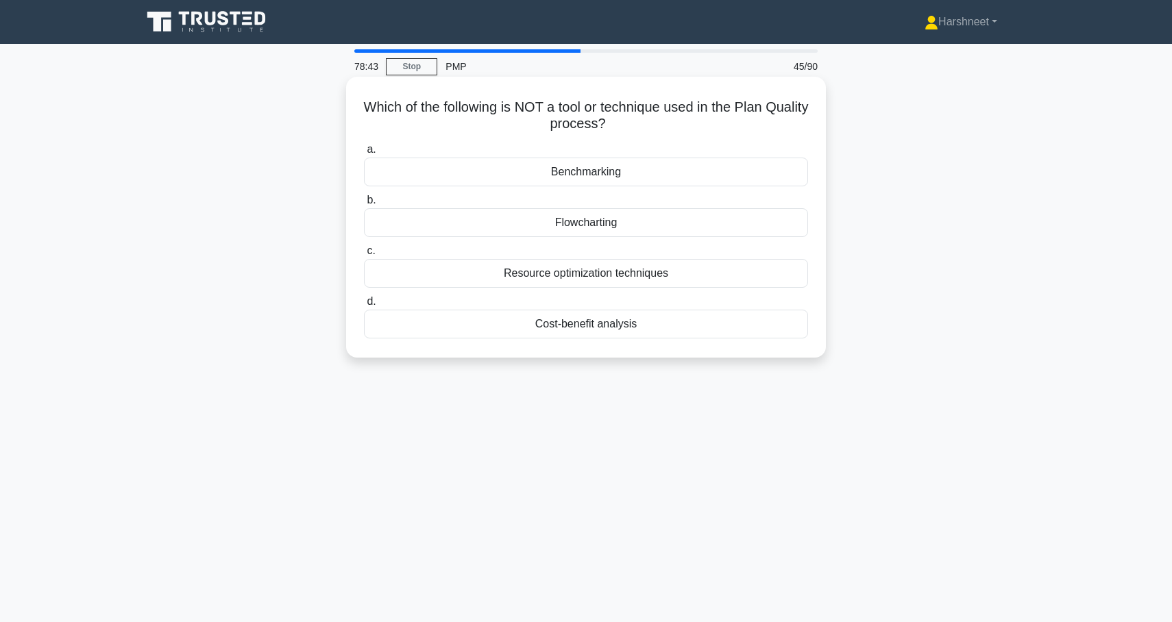
drag, startPoint x: 367, startPoint y: 105, endPoint x: 704, endPoint y: 349, distance: 416.5
click at [705, 349] on div "Which of the following is NOT a tool or technique used in the Plan Quality proc…" at bounding box center [585, 217] width 469 height 270
click at [319, 330] on div "Which of the following is NOT a tool or technique used in the Plan Quality proc…" at bounding box center [586, 228] width 904 height 297
click at [499, 330] on div "Cost-benefit analysis" at bounding box center [586, 324] width 444 height 29
click at [364, 306] on input "d. Cost-benefit analysis" at bounding box center [364, 301] width 0 height 9
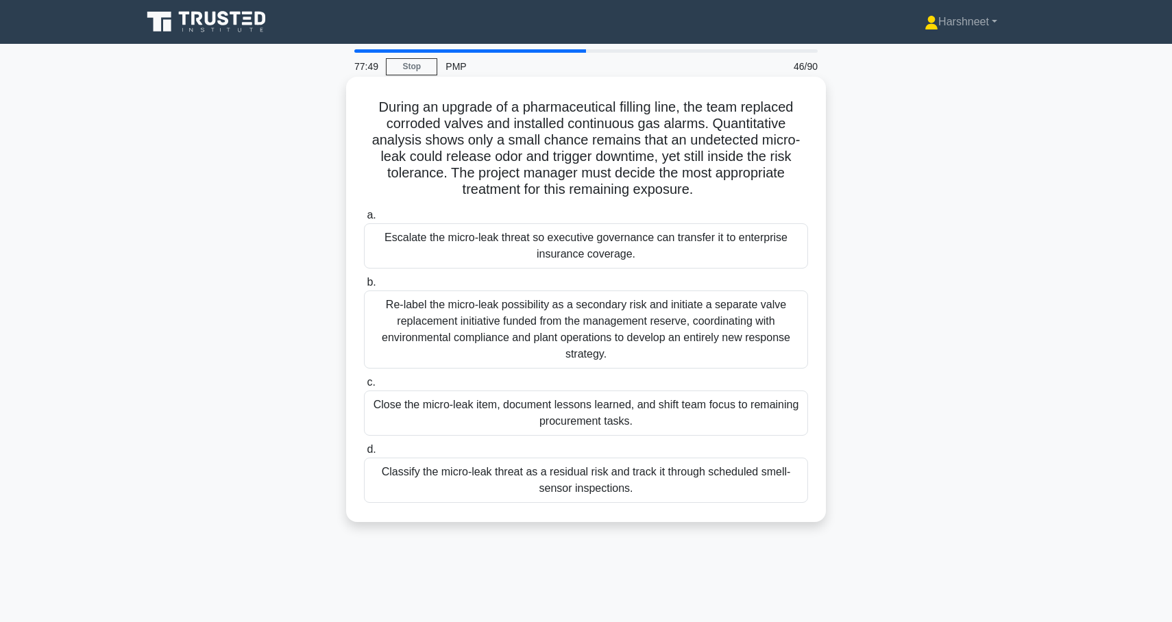
drag, startPoint x: 378, startPoint y: 106, endPoint x: 704, endPoint y: 513, distance: 521.1
click at [704, 513] on div "During an upgrade of a pharmaceutical filling line, the team replaced corroded …" at bounding box center [585, 299] width 469 height 434
click at [356, 286] on div "b. Re-label the micro-leak possibility as a secondary risk and initiate a separ…" at bounding box center [586, 321] width 460 height 95
click at [405, 473] on div "Classify the micro-leak threat as a residual risk and track it through schedule…" at bounding box center [586, 480] width 444 height 45
click at [364, 454] on input "d. Classify the micro-leak threat as a residual risk and track it through sched…" at bounding box center [364, 449] width 0 height 9
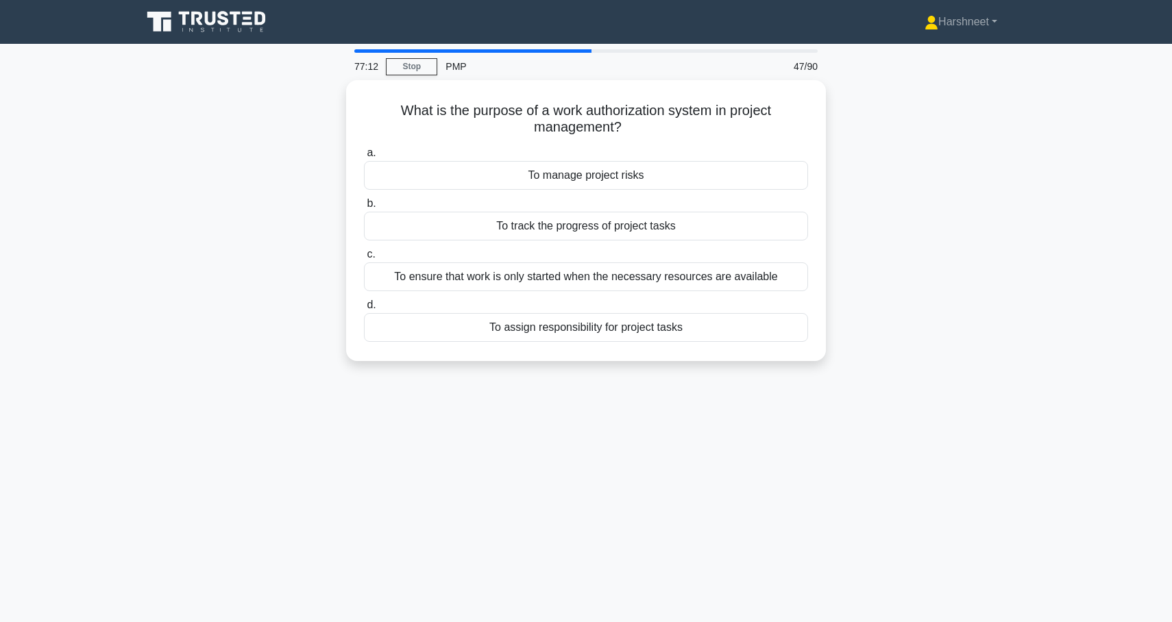
drag, startPoint x: 401, startPoint y: 108, endPoint x: 767, endPoint y: 394, distance: 464.6
click at [767, 394] on div "77:12 Stop PMP 47/90 What is the purpose of a work authorization system in proj…" at bounding box center [586, 391] width 904 height 685
click at [304, 209] on div "What is the purpose of a work authorization system in project management? .spin…" at bounding box center [586, 228] width 904 height 297
click at [396, 278] on div "To ensure that work is only started when the necessary resources are available" at bounding box center [586, 273] width 444 height 29
click at [364, 256] on input "c. To ensure that work is only started when the necessary resources are availab…" at bounding box center [364, 251] width 0 height 9
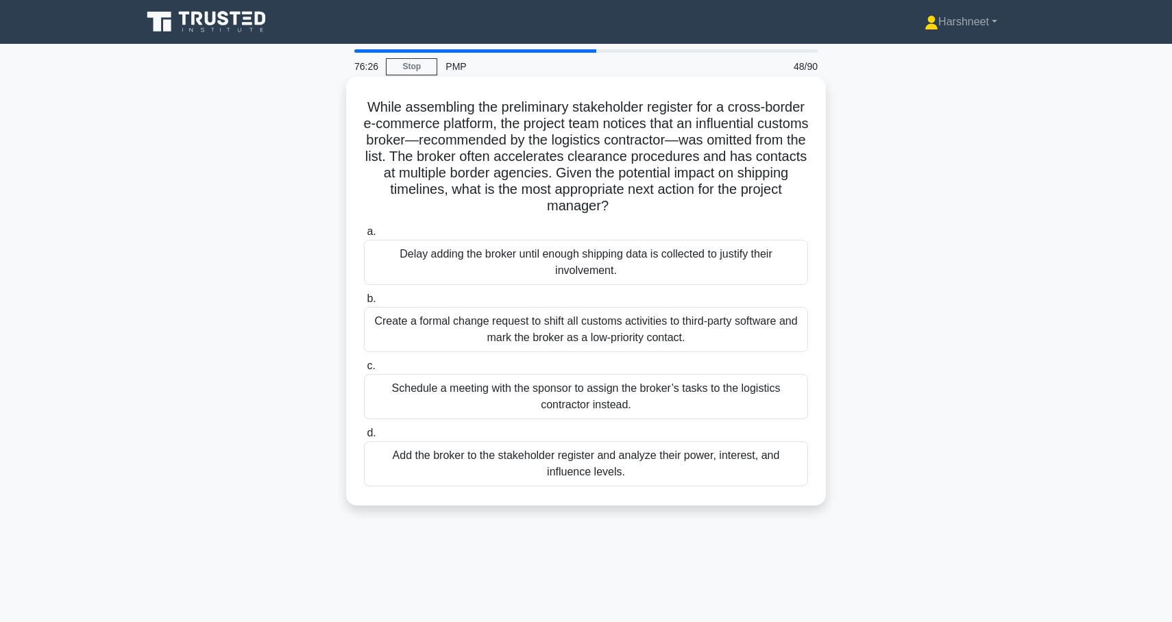
click at [393, 317] on div "Create a formal change request to shift all customs activities to third-party s…" at bounding box center [586, 329] width 444 height 45
click at [364, 303] on input "b. Create a formal change request to shift all customs activities to third-part…" at bounding box center [364, 299] width 0 height 9
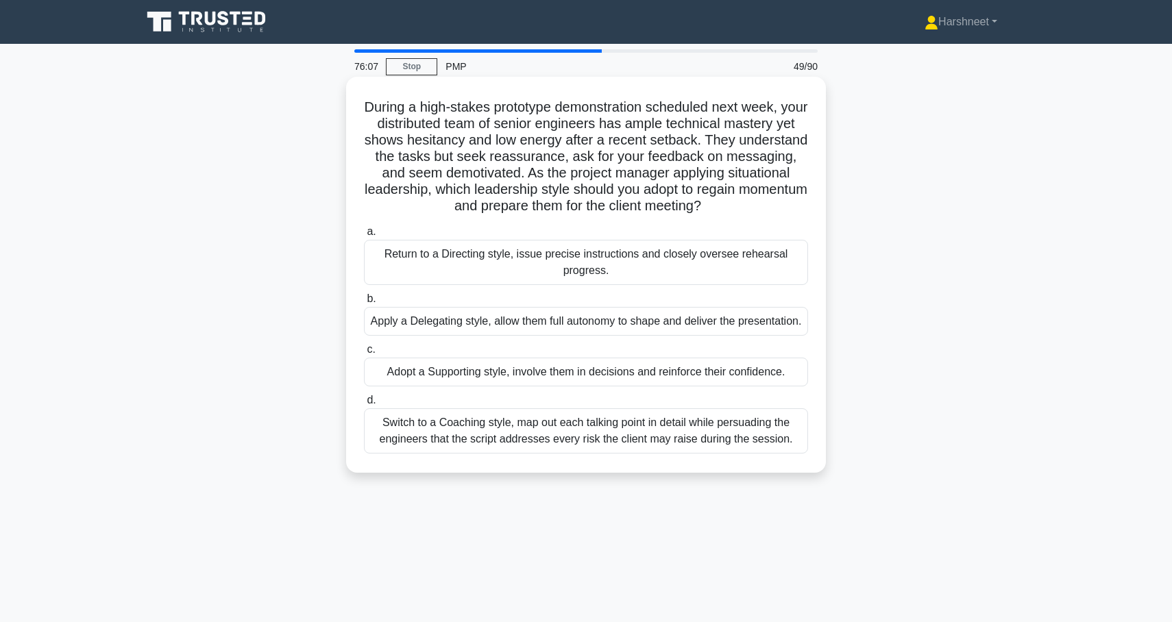
click at [376, 454] on div "Switch to a Coaching style, map out each talking point in detail while persuadi…" at bounding box center [586, 430] width 444 height 45
click at [364, 405] on input "d. Switch to a Coaching style, map out each talking point in detail while persu…" at bounding box center [364, 400] width 0 height 9
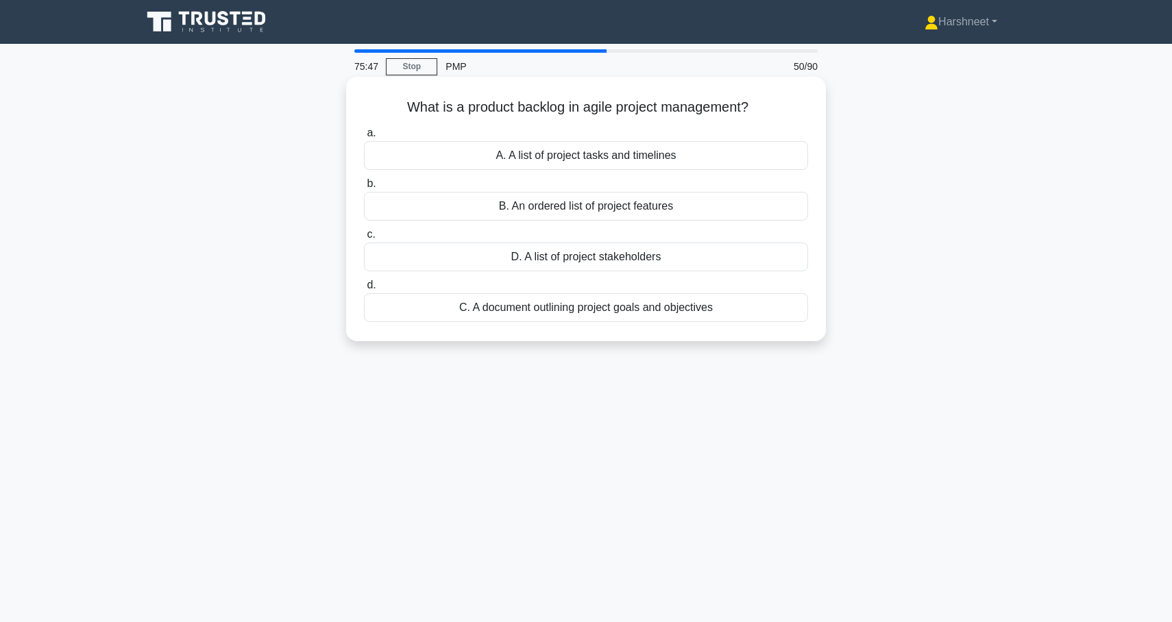
click at [566, 159] on div "A. A list of project tasks and timelines" at bounding box center [586, 155] width 444 height 29
click at [364, 138] on input "a. A. A list of project tasks and timelines" at bounding box center [364, 133] width 0 height 9
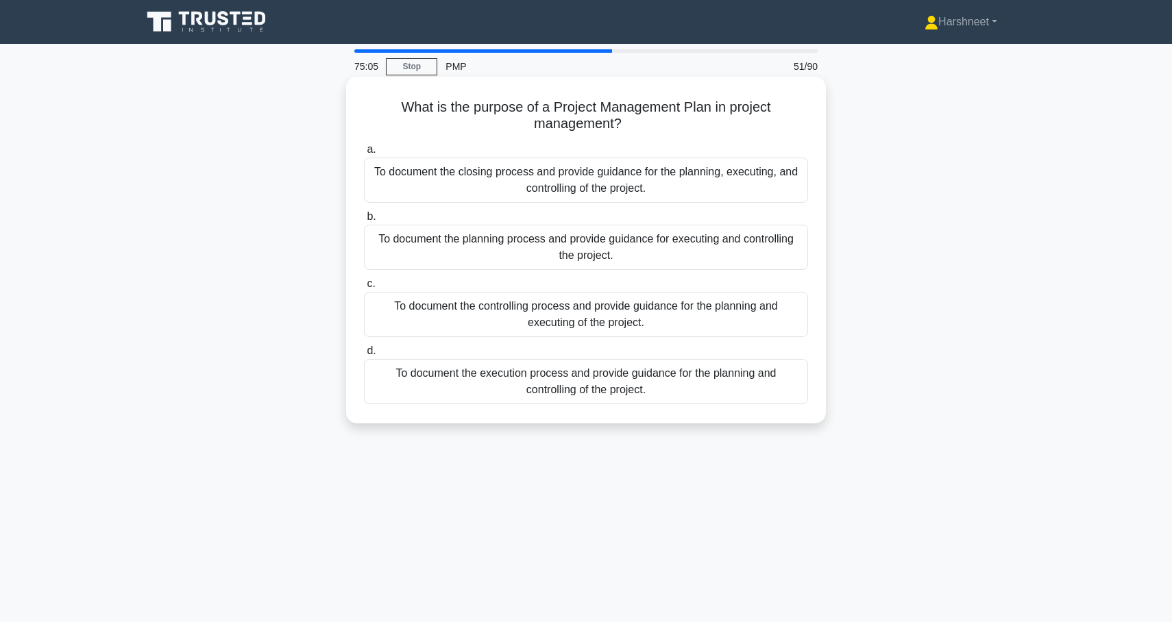
drag, startPoint x: 404, startPoint y: 104, endPoint x: 732, endPoint y: 388, distance: 434.3
click at [732, 388] on div "What is the purpose of a Project Management Plan in project management? .spinne…" at bounding box center [585, 250] width 469 height 336
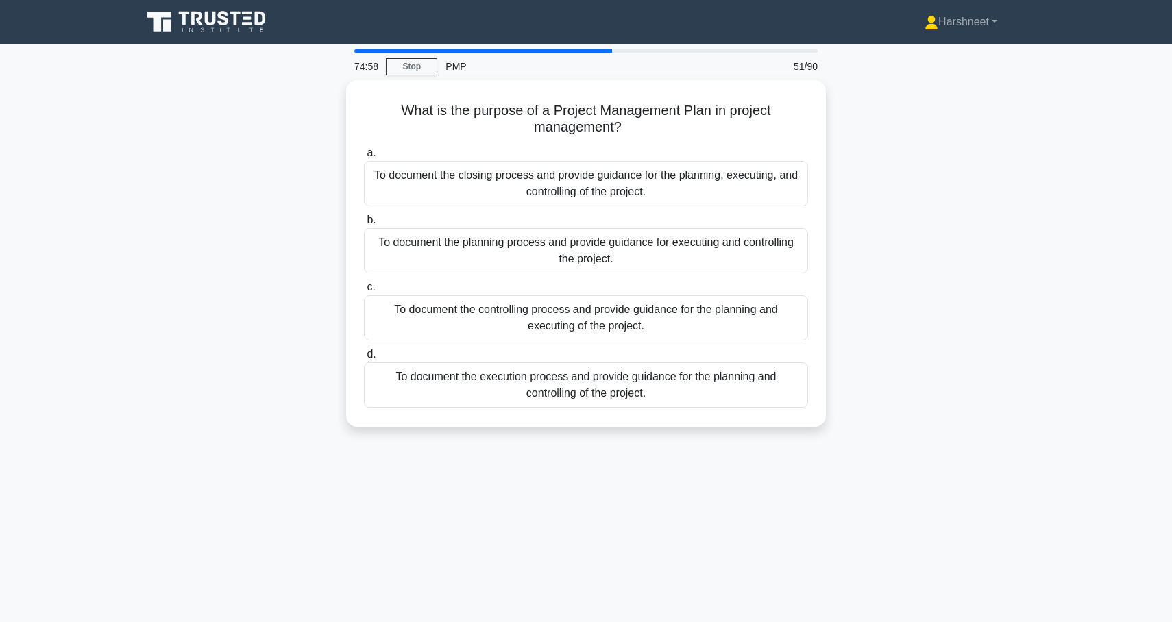
click at [301, 284] on div "What is the purpose of a Project Management Plan in project management? .spinne…" at bounding box center [586, 261] width 904 height 363
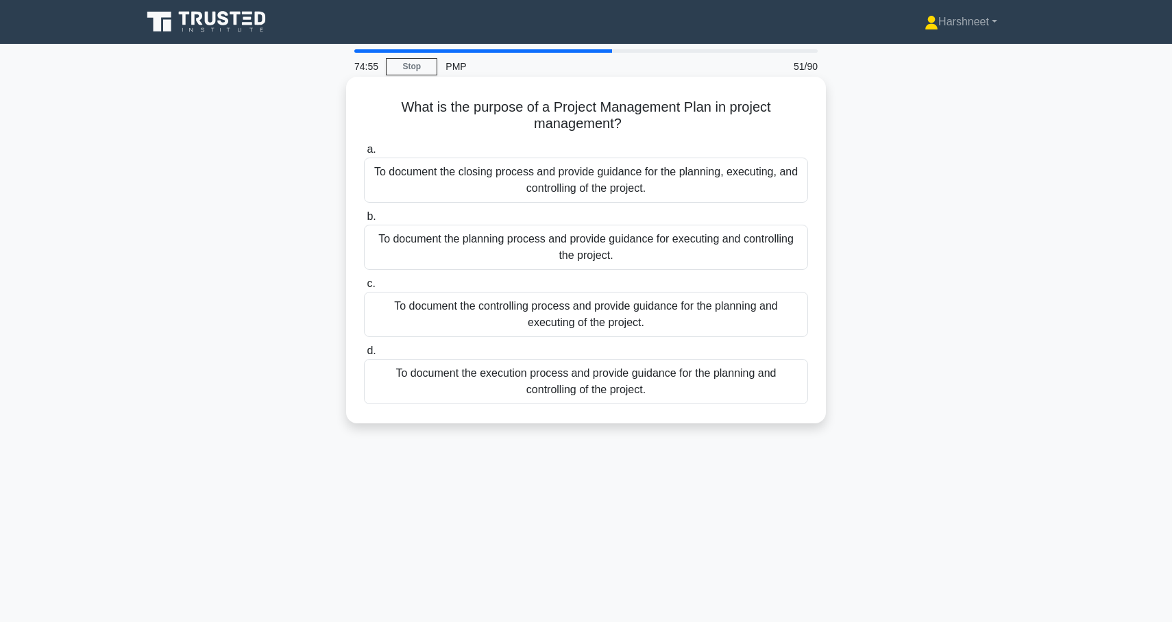
click at [401, 243] on div "To document the planning process and provide guidance for executing and control…" at bounding box center [586, 247] width 444 height 45
click at [364, 221] on input "b. To document the planning process and provide guidance for executing and cont…" at bounding box center [364, 216] width 0 height 9
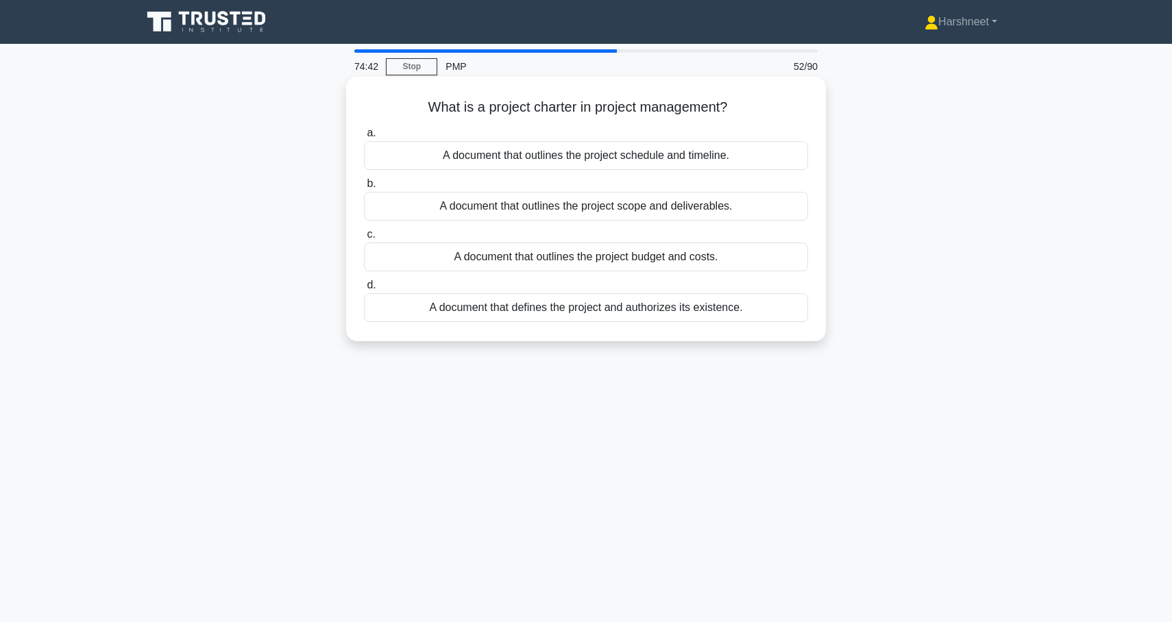
drag, startPoint x: 428, startPoint y: 108, endPoint x: 797, endPoint y: 315, distance: 424.2
click at [798, 316] on div "What is a project charter in project management? .spinner_0XTQ{transform-origin…" at bounding box center [585, 208] width 469 height 253
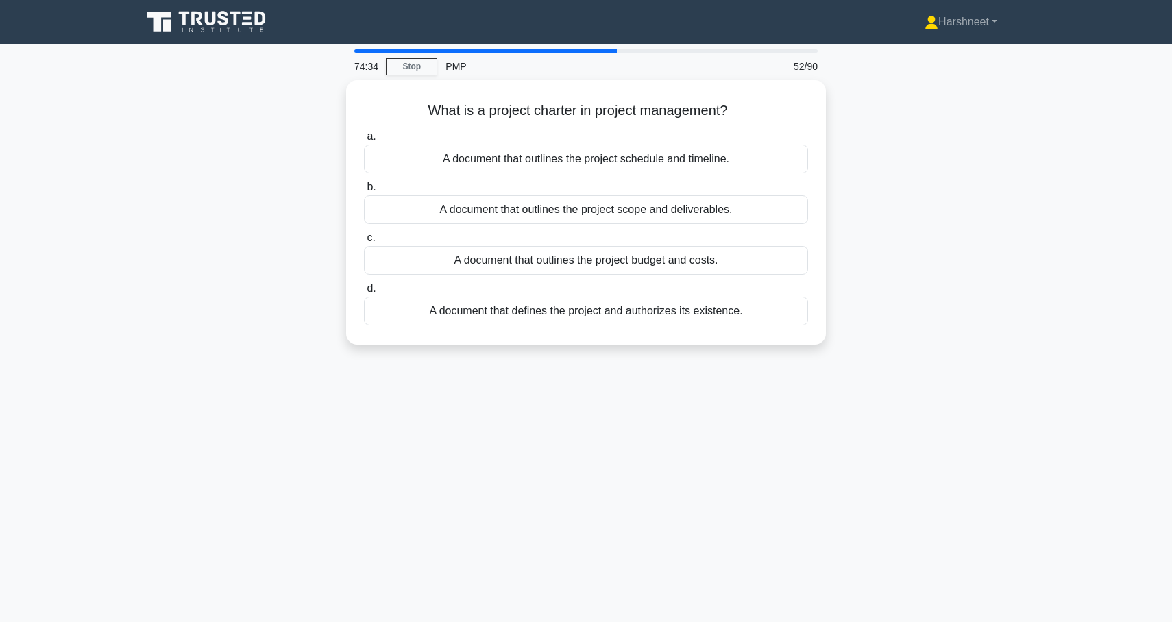
click at [320, 303] on div "What is a project charter in project management? .spinner_0XTQ{transform-origin…" at bounding box center [586, 220] width 904 height 281
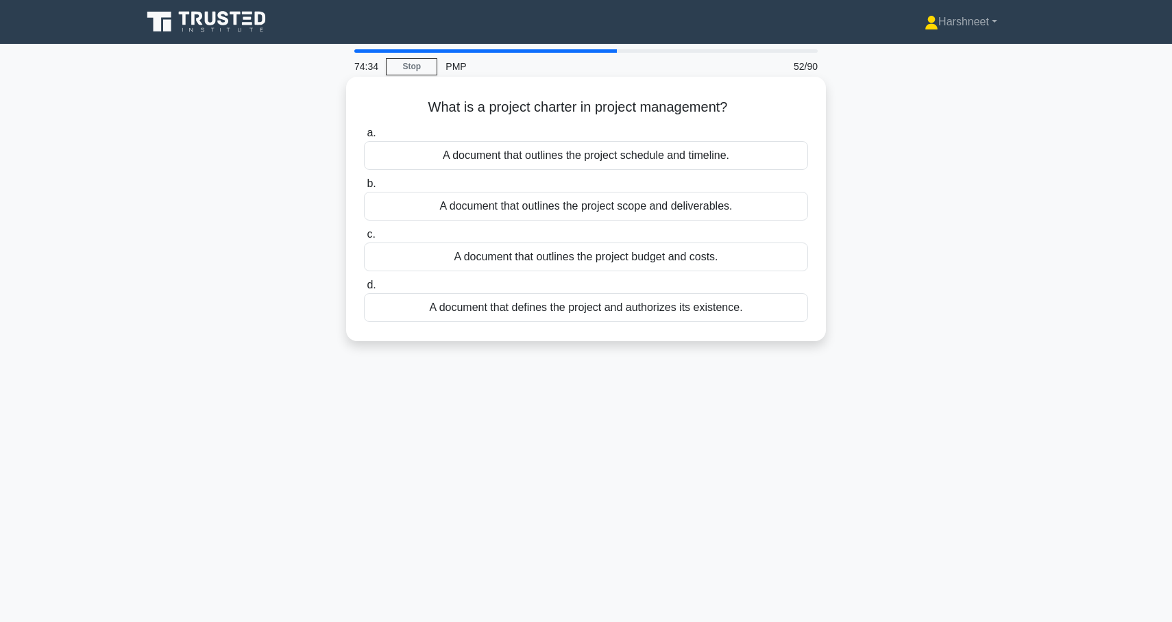
click at [428, 310] on div "A document that defines the project and authorizes its existence." at bounding box center [586, 307] width 444 height 29
click at [364, 290] on input "d. A document that defines the project and authorizes its existence." at bounding box center [364, 285] width 0 height 9
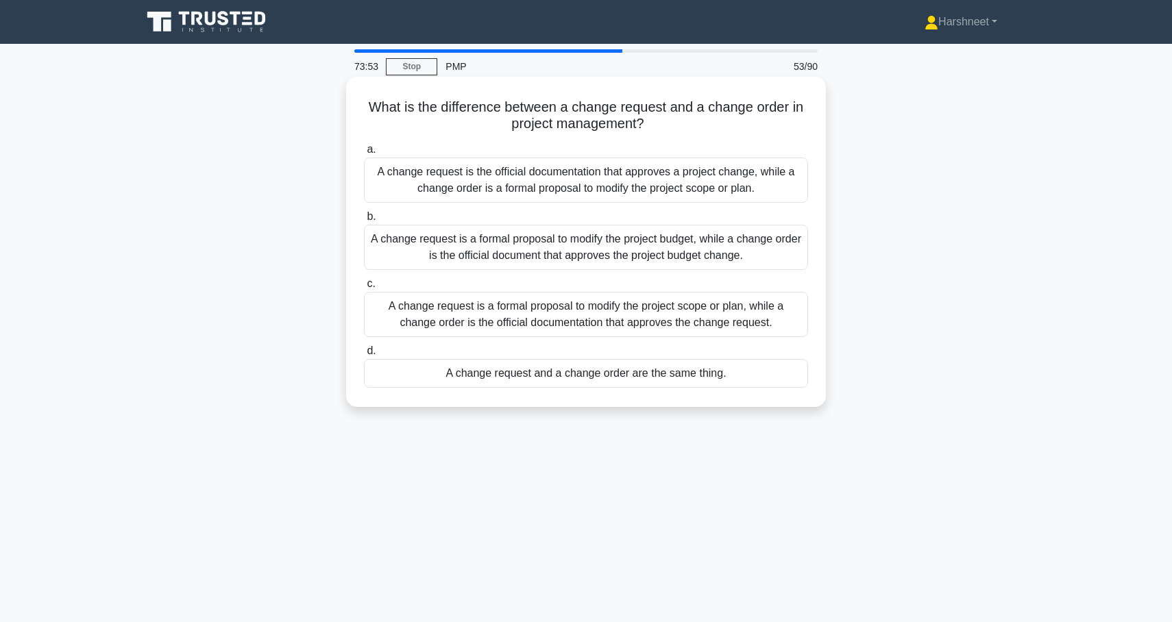
drag, startPoint x: 369, startPoint y: 106, endPoint x: 741, endPoint y: 391, distance: 469.0
click at [741, 391] on div "What is the difference between a change request and a change order in project m…" at bounding box center [585, 241] width 469 height 319
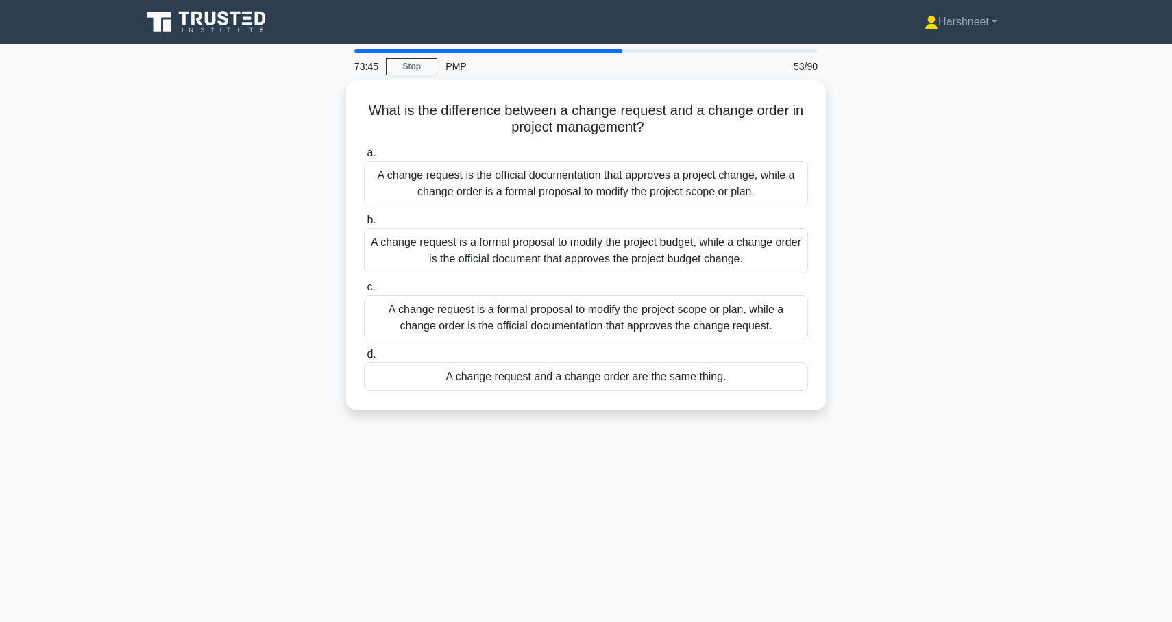
click at [290, 242] on div "What is the difference between a change request and a change order in project m…" at bounding box center [586, 253] width 904 height 347
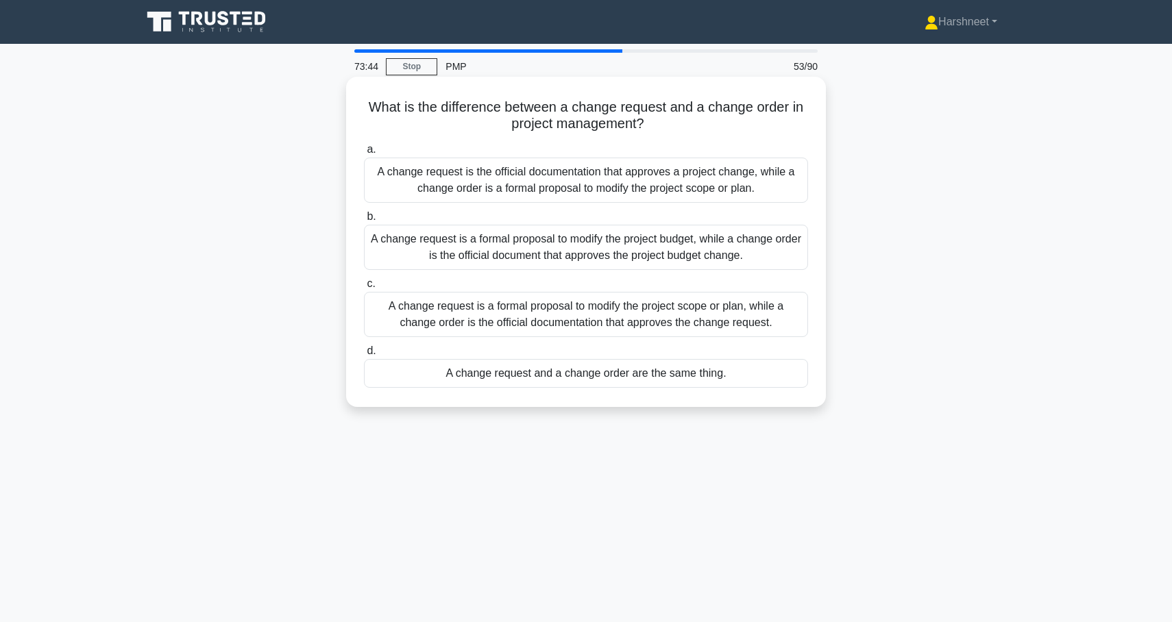
click at [382, 312] on div "A change request is a formal proposal to modify the project scope or plan, whil…" at bounding box center [586, 314] width 444 height 45
click at [364, 288] on input "c. A change request is a formal proposal to modify the project scope or plan, w…" at bounding box center [364, 284] width 0 height 9
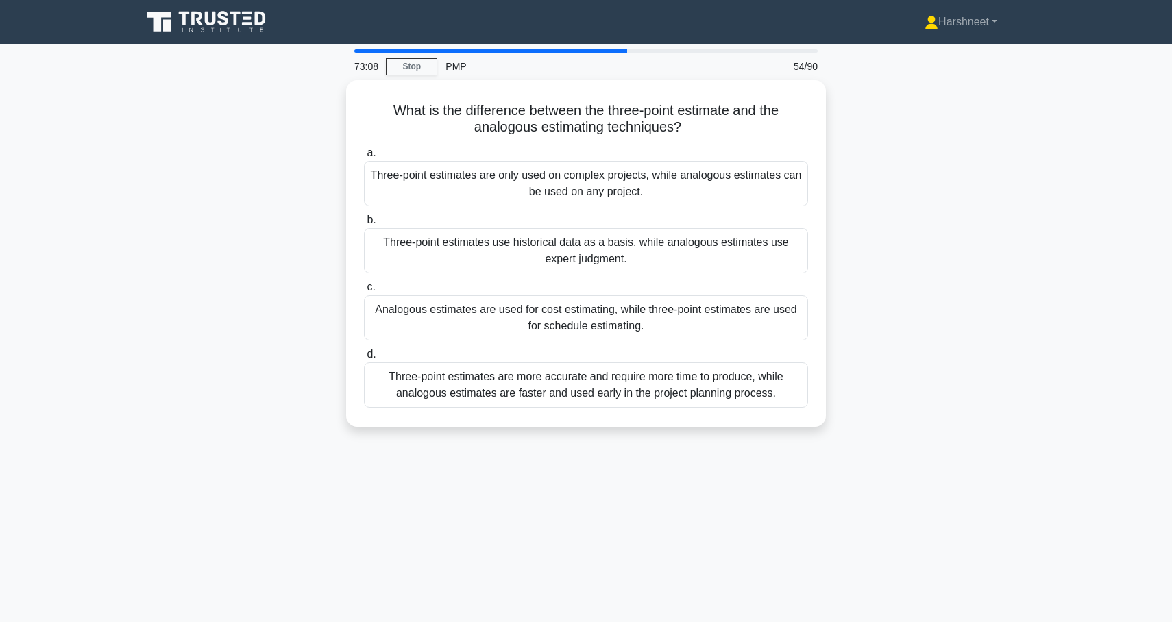
drag, startPoint x: 393, startPoint y: 106, endPoint x: 865, endPoint y: 454, distance: 586.1
click at [865, 454] on div "73:08 Stop PMP 54/90 What is the difference between the three-point estimate an…" at bounding box center [586, 391] width 904 height 685
click at [227, 436] on div "What is the difference between the three-point estimate and the analogous estim…" at bounding box center [586, 261] width 904 height 363
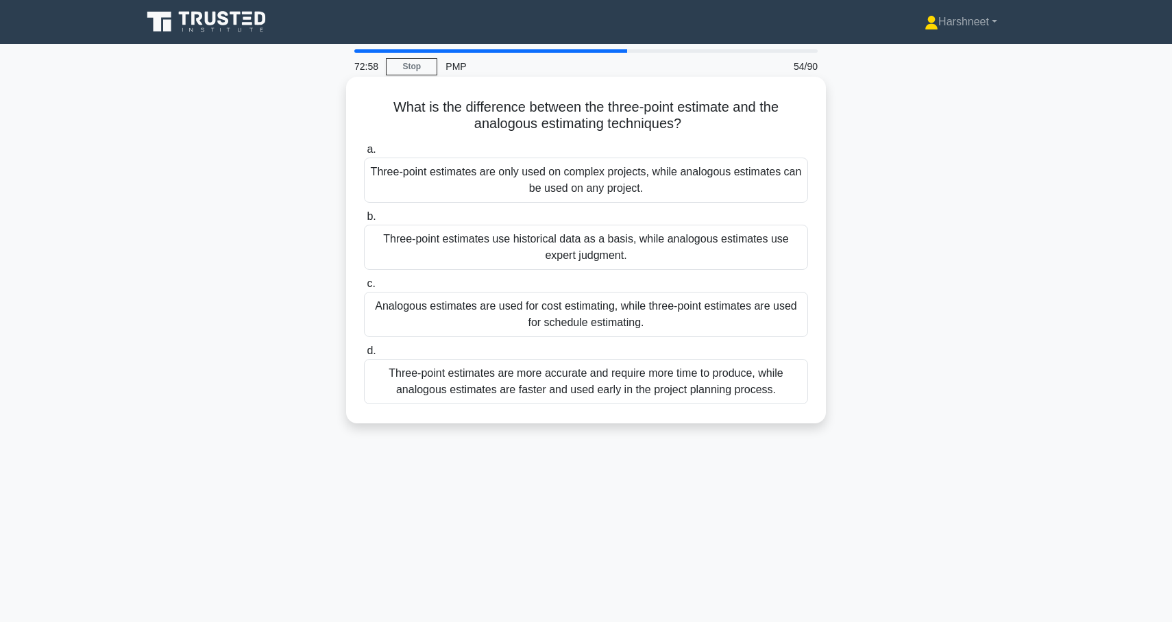
click at [397, 388] on div "Three-point estimates are more accurate and require more time to produce, while…" at bounding box center [586, 381] width 444 height 45
click at [364, 356] on input "d. Three-point estimates are more accurate and require more time to produce, wh…" at bounding box center [364, 351] width 0 height 9
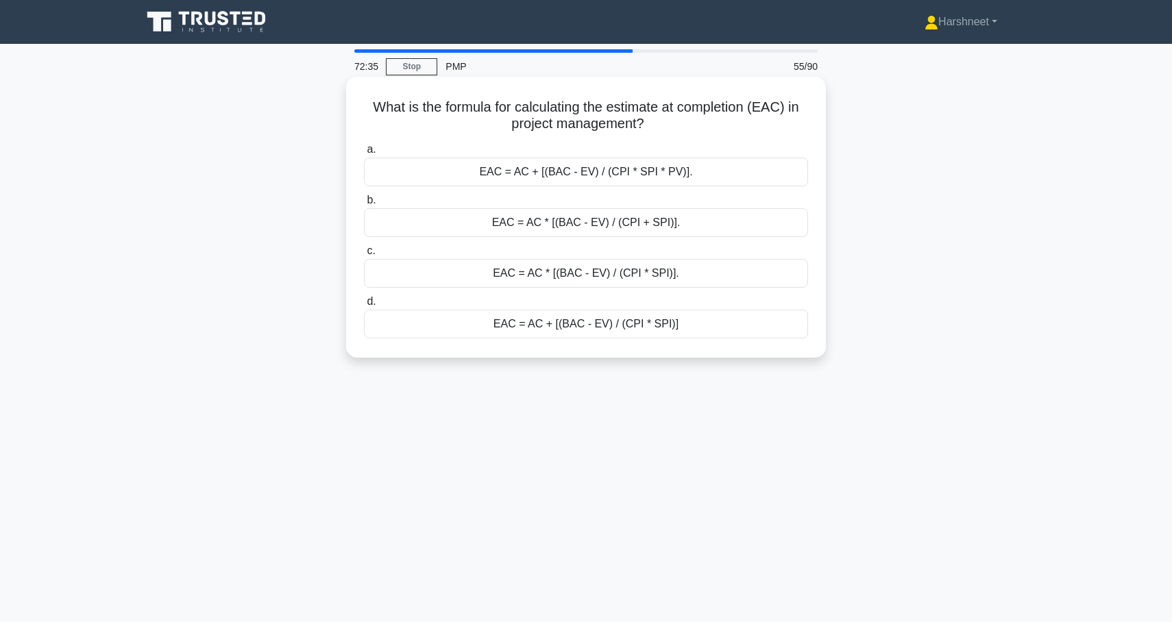
drag, startPoint x: 373, startPoint y: 106, endPoint x: 754, endPoint y: 357, distance: 456.6
click at [754, 357] on div "What is the formula for calculating the estimate at completion (EAC) in project…" at bounding box center [586, 217] width 480 height 281
click at [283, 376] on div "What is the formula for calculating the estimate at completion (EAC) in project…" at bounding box center [586, 228] width 904 height 297
click at [478, 325] on div "EAC = AC + [(BAC - EV) / (CPI * SPI)]" at bounding box center [586, 324] width 444 height 29
click at [364, 306] on input "d. EAC = AC + [(BAC - EV) / (CPI * SPI)]" at bounding box center [364, 301] width 0 height 9
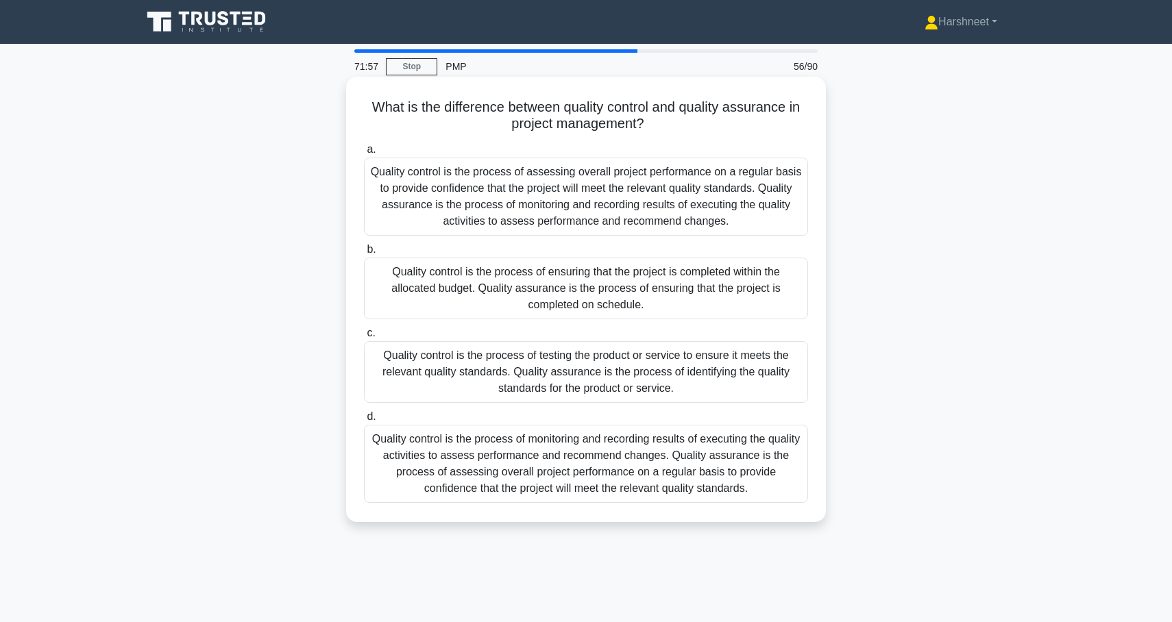
click at [482, 379] on div "Quality control is the process of testing the product or service to ensure it m…" at bounding box center [586, 372] width 444 height 62
click at [364, 338] on input "c. Quality control is the process of testing the product or service to ensure i…" at bounding box center [364, 333] width 0 height 9
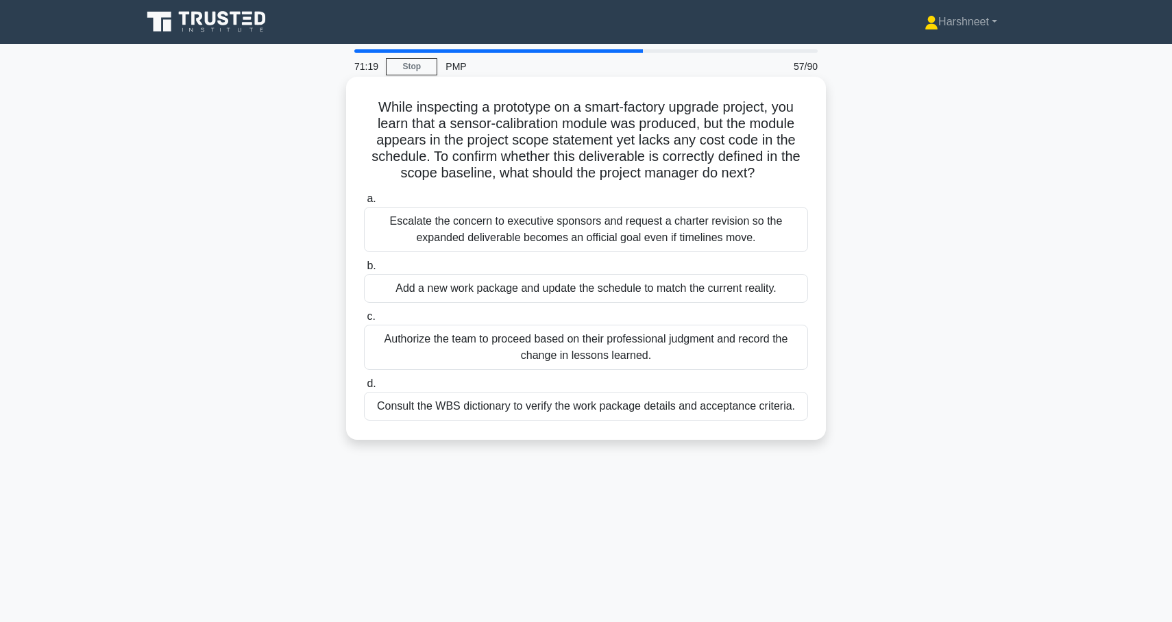
click at [406, 401] on div "Consult the WBS dictionary to verify the work package details and acceptance cr…" at bounding box center [586, 406] width 444 height 29
click at [364, 388] on input "d. Consult the WBS dictionary to verify the work package details and acceptance…" at bounding box center [364, 384] width 0 height 9
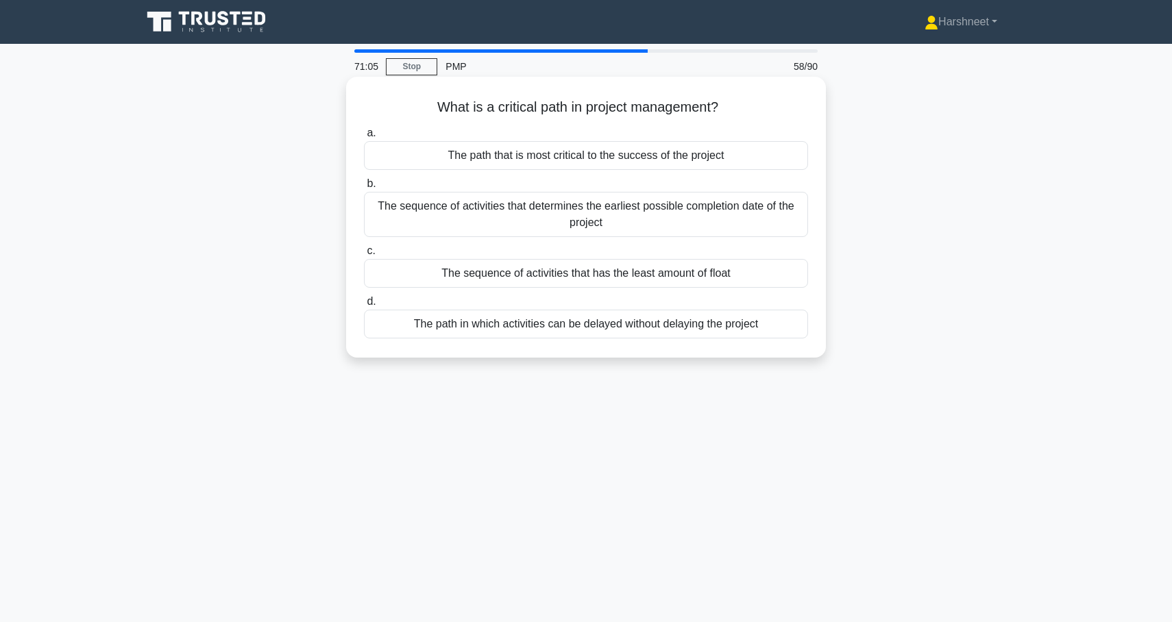
click at [452, 225] on div "The sequence of activities that determines the earliest possible completion dat…" at bounding box center [586, 214] width 444 height 45
click at [364, 188] on input "b. The sequence of activities that determines the earliest possible completion …" at bounding box center [364, 183] width 0 height 9
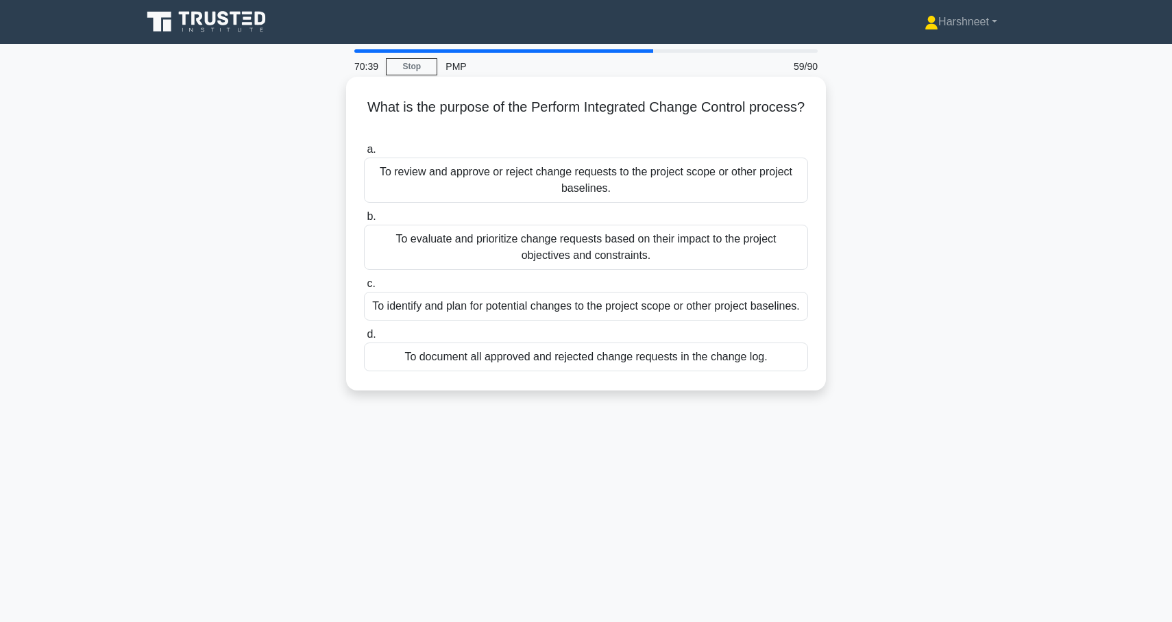
drag, startPoint x: 369, startPoint y: 110, endPoint x: 793, endPoint y: 372, distance: 498.7
click at [793, 372] on div "What is the purpose of the Perform Integrated Change Control process? .spinner_…" at bounding box center [585, 233] width 469 height 303
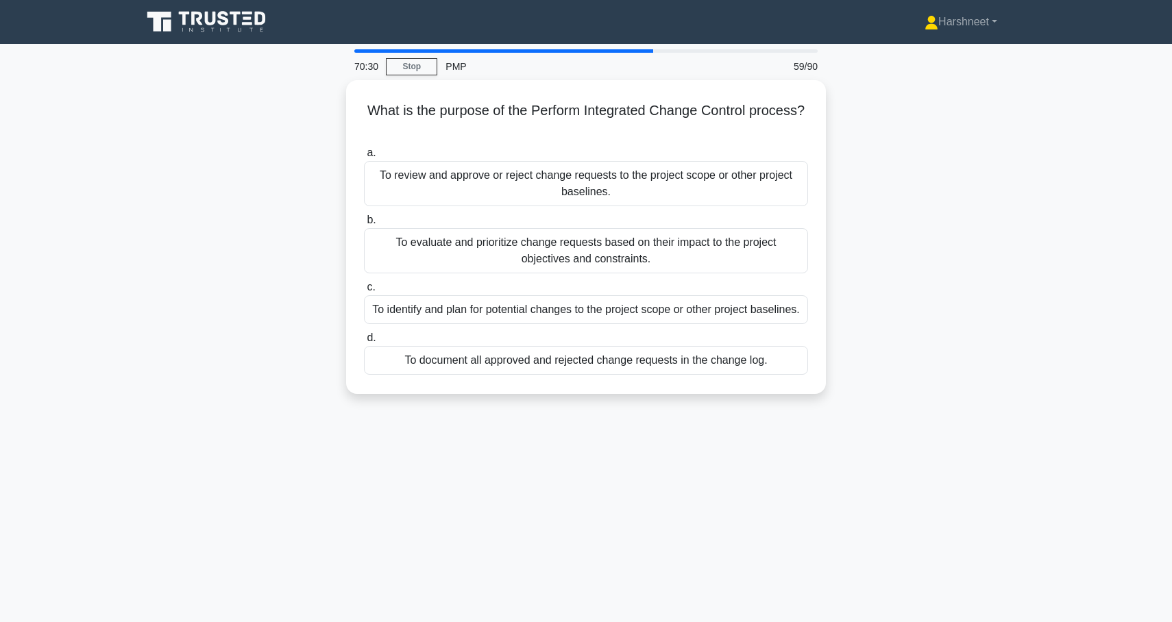
click at [343, 293] on div "What is the purpose of the Perform Integrated Change Control process? .spinner_…" at bounding box center [586, 245] width 904 height 330
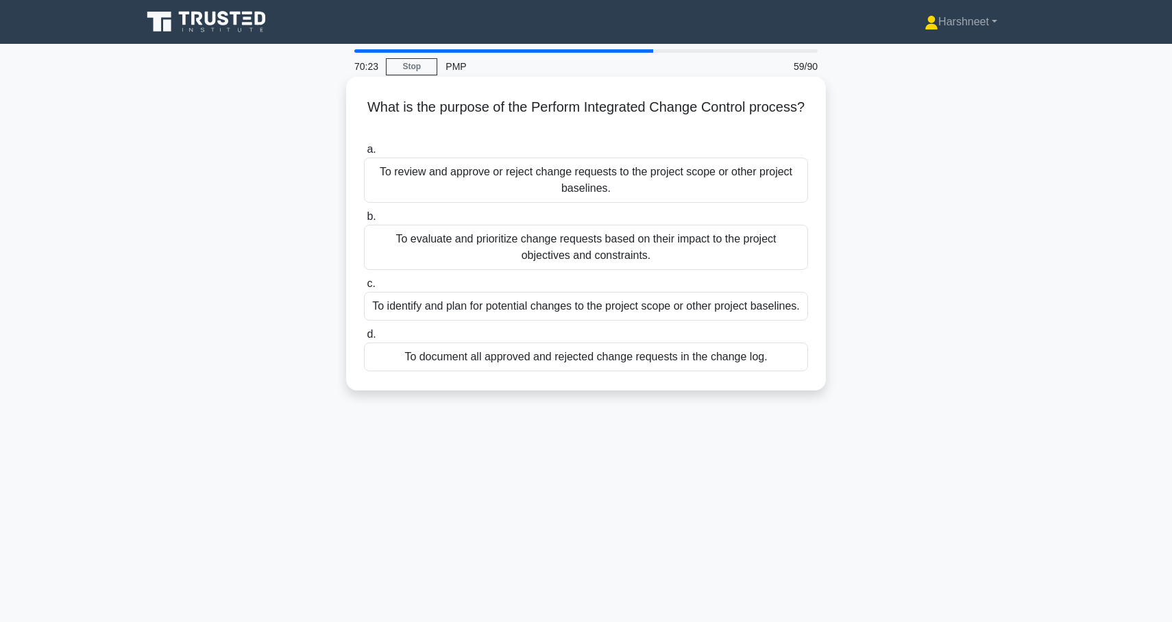
click at [427, 252] on div "To evaluate and prioritize change requests based on their impact to the project…" at bounding box center [586, 247] width 444 height 45
click at [364, 221] on input "b. To evaluate and prioritize change requests based on their impact to the proj…" at bounding box center [364, 216] width 0 height 9
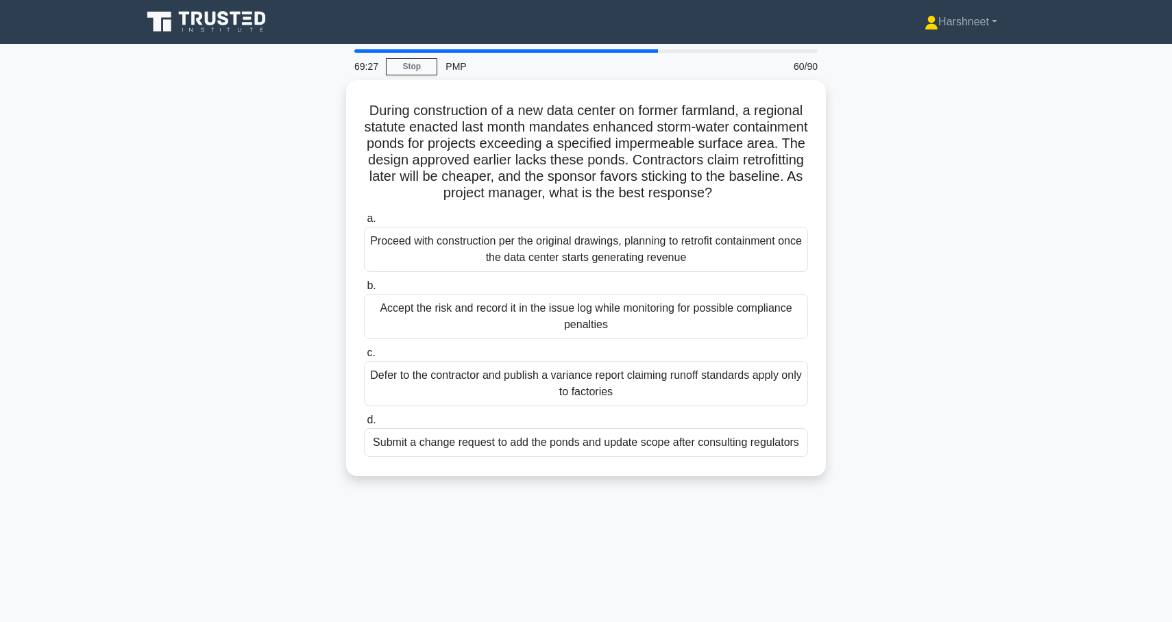
drag, startPoint x: 367, startPoint y: 108, endPoint x: 832, endPoint y: 458, distance: 581.7
click at [832, 458] on div "During construction of a new data center on former farmland, a regional statute…" at bounding box center [586, 286] width 904 height 412
click at [297, 377] on div "During construction of a new data center on former farmland, a regional statute…" at bounding box center [586, 286] width 904 height 412
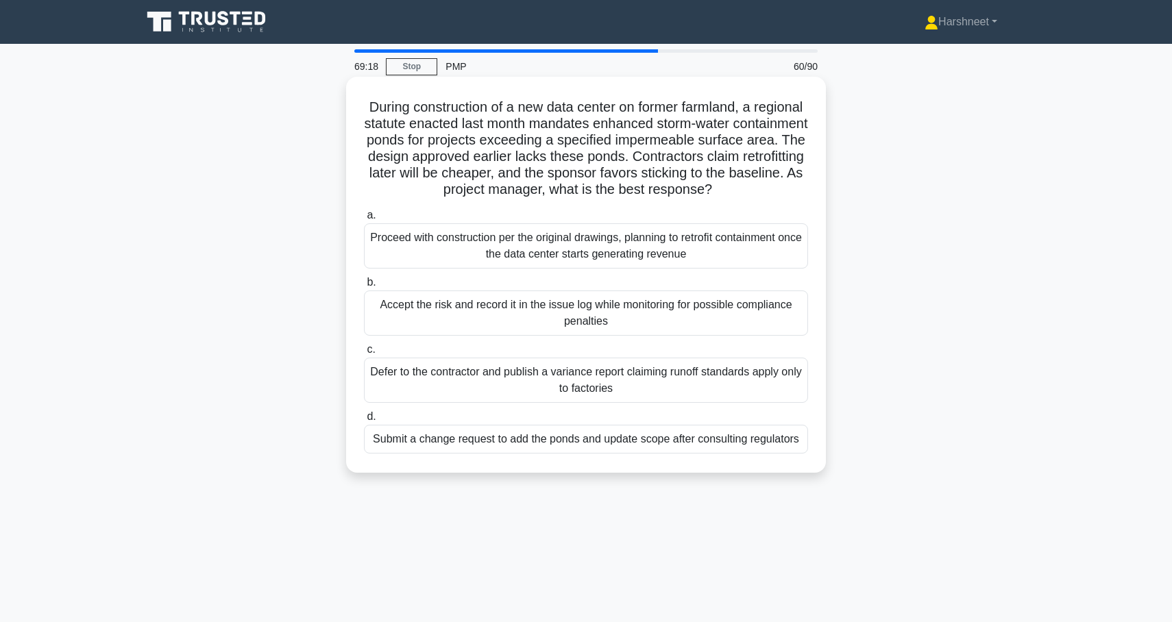
click at [383, 436] on div "Submit a change request to add the ponds and update scope after consulting regu…" at bounding box center [586, 439] width 444 height 29
click at [364, 421] on input "d. Submit a change request to add the ponds and update scope after consulting r…" at bounding box center [364, 416] width 0 height 9
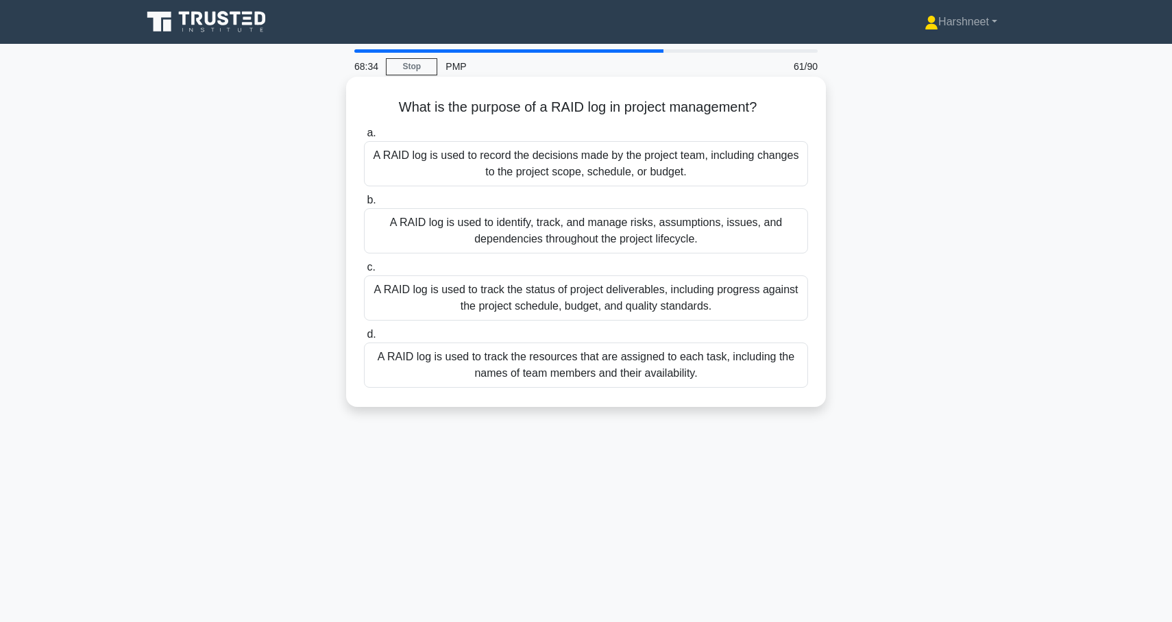
drag, startPoint x: 397, startPoint y: 103, endPoint x: 765, endPoint y: 374, distance: 456.6
click at [767, 376] on div "What is the purpose of a RAID log in project management? .spinner_0XTQ{transfor…" at bounding box center [585, 241] width 469 height 319
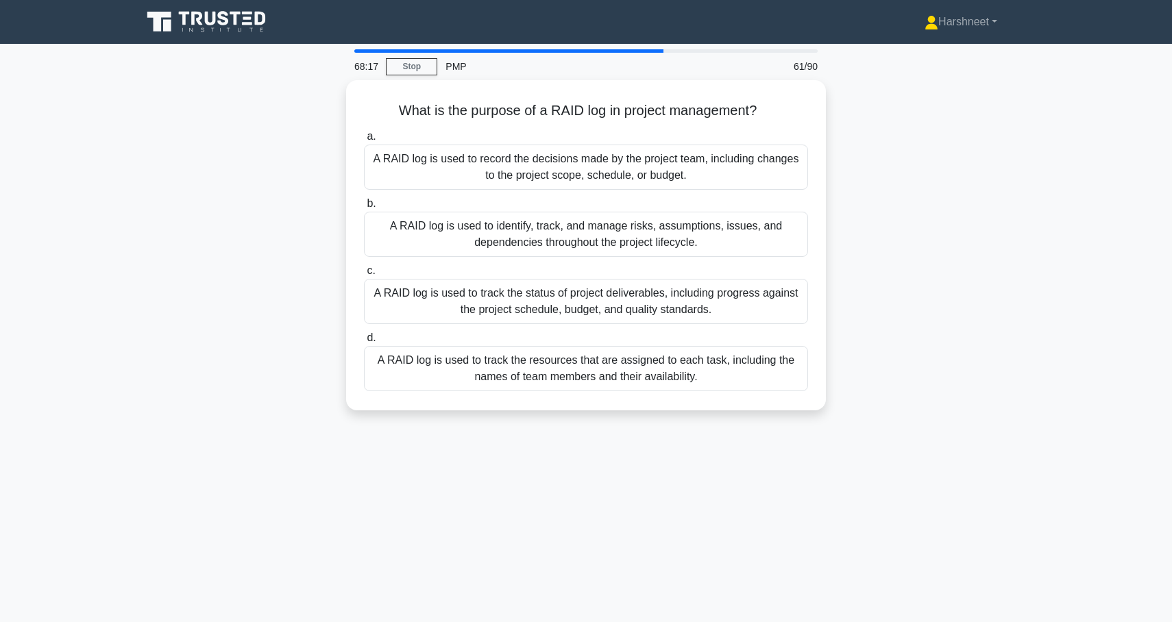
click at [230, 252] on div "What is the purpose of a RAID log in project management? .spinner_0XTQ{transfor…" at bounding box center [586, 253] width 904 height 347
click at [206, 305] on div "What is the purpose of a RAID log in project management? .spinner_0XTQ{transfor…" at bounding box center [586, 253] width 904 height 347
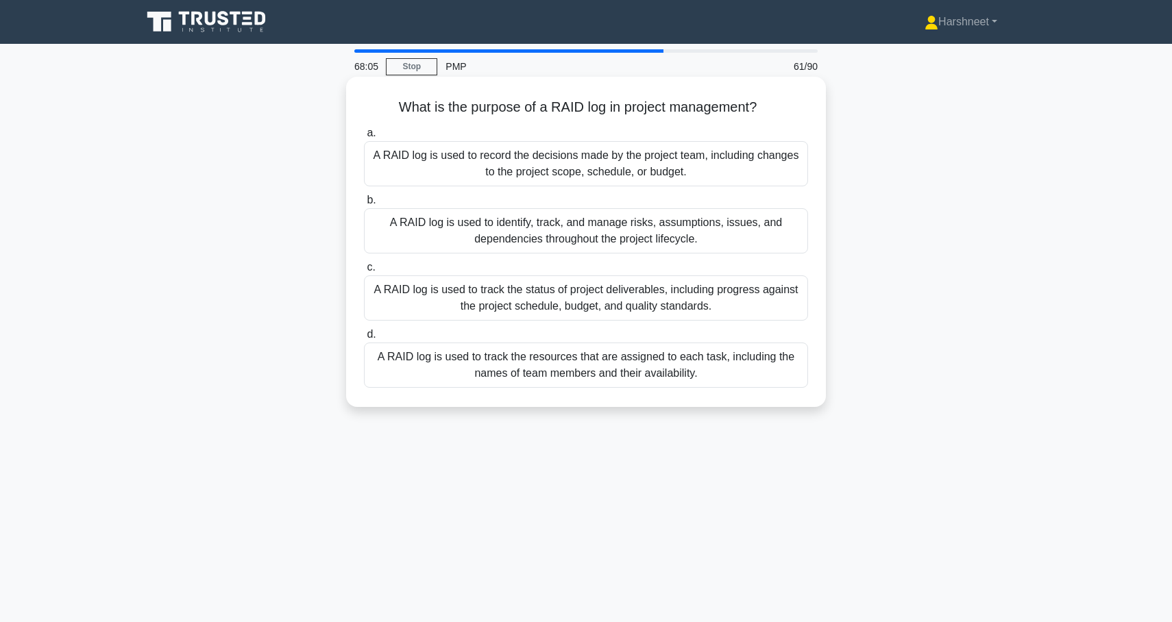
click at [445, 223] on div "A RAID log is used to identify, track, and manage risks, assumptions, issues, a…" at bounding box center [586, 230] width 444 height 45
click at [364, 205] on input "b. A RAID log is used to identify, track, and manage risks, assumptions, issues…" at bounding box center [364, 200] width 0 height 9
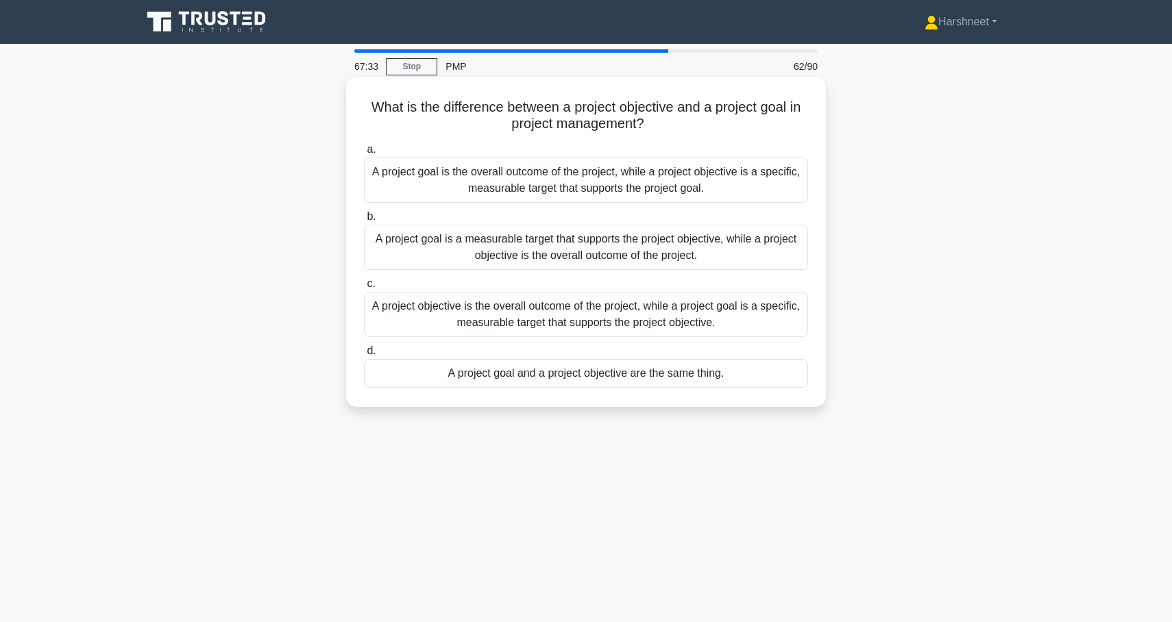
drag, startPoint x: 369, startPoint y: 108, endPoint x: 756, endPoint y: 386, distance: 477.6
click at [760, 386] on div "What is the difference between a project objective and a project goal in projec…" at bounding box center [585, 241] width 469 height 319
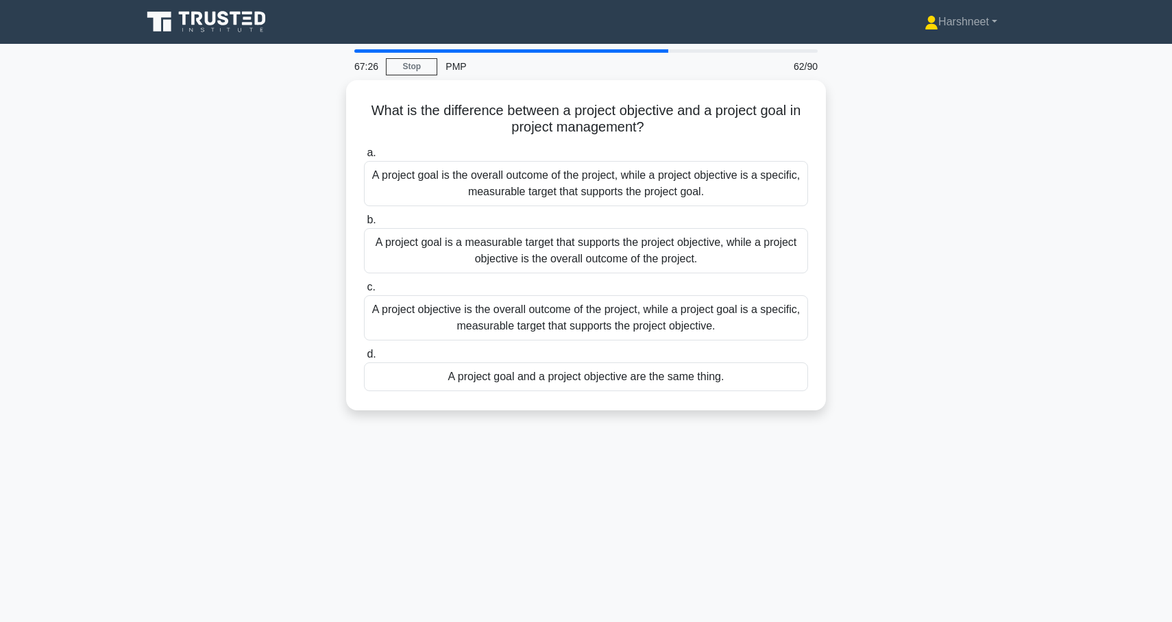
click at [291, 187] on div "What is the difference between a project objective and a project goal in projec…" at bounding box center [586, 253] width 904 height 347
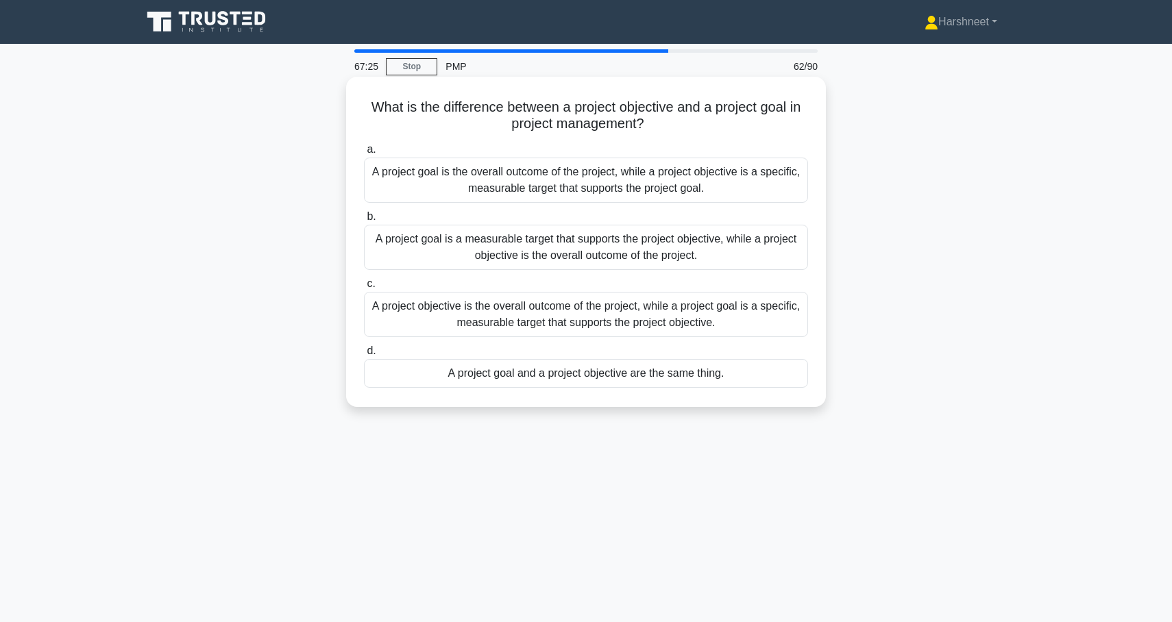
click at [390, 186] on div "A project goal is the overall outcome of the project, while a project objective…" at bounding box center [586, 180] width 444 height 45
click at [364, 154] on input "a. A project goal is the overall outcome of the project, while a project object…" at bounding box center [364, 149] width 0 height 9
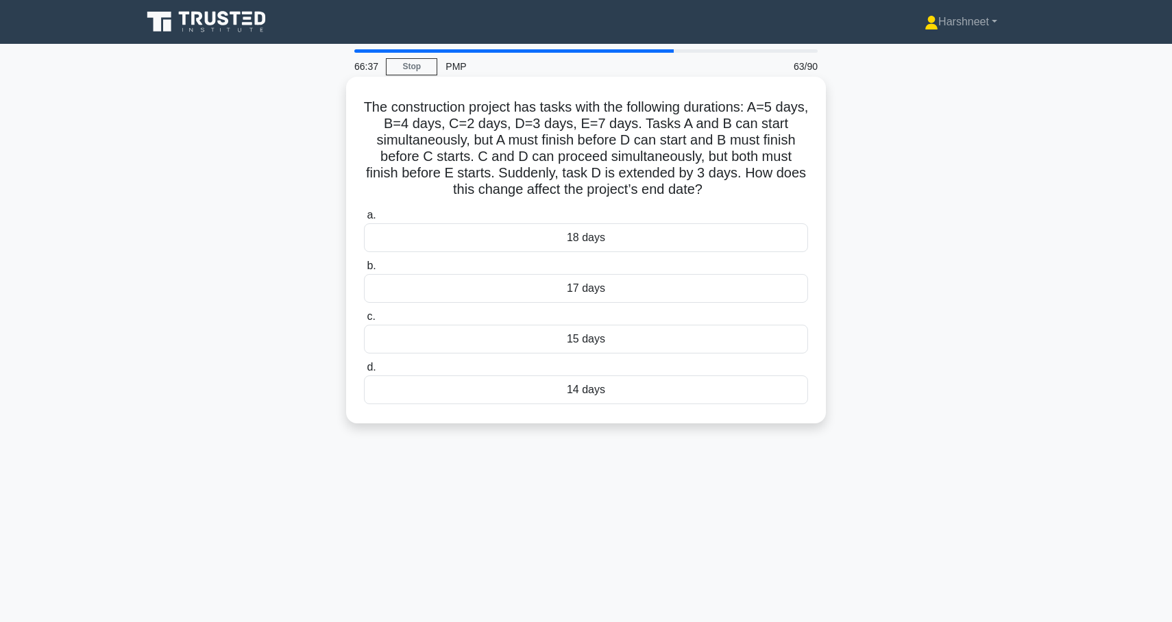
click at [478, 400] on div "14 days" at bounding box center [586, 389] width 444 height 29
click at [364, 372] on input "d. 14 days" at bounding box center [364, 367] width 0 height 9
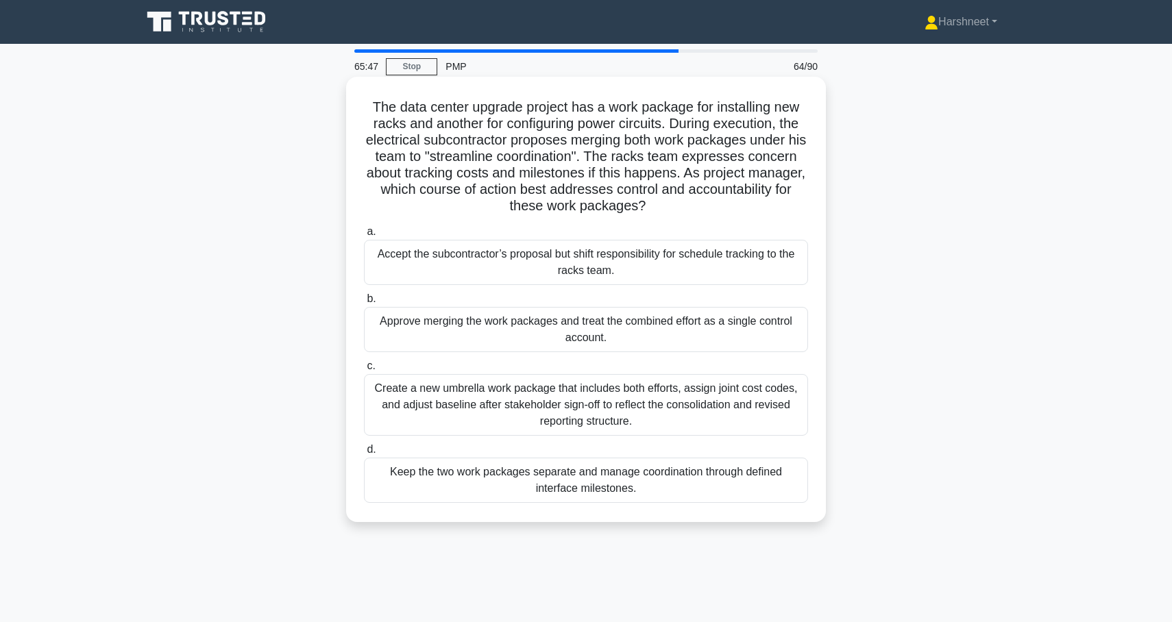
drag, startPoint x: 373, startPoint y: 109, endPoint x: 664, endPoint y: 500, distance: 487.2
click at [666, 500] on div "The data center upgrade project has a work package for installing new racks and…" at bounding box center [585, 299] width 469 height 434
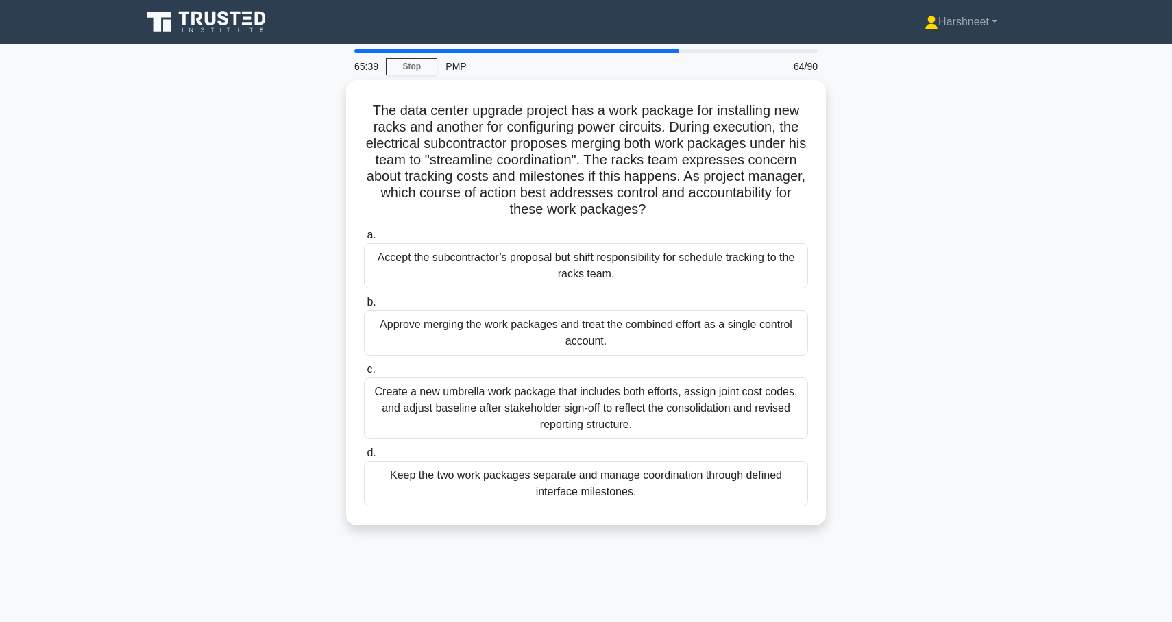
click at [247, 329] on div "The data center upgrade project has a work package for installing new racks and…" at bounding box center [586, 311] width 904 height 462
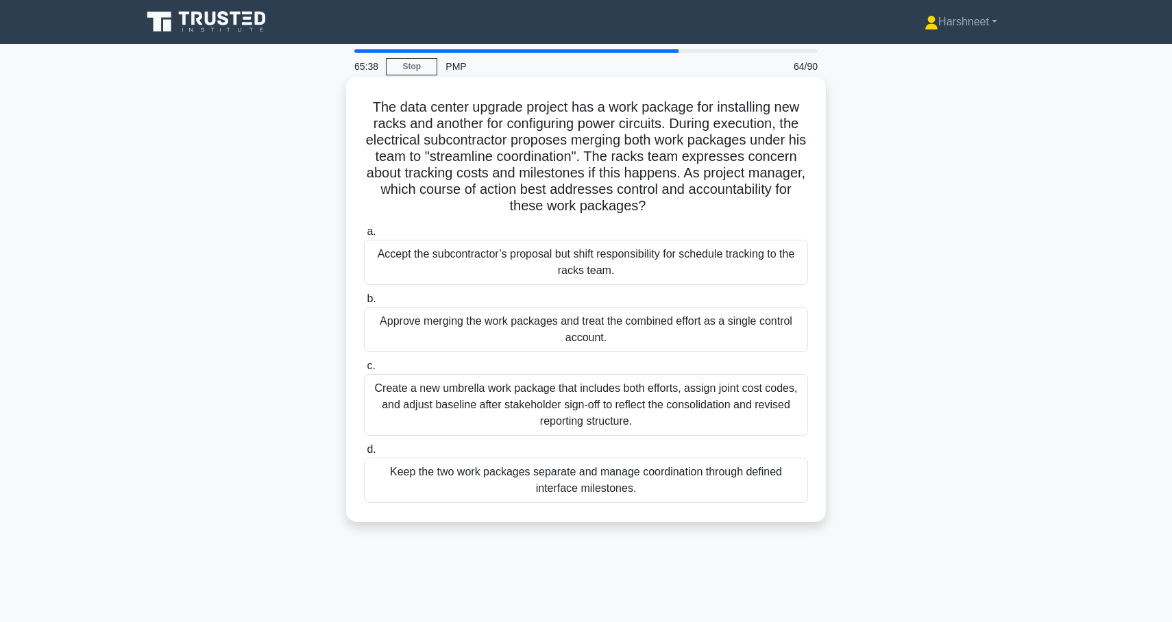
click at [408, 473] on div "Keep the two work packages separate and manage coordination through defined int…" at bounding box center [586, 480] width 444 height 45
click at [364, 454] on input "d. Keep the two work packages separate and manage coordination through defined …" at bounding box center [364, 449] width 0 height 9
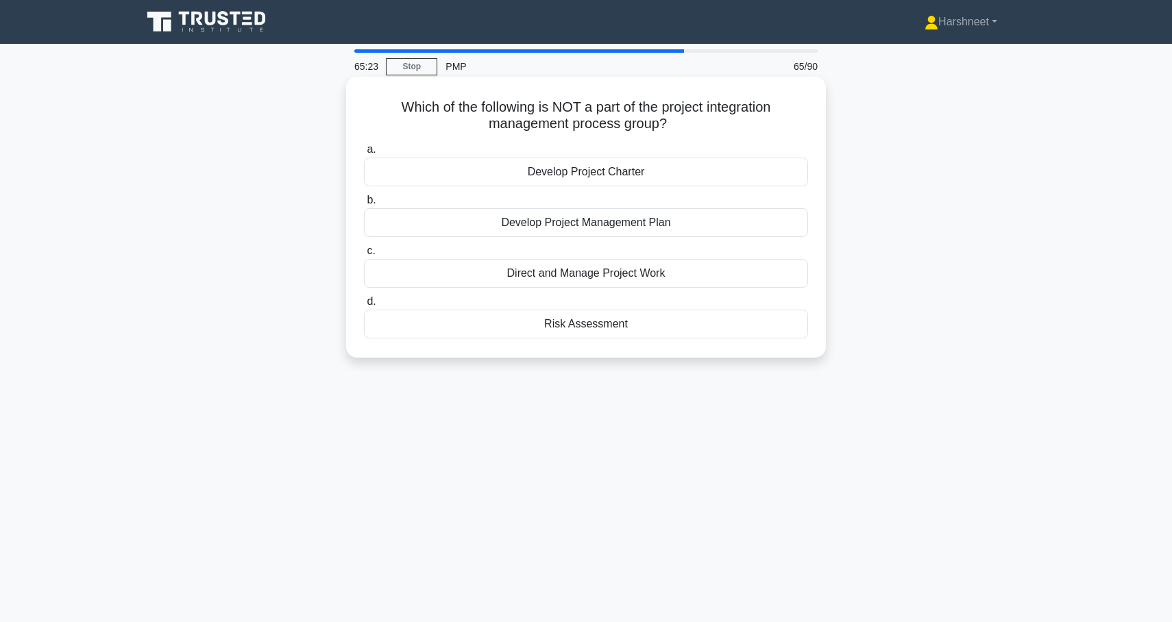
drag, startPoint x: 401, startPoint y: 108, endPoint x: 648, endPoint y: 330, distance: 332.3
click at [649, 330] on div "Which of the following is NOT a part of the project integration management proc…" at bounding box center [585, 217] width 469 height 270
click at [284, 330] on div "Which of the following is NOT a part of the project integration management proc…" at bounding box center [586, 228] width 904 height 297
click at [408, 311] on div "Risk Assessment" at bounding box center [586, 324] width 444 height 29
click at [364, 306] on input "d. Risk Assessment" at bounding box center [364, 301] width 0 height 9
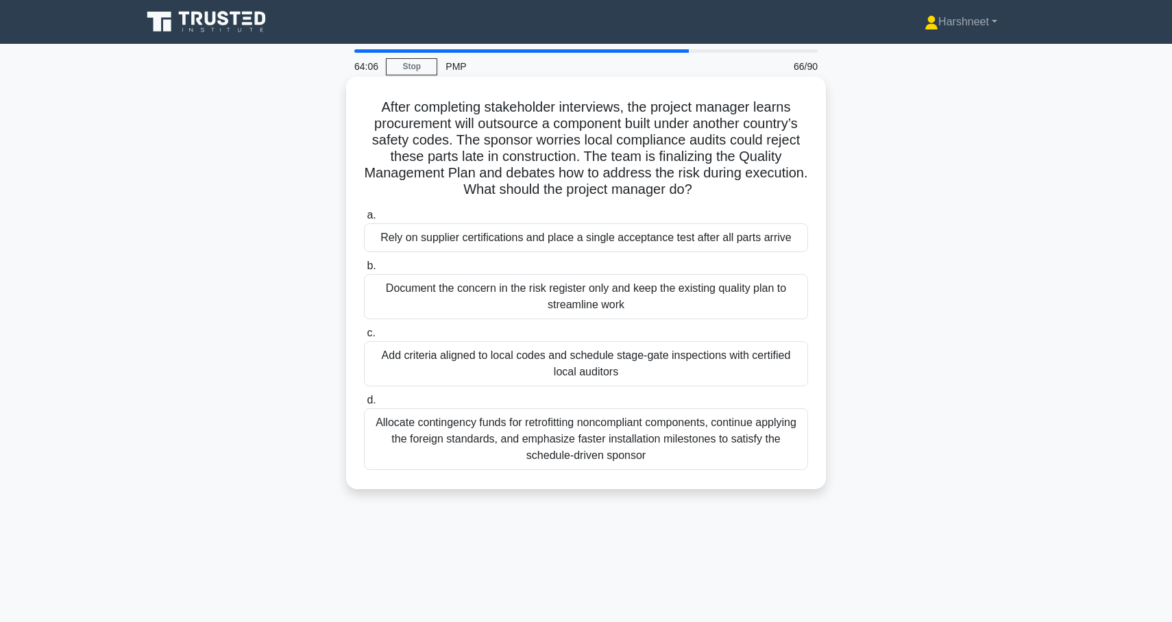
click at [432, 378] on div "Add criteria aligned to local codes and schedule stage-gate inspections with ce…" at bounding box center [586, 363] width 444 height 45
click at [364, 338] on input "c. Add criteria aligned to local codes and schedule stage-gate inspections with…" at bounding box center [364, 333] width 0 height 9
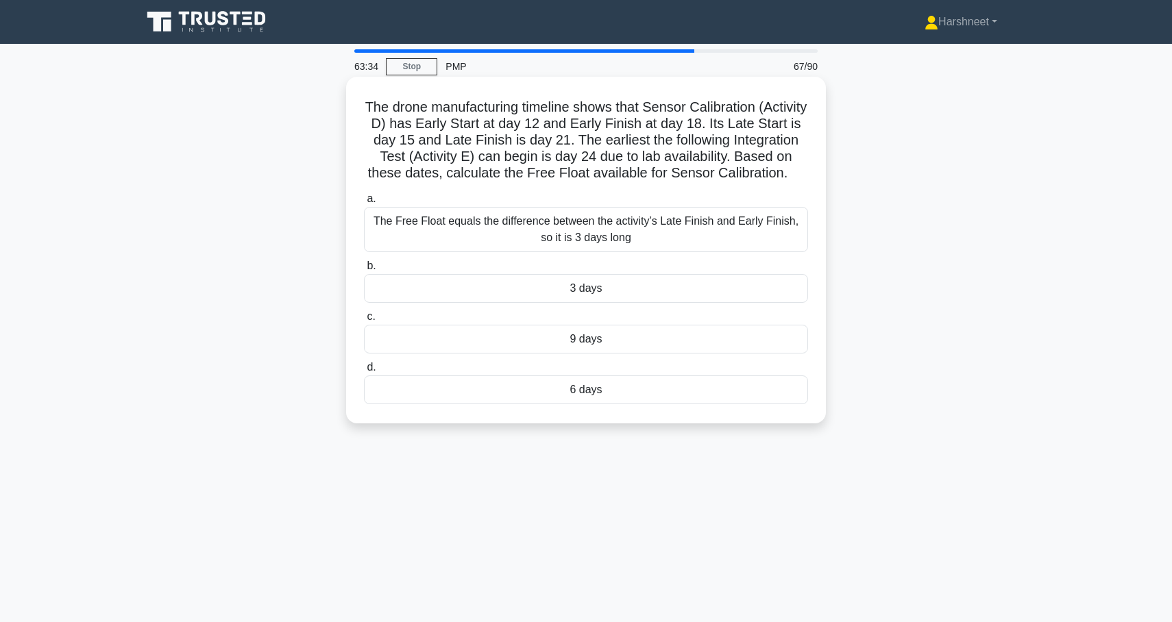
drag, startPoint x: 367, startPoint y: 108, endPoint x: 639, endPoint y: 415, distance: 410.6
click at [639, 415] on div "The drone manufacturing timeline shows that Sensor Calibration (Activity D) has…" at bounding box center [585, 250] width 469 height 336
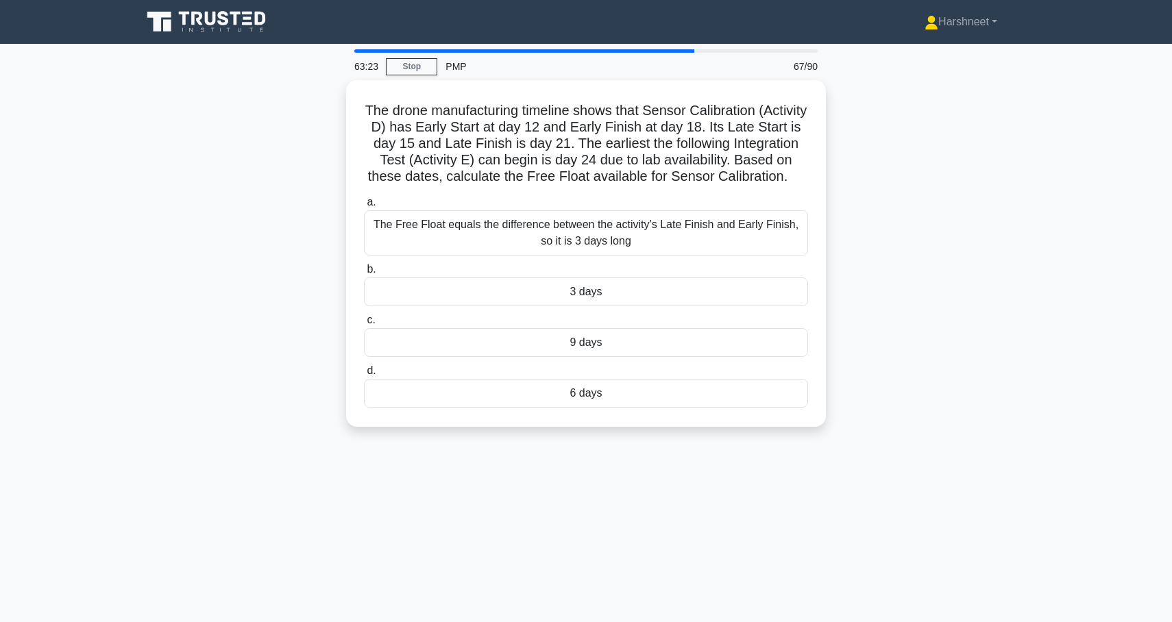
click at [282, 443] on div "The drone manufacturing timeline shows that Sensor Calibration (Activity D) has…" at bounding box center [586, 261] width 904 height 363
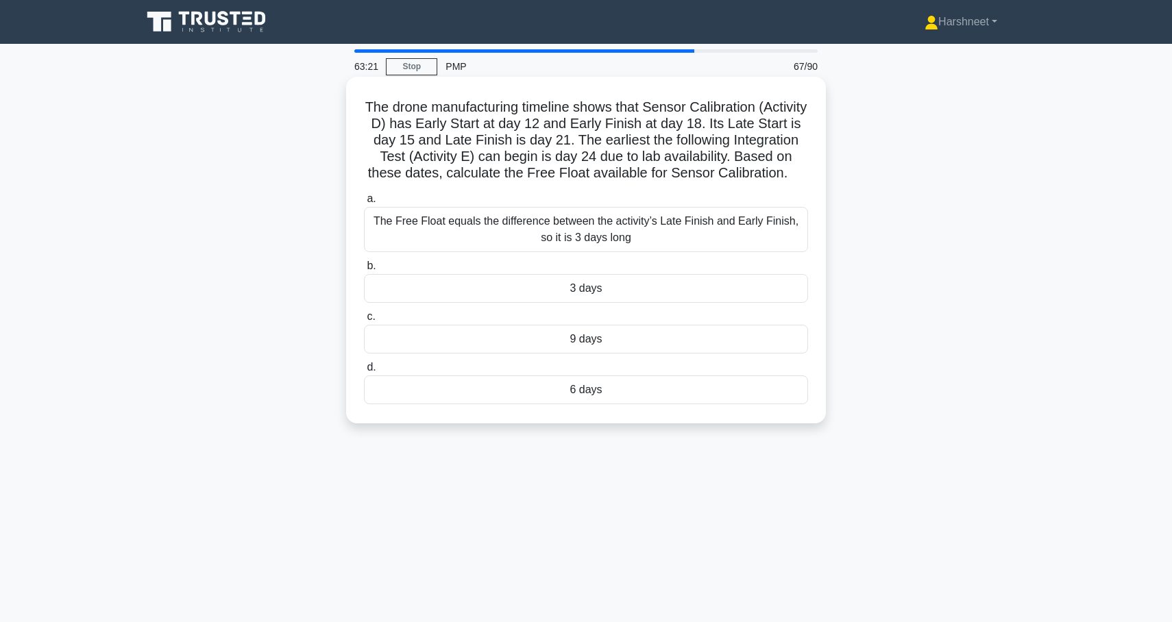
click at [506, 293] on div "3 days" at bounding box center [586, 288] width 444 height 29
click at [364, 271] on input "b. 3 days" at bounding box center [364, 266] width 0 height 9
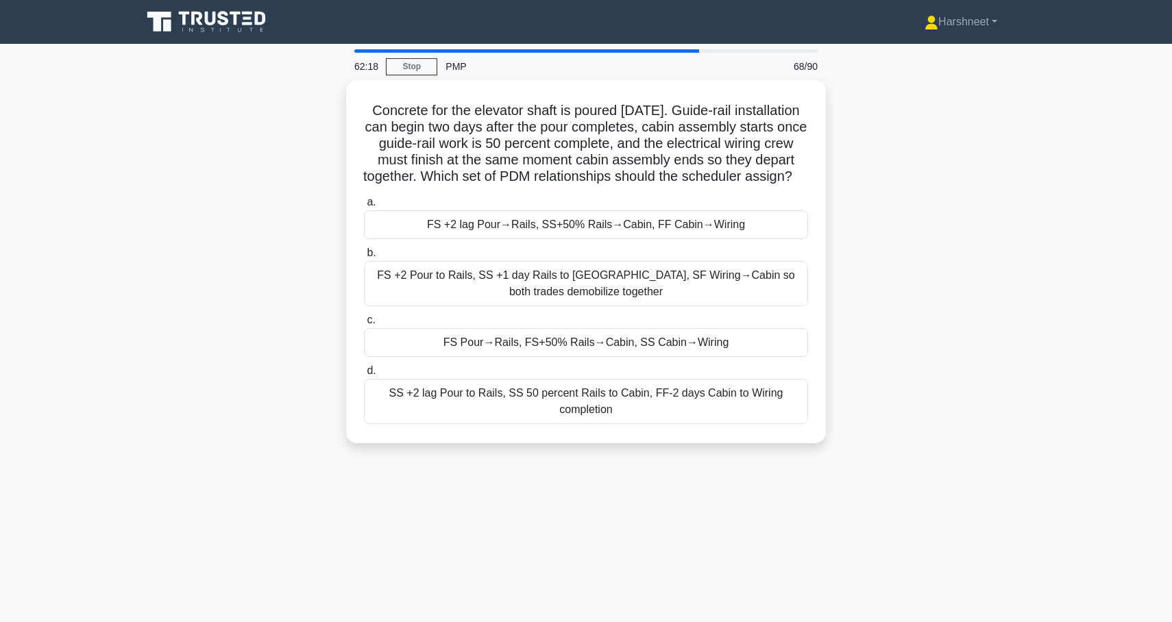
drag, startPoint x: 367, startPoint y: 108, endPoint x: 693, endPoint y: 445, distance: 468.5
click at [693, 445] on div "Concrete for the elevator shaft is poured on Friday. Guide-rail installation ca…" at bounding box center [586, 270] width 904 height 380
click at [289, 219] on div "Concrete for the elevator shaft is poured on Friday. Guide-rail installation ca…" at bounding box center [586, 270] width 904 height 380
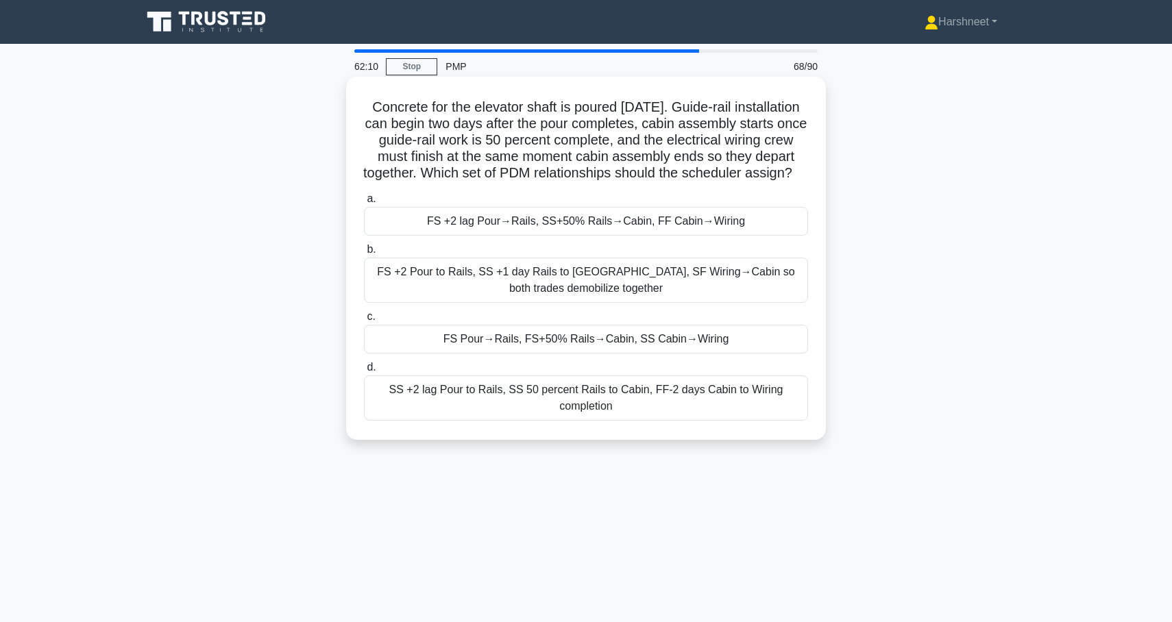
click at [417, 213] on div "FS +2 lag Pour→Rails, SS+50% Rails→Cabin, FF Cabin→Wiring" at bounding box center [586, 221] width 444 height 29
click at [364, 203] on input "a. FS +2 lag Pour→Rails, SS+50% Rails→Cabin, FF Cabin→Wiring" at bounding box center [364, 199] width 0 height 9
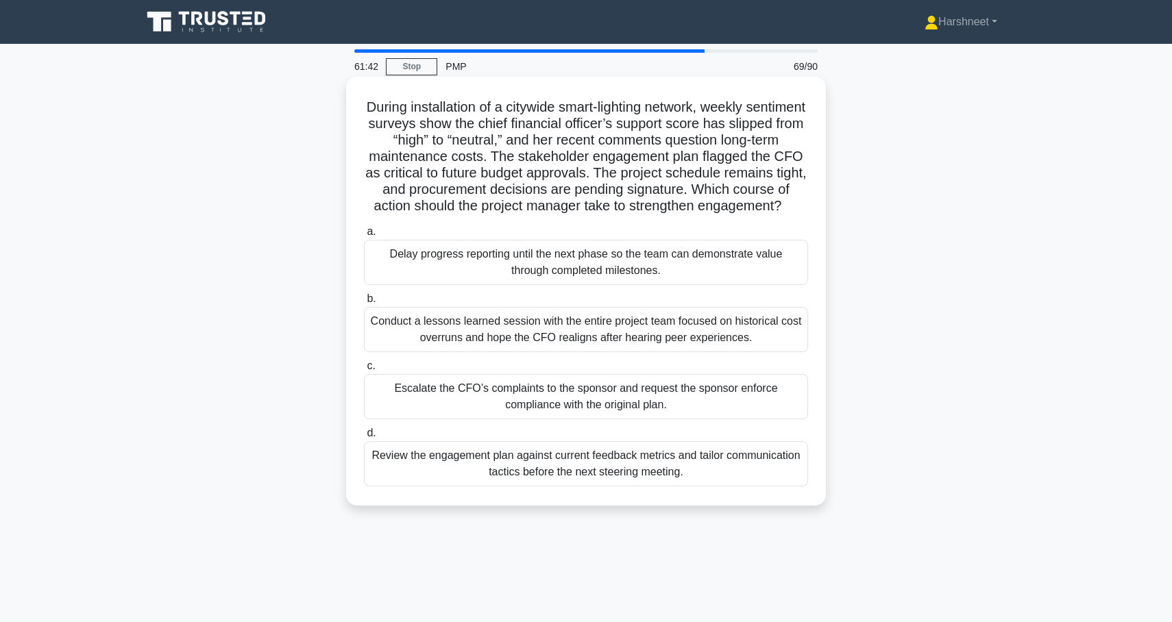
click at [426, 454] on div "Review the engagement plan against current feedback metrics and tailor communic…" at bounding box center [586, 463] width 444 height 45
click at [364, 438] on input "d. Review the engagement plan against current feedback metrics and tailor commu…" at bounding box center [364, 433] width 0 height 9
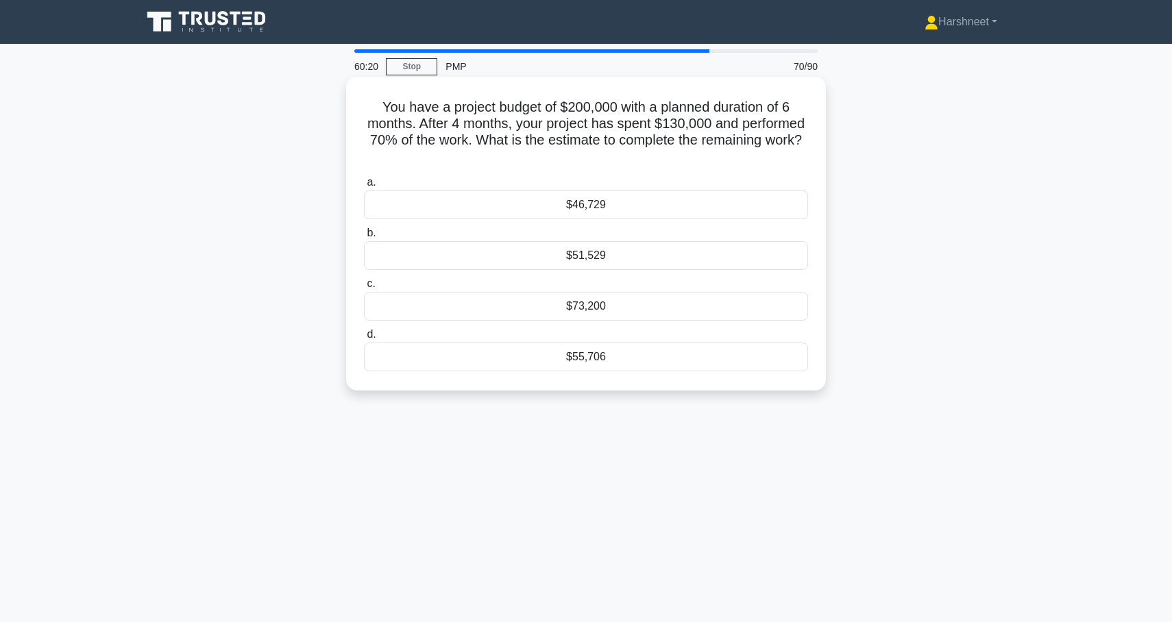
drag, startPoint x: 382, startPoint y: 105, endPoint x: 594, endPoint y: 381, distance: 348.3
click at [596, 381] on div "You have a project budget of $200,000 with a planned duration of 6 months. Afte…" at bounding box center [585, 233] width 469 height 303
click at [258, 399] on div "You have a project budget of $200,000 with a planned duration of 6 months. Afte…" at bounding box center [586, 245] width 904 height 330
click at [456, 360] on div "$55,706" at bounding box center [586, 357] width 444 height 29
click at [364, 339] on input "d. $55,706" at bounding box center [364, 334] width 0 height 9
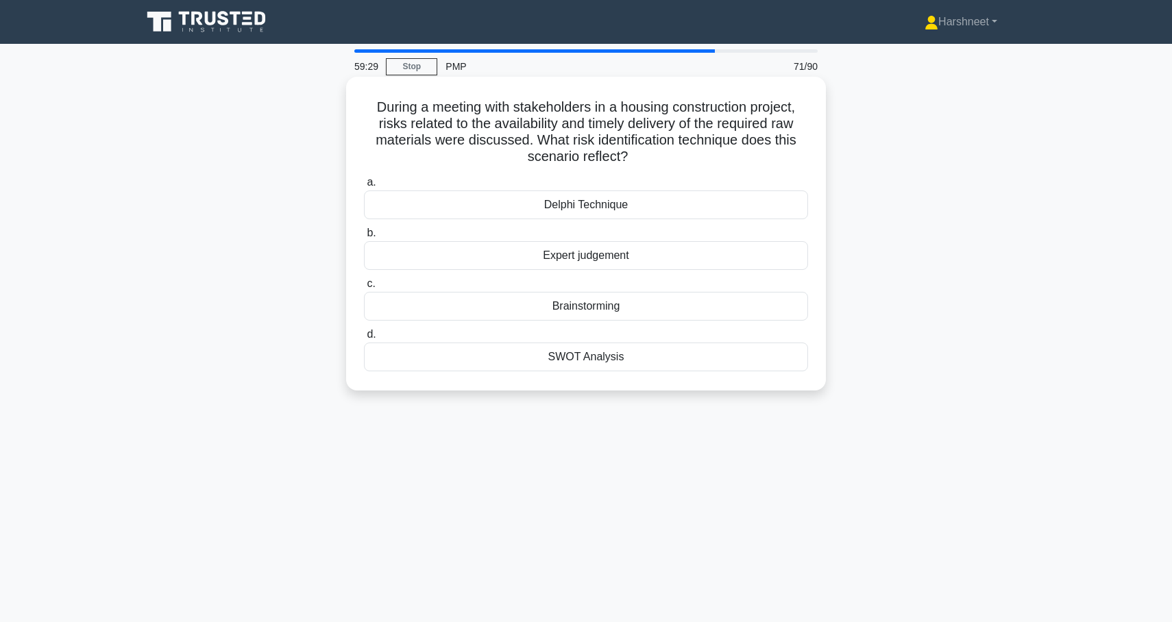
click at [462, 371] on div "SWOT Analysis" at bounding box center [586, 357] width 444 height 29
click at [364, 339] on input "d. SWOT Analysis" at bounding box center [364, 334] width 0 height 9
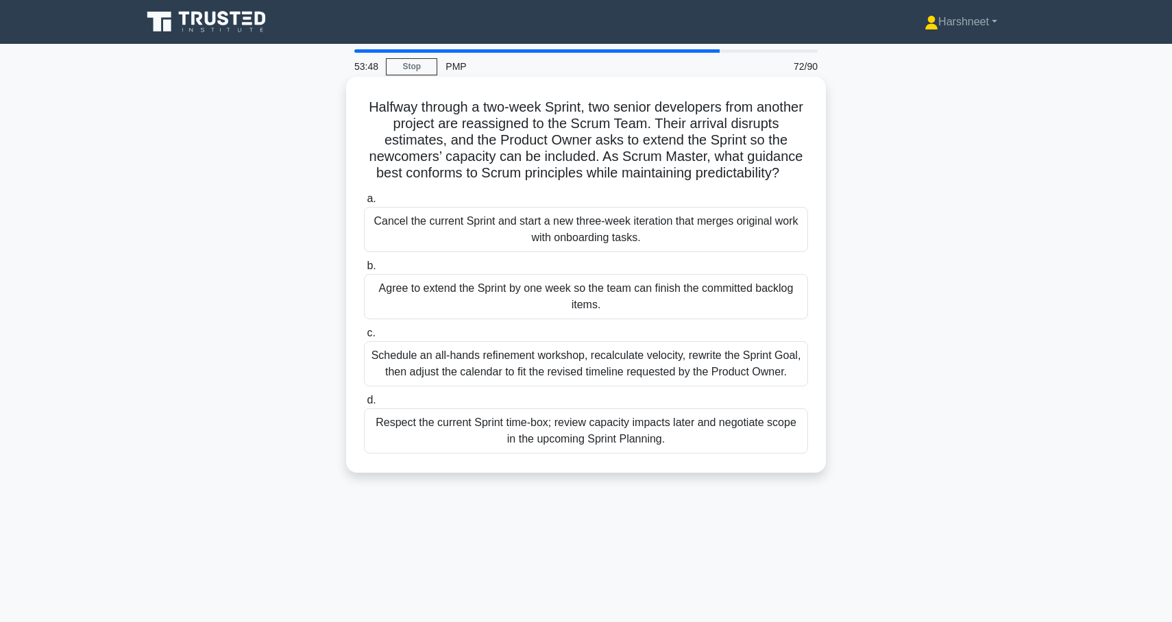
click at [465, 357] on div "Schedule an all-hands refinement workshop, recalculate velocity, rewrite the Sp…" at bounding box center [586, 363] width 444 height 45
click at [364, 338] on input "c. Schedule an all-hands refinement workshop, recalculate velocity, rewrite the…" at bounding box center [364, 333] width 0 height 9
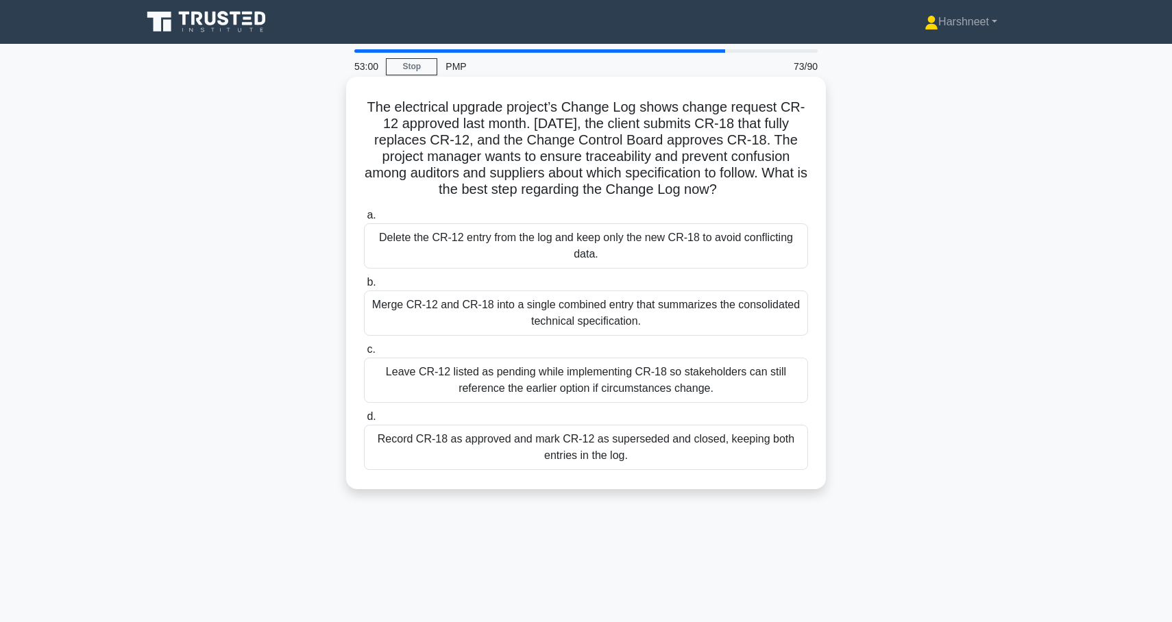
click at [467, 436] on div "Record CR-18 as approved and mark CR-12 as superseded and closed, keeping both …" at bounding box center [586, 447] width 444 height 45
click at [364, 421] on input "d. Record CR-18 as approved and mark CR-12 as superseded and closed, keeping bo…" at bounding box center [364, 416] width 0 height 9
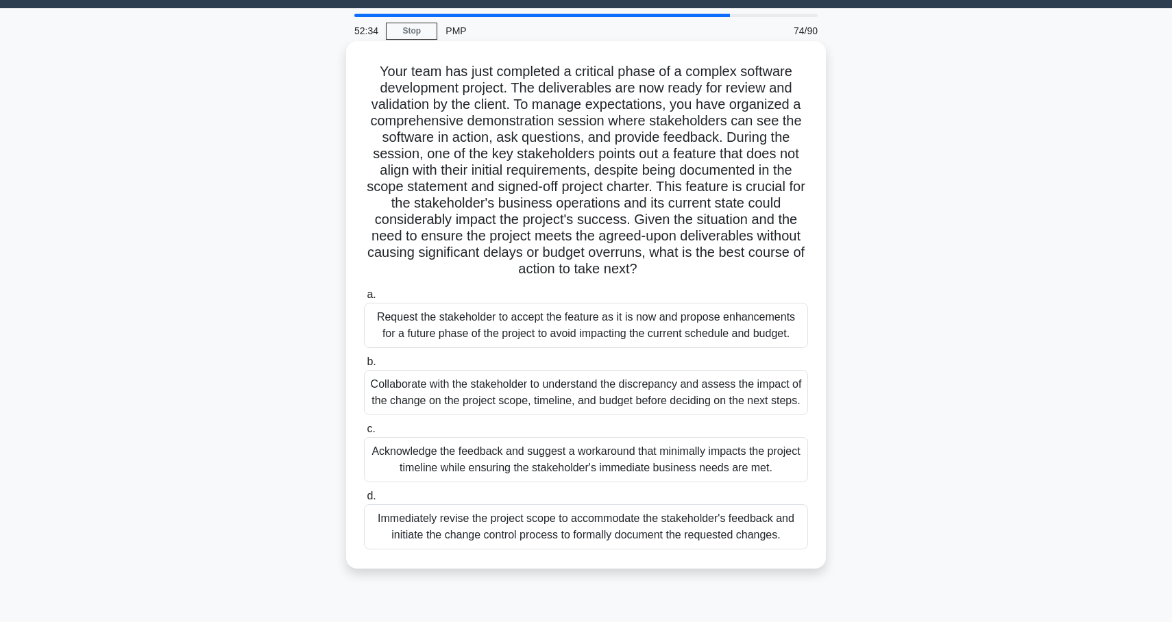
scroll to position [28, 0]
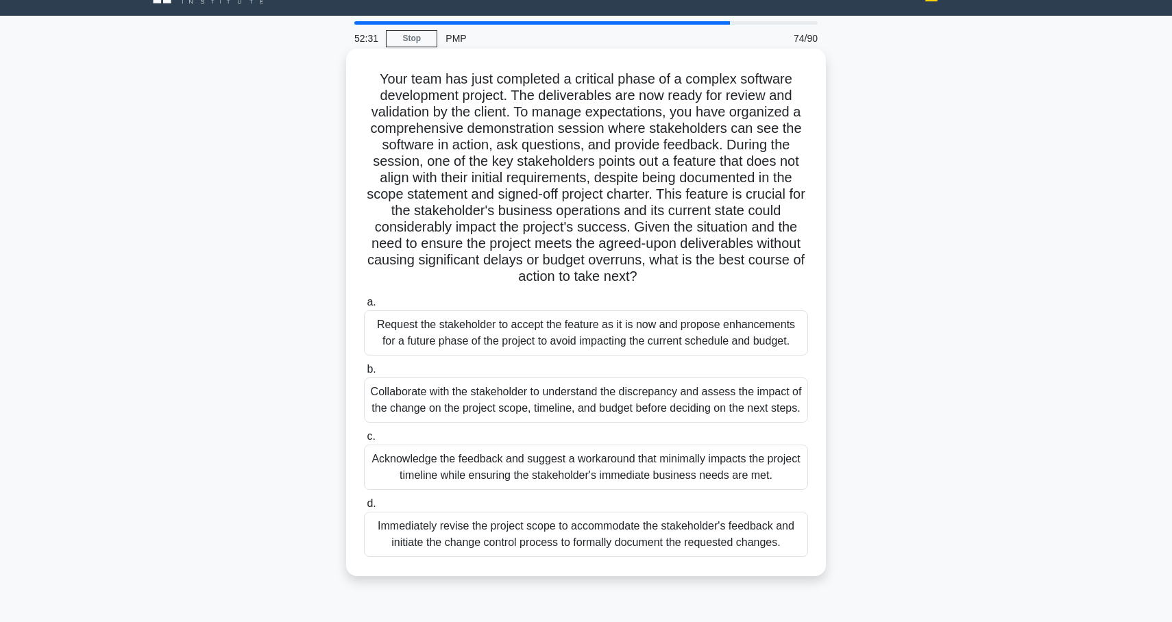
drag, startPoint x: 380, startPoint y: 76, endPoint x: 797, endPoint y: 560, distance: 638.8
click at [797, 560] on div "Your team has just completed a critical phase of a complex software development…" at bounding box center [585, 312] width 469 height 517
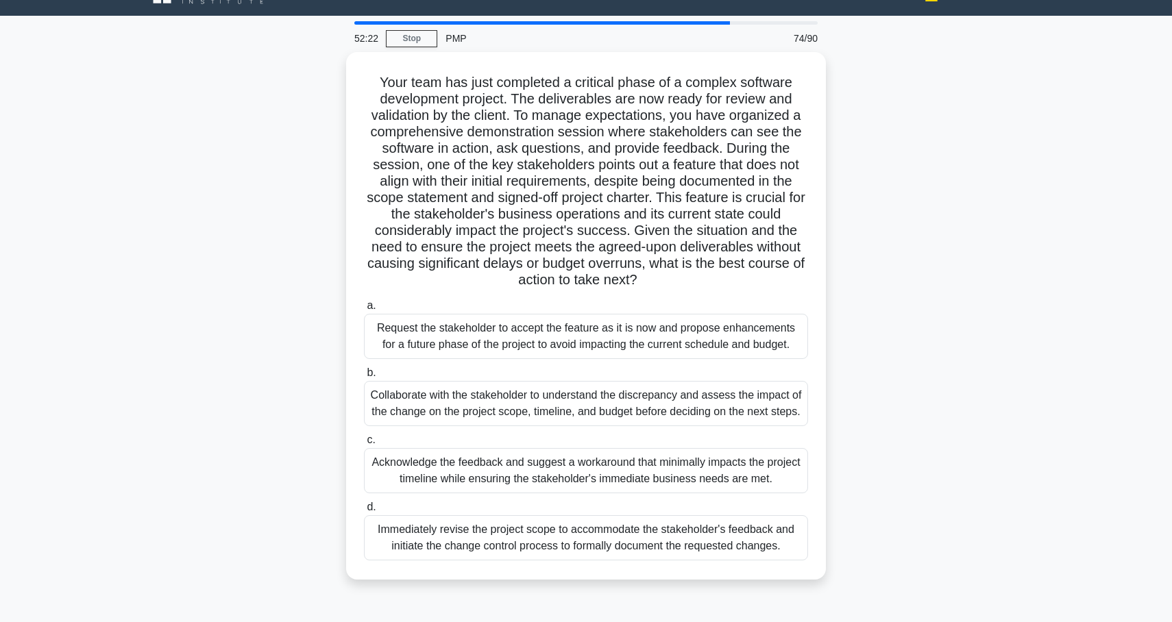
click at [311, 286] on div "Your team has just completed a critical phase of a complex software development…" at bounding box center [586, 324] width 904 height 544
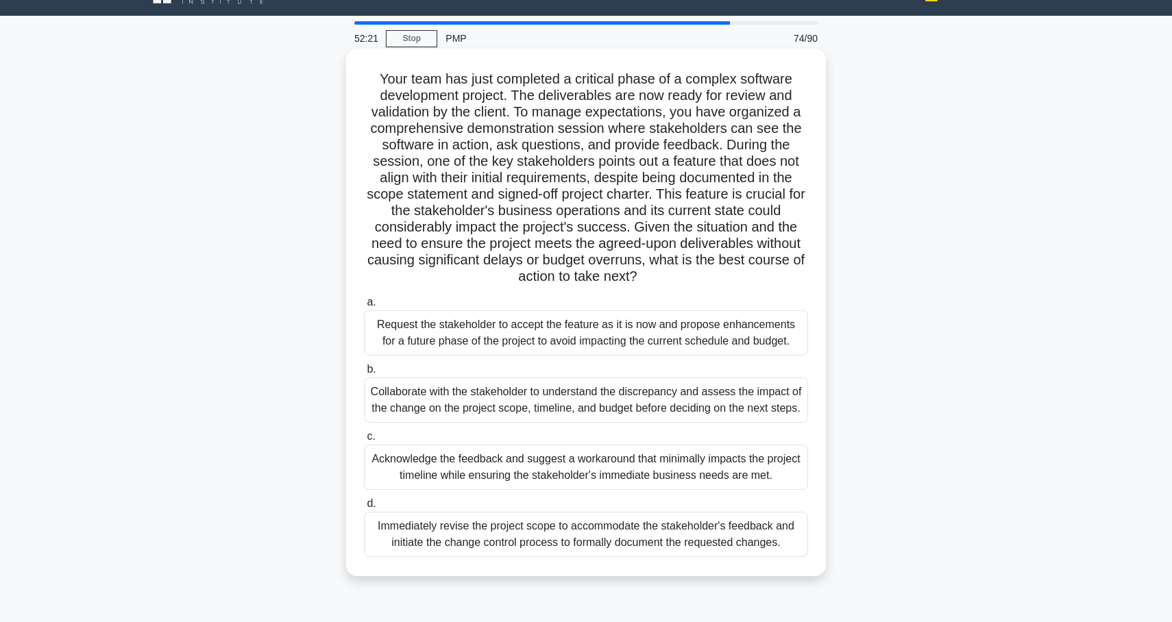
click at [396, 402] on div "Collaborate with the stakeholder to understand the discrepancy and assess the i…" at bounding box center [586, 399] width 444 height 45
click at [364, 374] on input "b. Collaborate with the stakeholder to understand the discrepancy and assess th…" at bounding box center [364, 369] width 0 height 9
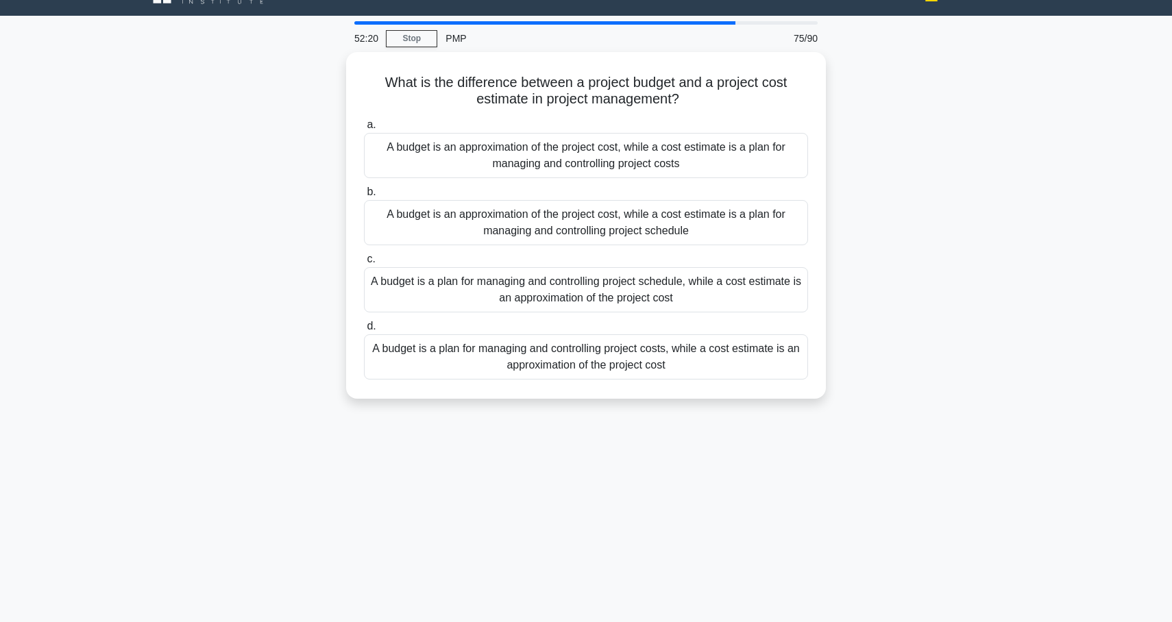
scroll to position [0, 0]
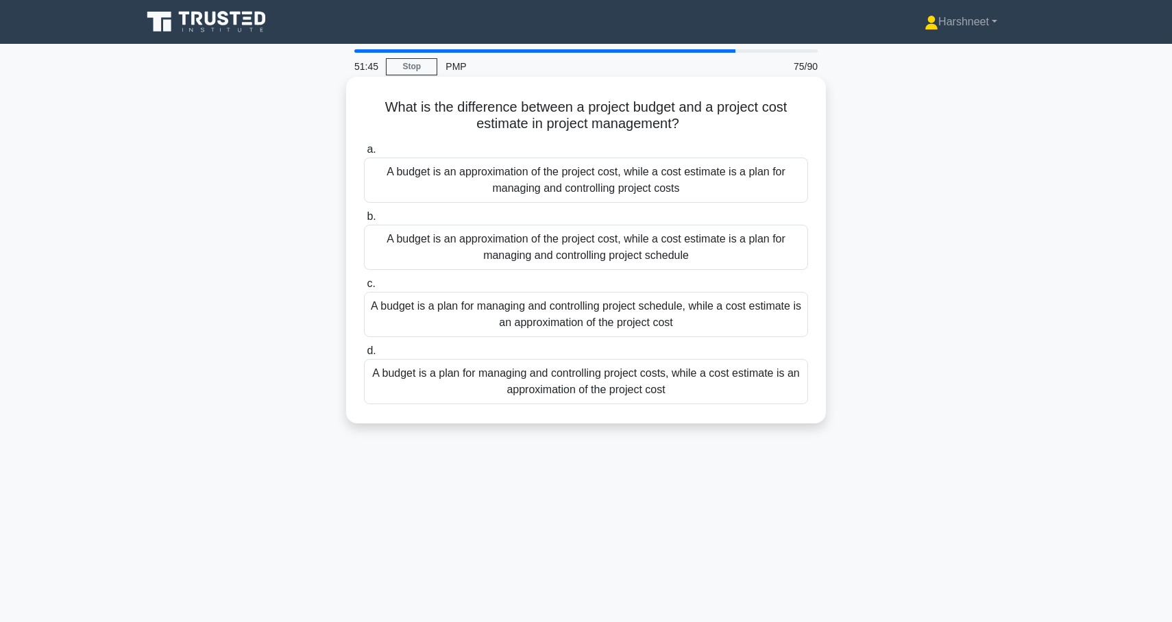
click at [430, 373] on div "A budget is a plan for managing and controlling project costs, while a cost est…" at bounding box center [586, 381] width 444 height 45
click at [364, 356] on input "d. A budget is a plan for managing and controlling project costs, while a cost …" at bounding box center [364, 351] width 0 height 9
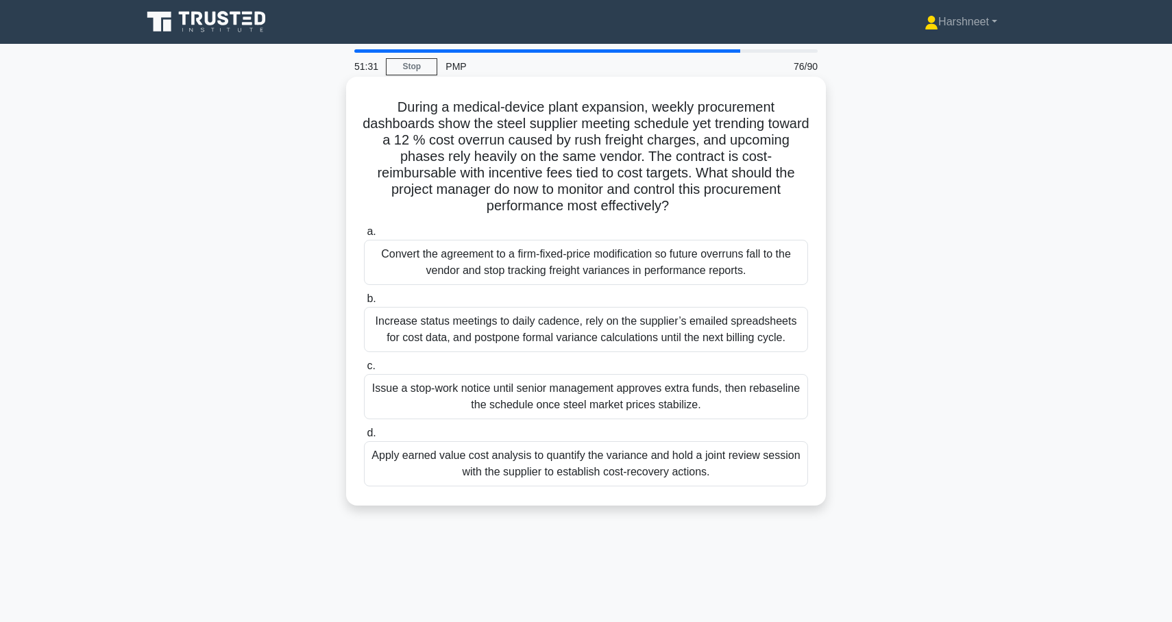
click at [414, 474] on div "Apply earned value cost analysis to quantify the variance and hold a joint revi…" at bounding box center [586, 463] width 444 height 45
click at [364, 438] on input "d. Apply earned value cost analysis to quantify the variance and hold a joint r…" at bounding box center [364, 433] width 0 height 9
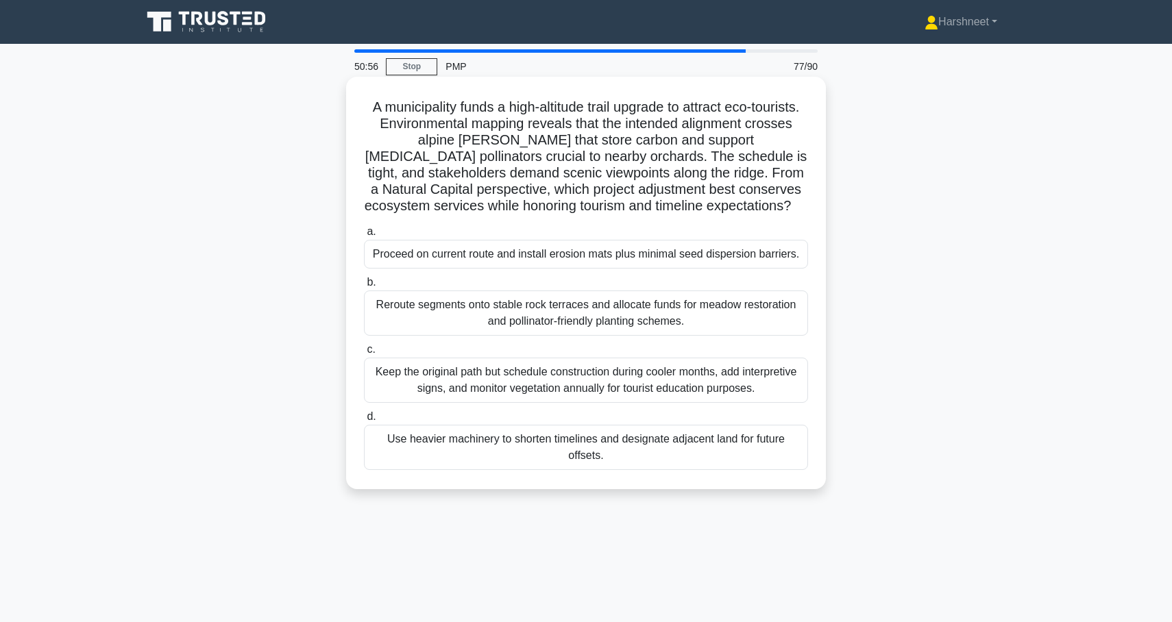
click at [445, 382] on div "Keep the original path but schedule construction during cooler months, add inte…" at bounding box center [586, 380] width 444 height 45
click at [364, 354] on input "c. Keep the original path but schedule construction during cooler months, add i…" at bounding box center [364, 349] width 0 height 9
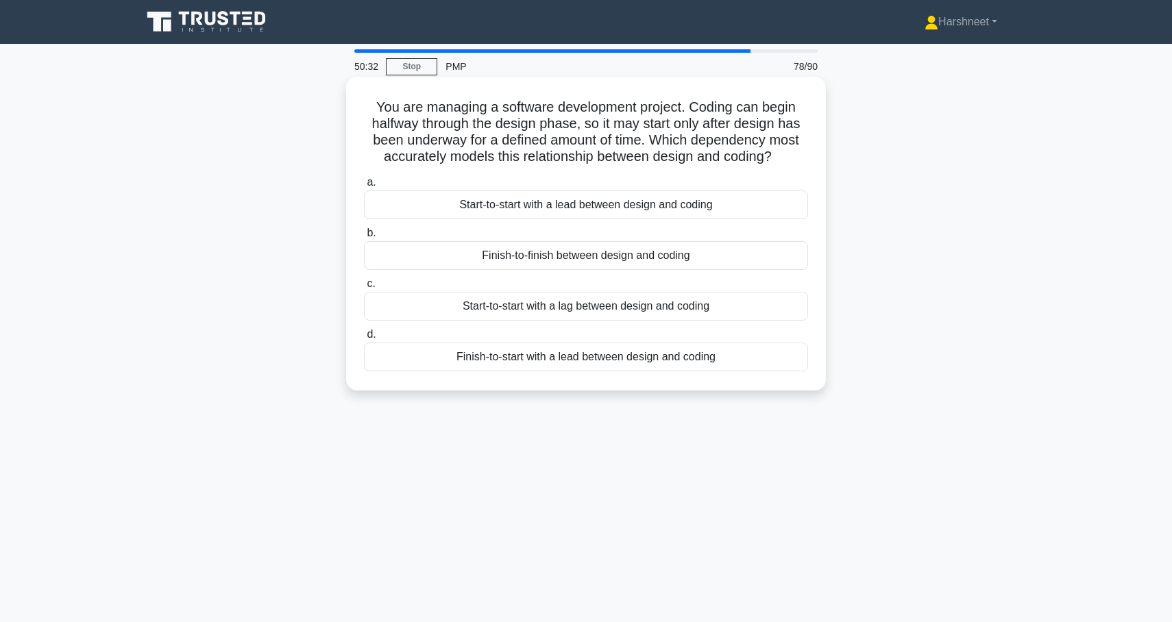
click at [456, 363] on div "Finish-to-start with a lead between design and coding" at bounding box center [586, 357] width 444 height 29
click at [364, 339] on input "d. Finish-to-start with a lead between design and coding" at bounding box center [364, 334] width 0 height 9
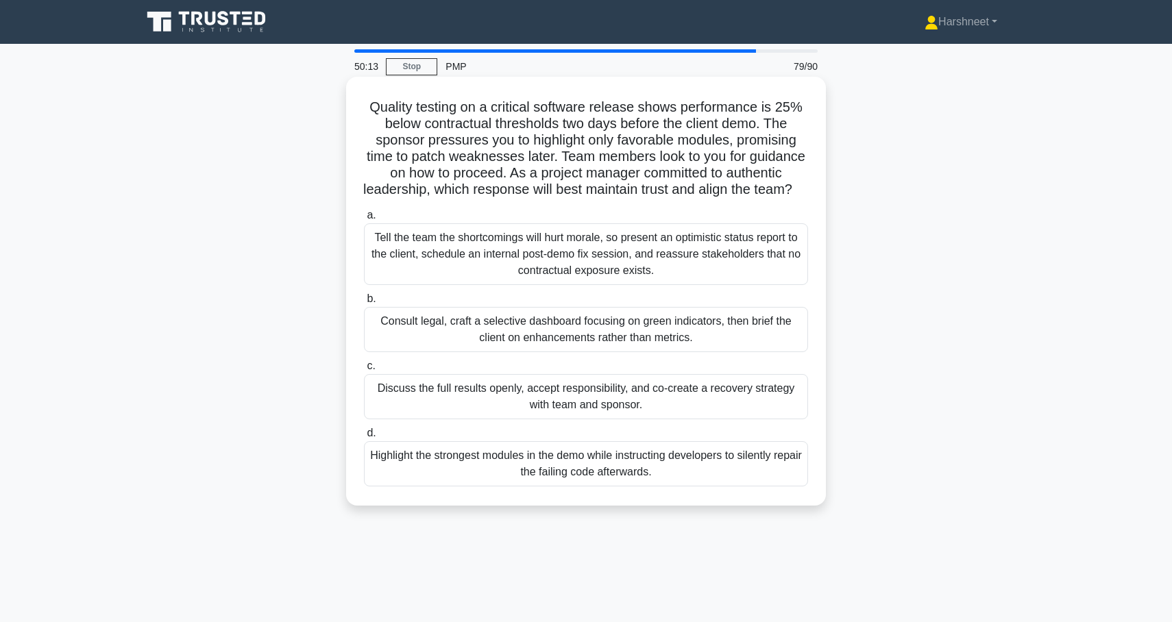
click at [467, 401] on div "Discuss the full results openly, accept responsibility, and co-create a recover…" at bounding box center [586, 396] width 444 height 45
click at [364, 371] on input "c. Discuss the full results openly, accept responsibility, and co-create a reco…" at bounding box center [364, 366] width 0 height 9
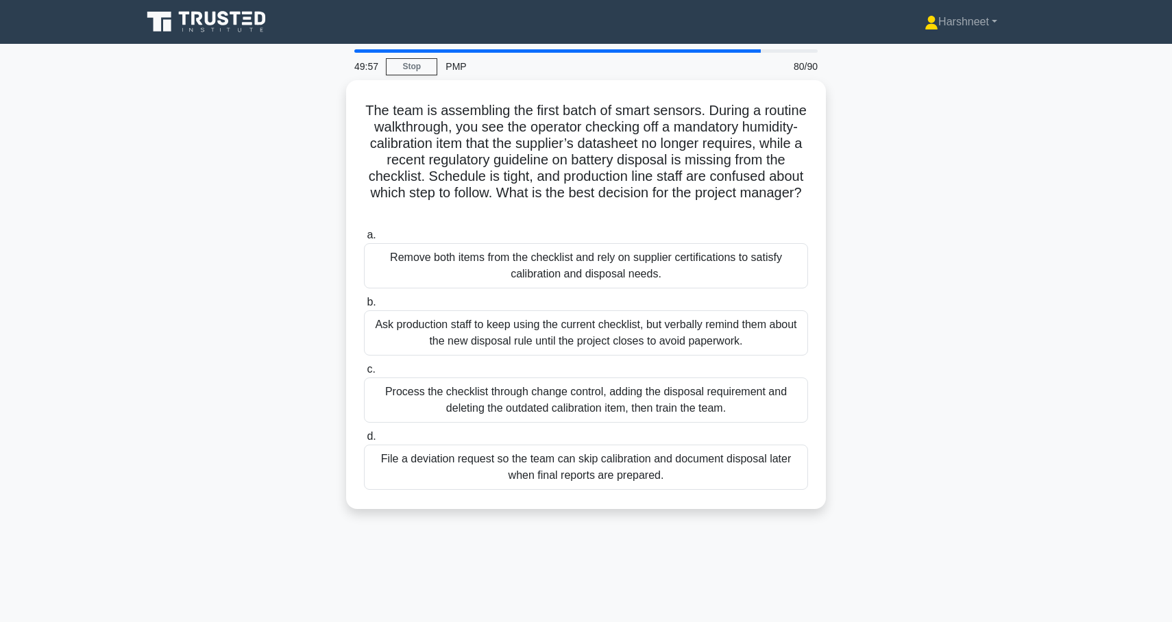
click at [467, 401] on div "Process the checklist through change control, adding the disposal requirement a…" at bounding box center [586, 399] width 444 height 45
click at [364, 374] on input "c. Process the checklist through change control, adding the disposal requiremen…" at bounding box center [364, 369] width 0 height 9
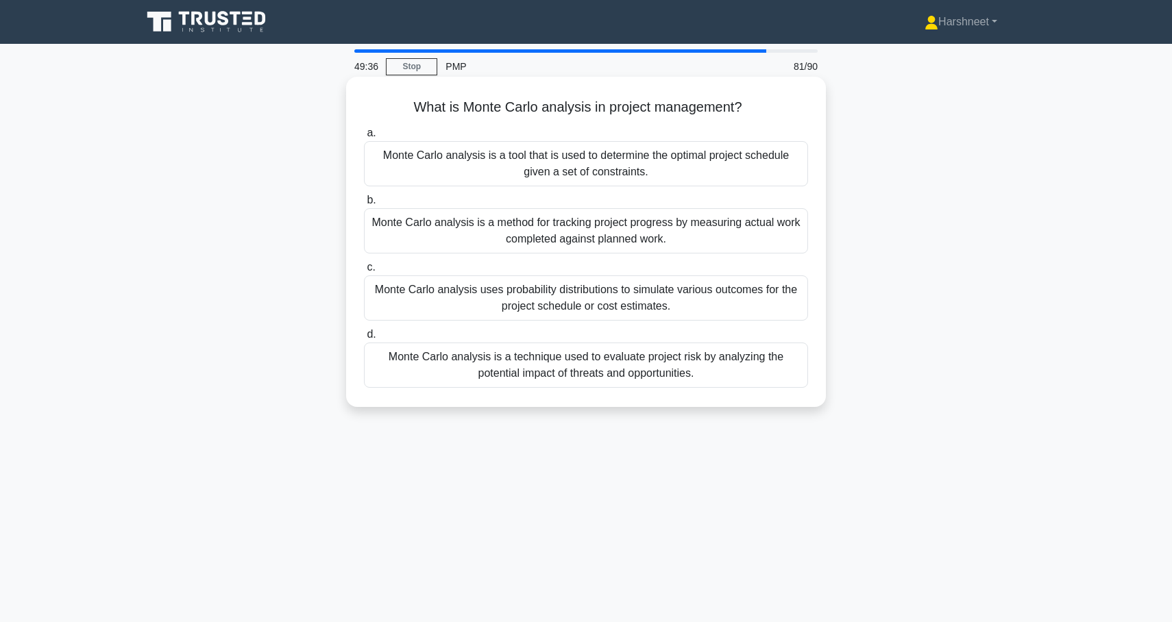
click at [739, 389] on div "a. Monte Carlo analysis is a tool that is used to determine the optimal project…" at bounding box center [586, 256] width 460 height 269
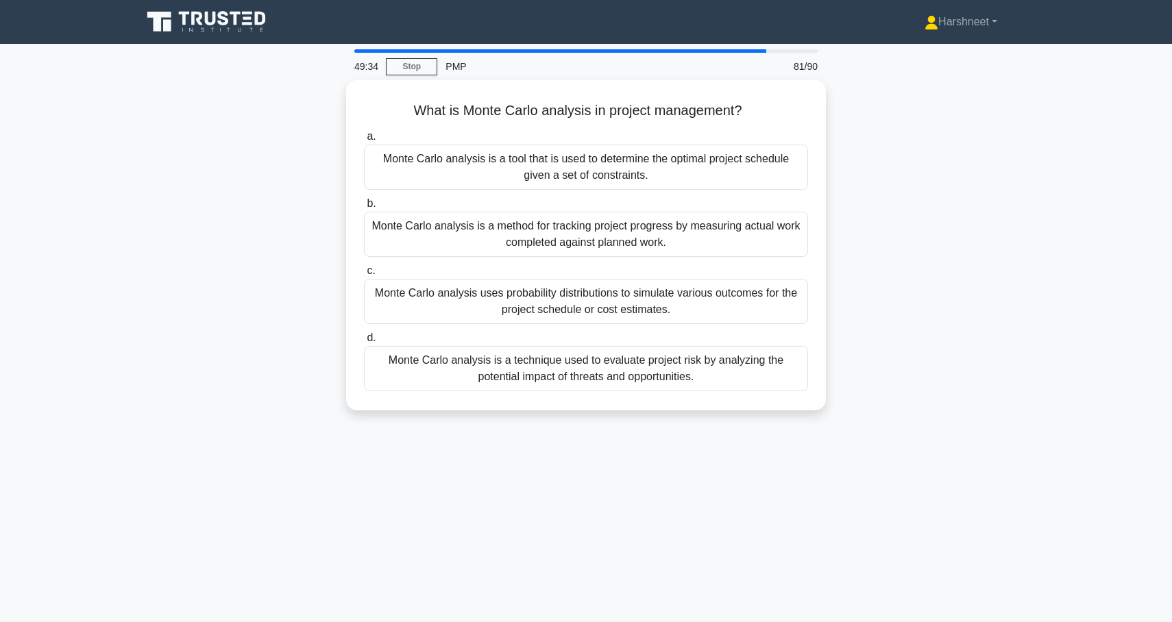
drag, startPoint x: 416, startPoint y: 108, endPoint x: 710, endPoint y: 463, distance: 460.8
click at [710, 463] on div "49:34 Stop PMP 81/90 What is Monte Carlo analysis in project management? .spinn…" at bounding box center [586, 391] width 904 height 685
click at [291, 275] on div "What is Monte Carlo analysis in project management? .spinner_0XTQ{transform-ori…" at bounding box center [586, 253] width 904 height 347
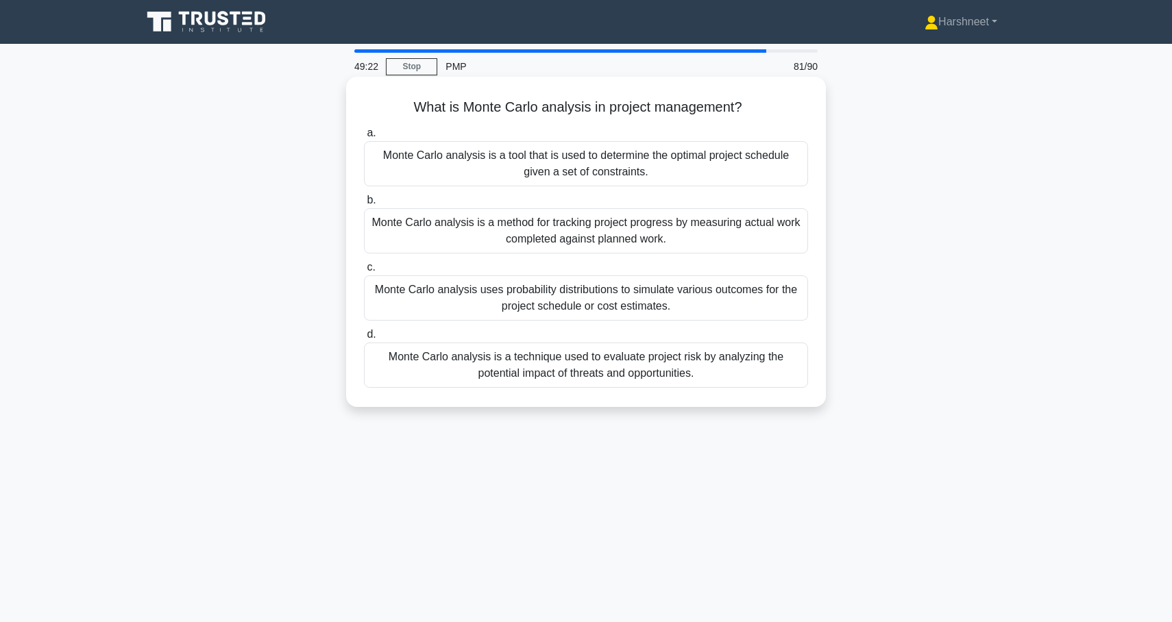
click at [418, 302] on div "Monte Carlo analysis uses probability distributions to simulate various outcome…" at bounding box center [586, 297] width 444 height 45
click at [364, 272] on input "c. Monte Carlo analysis uses probability distributions to simulate various outc…" at bounding box center [364, 267] width 0 height 9
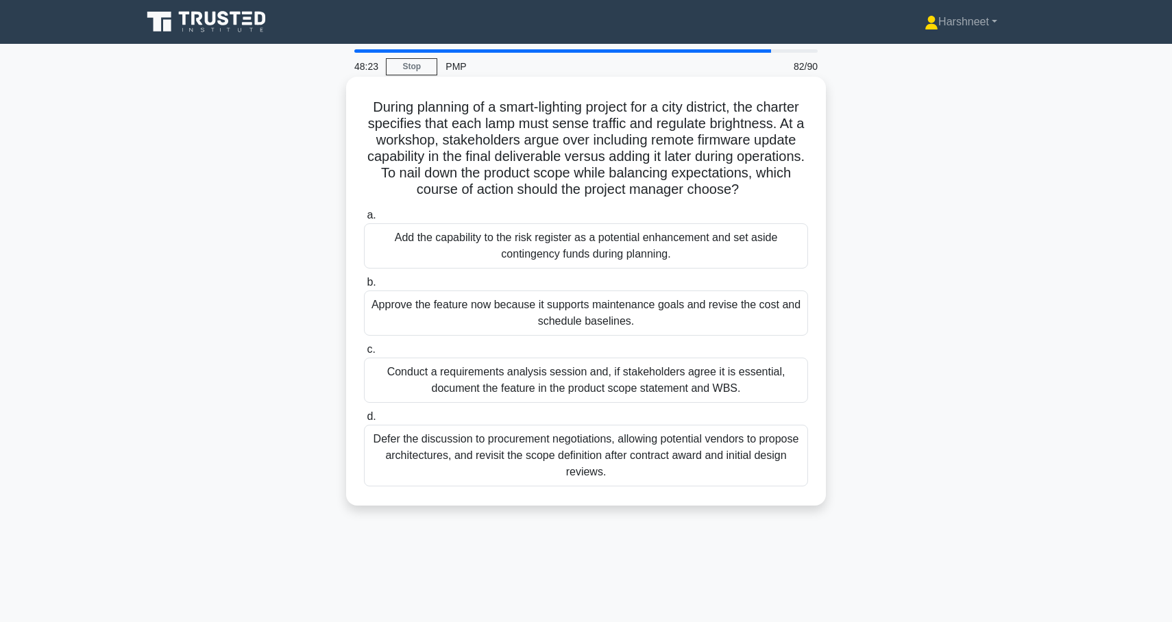
click at [456, 378] on div "Conduct a requirements analysis session and, if stakeholders agree it is essent…" at bounding box center [586, 380] width 444 height 45
click at [364, 354] on input "c. Conduct a requirements analysis session and, if stakeholders agree it is ess…" at bounding box center [364, 349] width 0 height 9
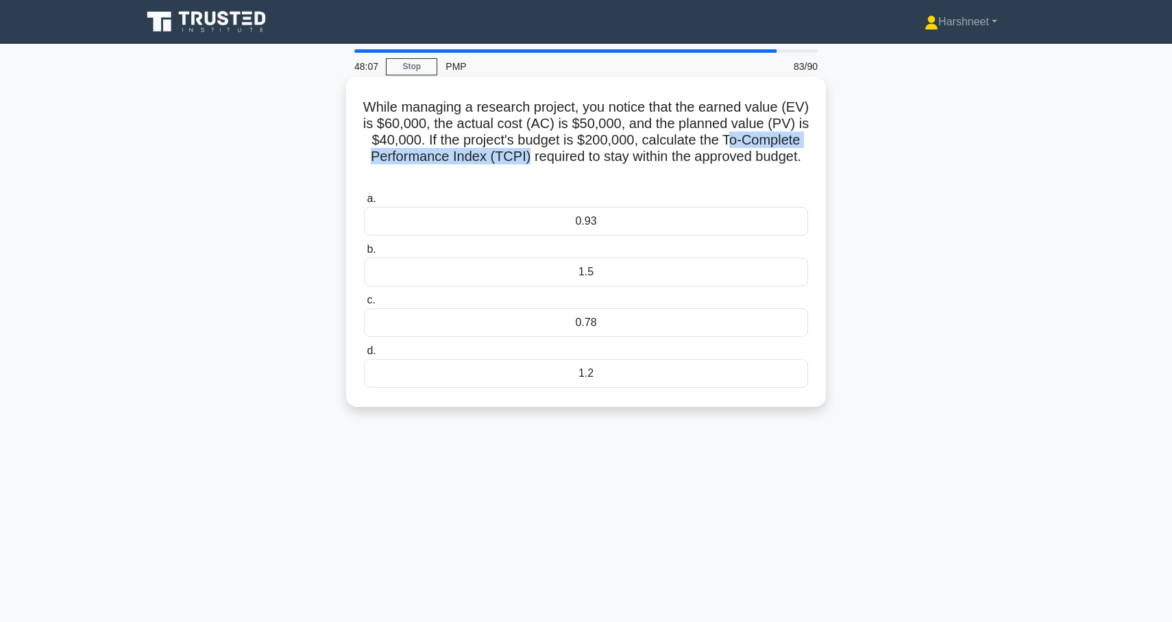
drag, startPoint x: 730, startPoint y: 134, endPoint x: 528, endPoint y: 158, distance: 202.8
click at [528, 158] on h5 "While managing a research project, you notice that the earned value (EV) is $60…" at bounding box center [585, 141] width 447 height 84
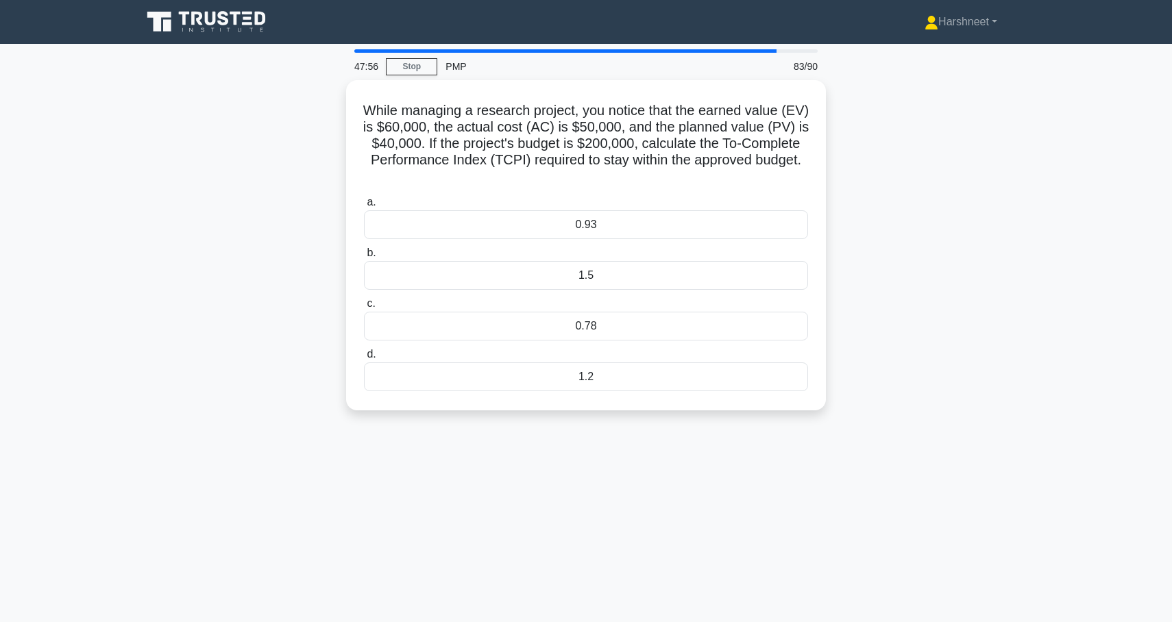
click at [221, 301] on div "While managing a research project, you notice that the earned value (EV) is $60…" at bounding box center [586, 253] width 904 height 347
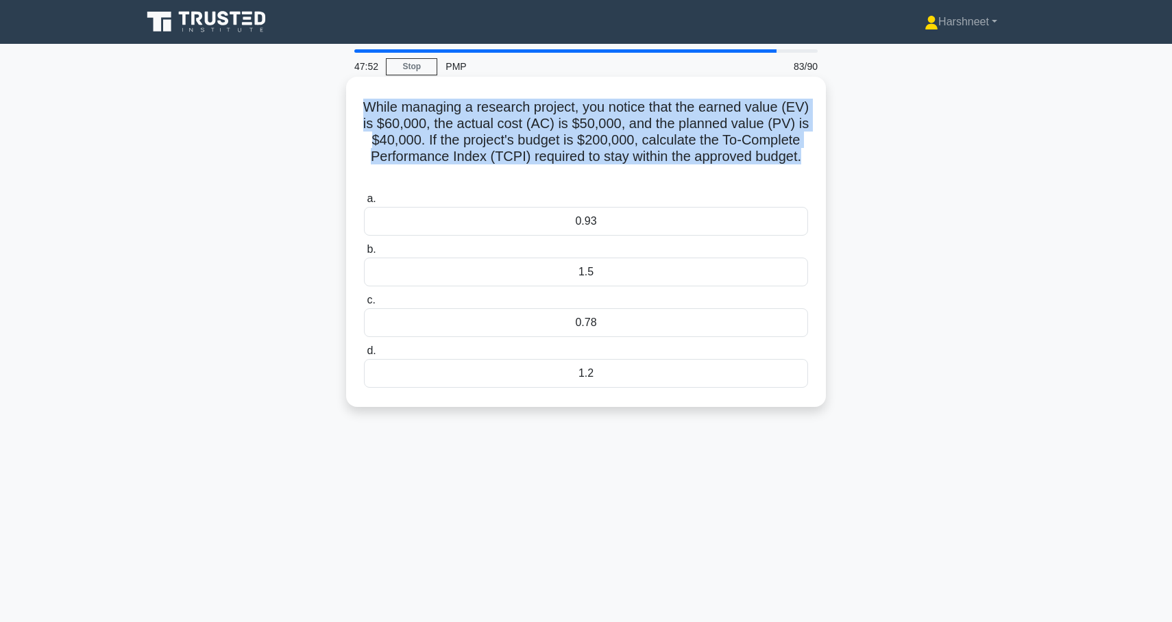
drag, startPoint x: 362, startPoint y: 106, endPoint x: 809, endPoint y: 156, distance: 449.4
click at [809, 156] on div "While managing a research project, you notice that the earned value (EV) is $60…" at bounding box center [585, 241] width 469 height 319
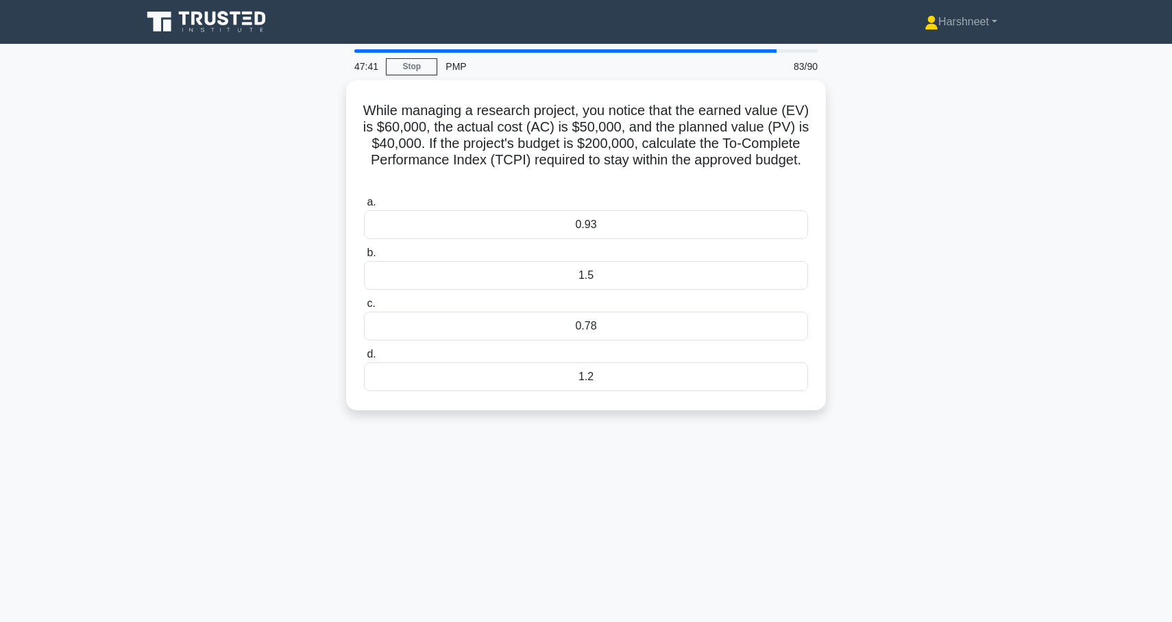
click at [277, 367] on div "While managing a research project, you notice that the earned value (EV) is $60…" at bounding box center [586, 253] width 904 height 347
click at [433, 220] on div "0.93" at bounding box center [586, 221] width 444 height 29
click at [364, 203] on input "a. 0.93" at bounding box center [364, 199] width 0 height 9
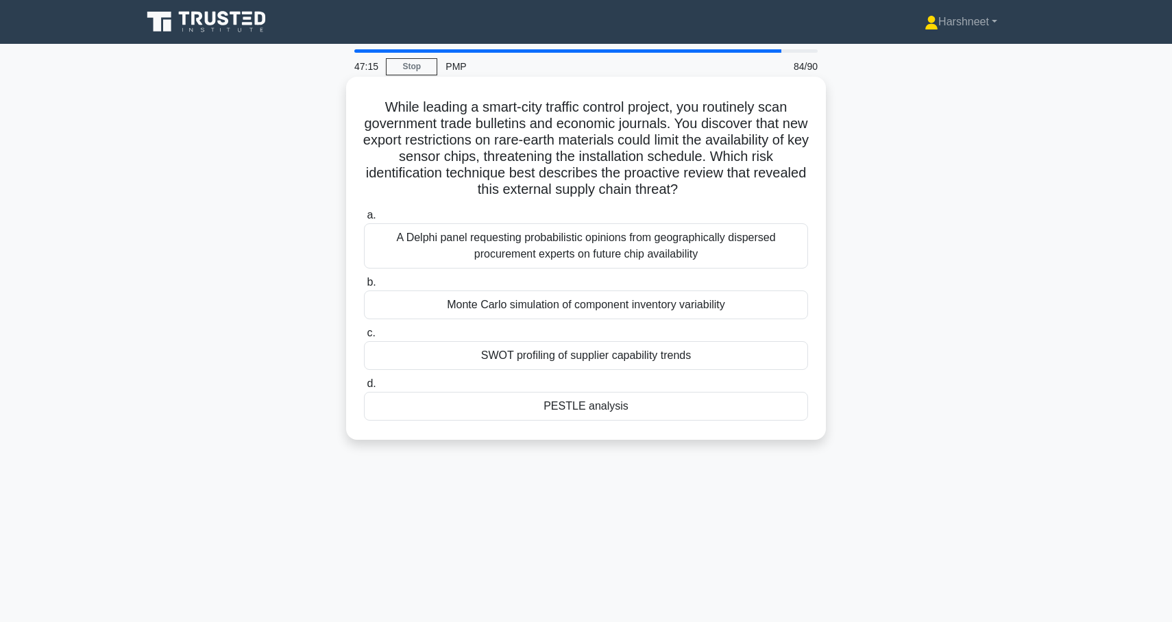
click at [445, 245] on div "A Delphi panel requesting probabilistic opinions from geographically dispersed …" at bounding box center [586, 245] width 444 height 45
click at [364, 220] on input "a. A Delphi panel requesting probabilistic opinions from geographically dispers…" at bounding box center [364, 215] width 0 height 9
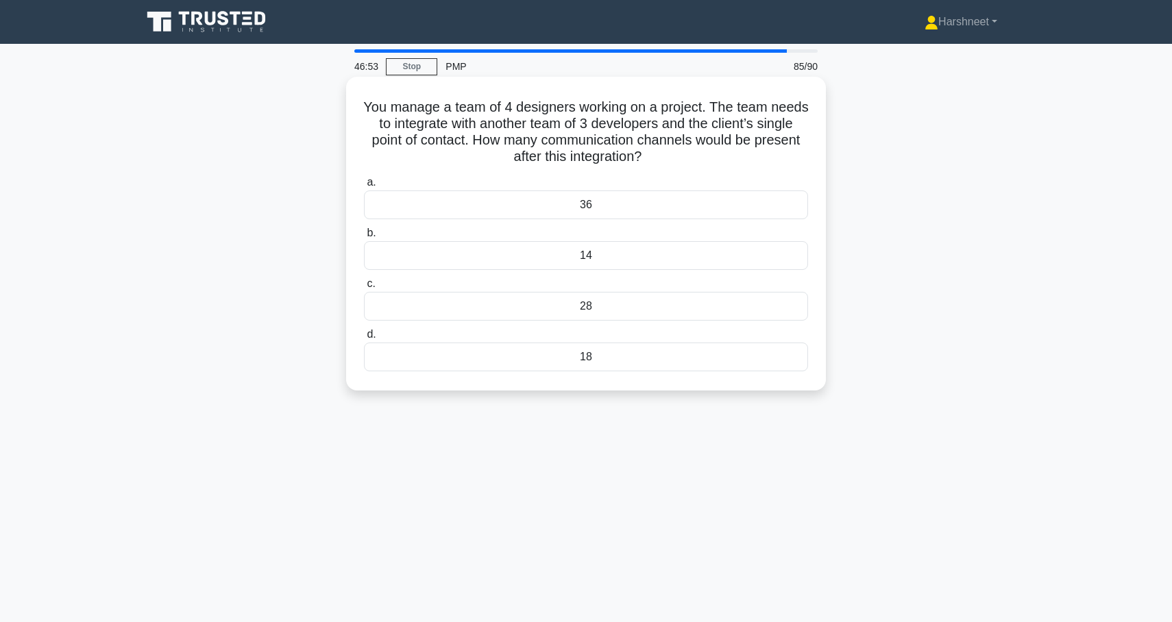
drag, startPoint x: 366, startPoint y: 100, endPoint x: 609, endPoint y: 360, distance: 355.8
click at [610, 360] on div "You manage a team of 4 designers working on a project. The team needs to integr…" at bounding box center [585, 233] width 469 height 303
click at [679, 1] on nav "Harshneet Profile Settings" at bounding box center [586, 22] width 1172 height 44
click at [395, 310] on div "28" at bounding box center [586, 306] width 444 height 29
click at [364, 288] on input "c. 28" at bounding box center [364, 284] width 0 height 9
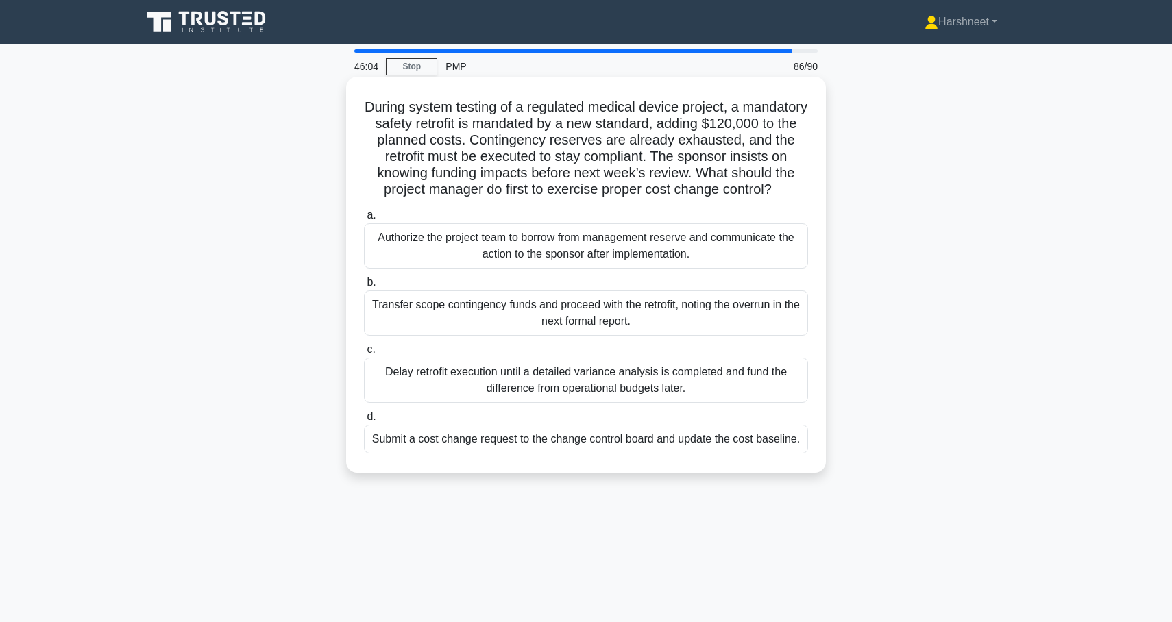
click at [369, 443] on div "Submit a cost change request to the change control board and update the cost ba…" at bounding box center [586, 439] width 444 height 29
click at [364, 421] on input "d. Submit a cost change request to the change control board and update the cost…" at bounding box center [364, 416] width 0 height 9
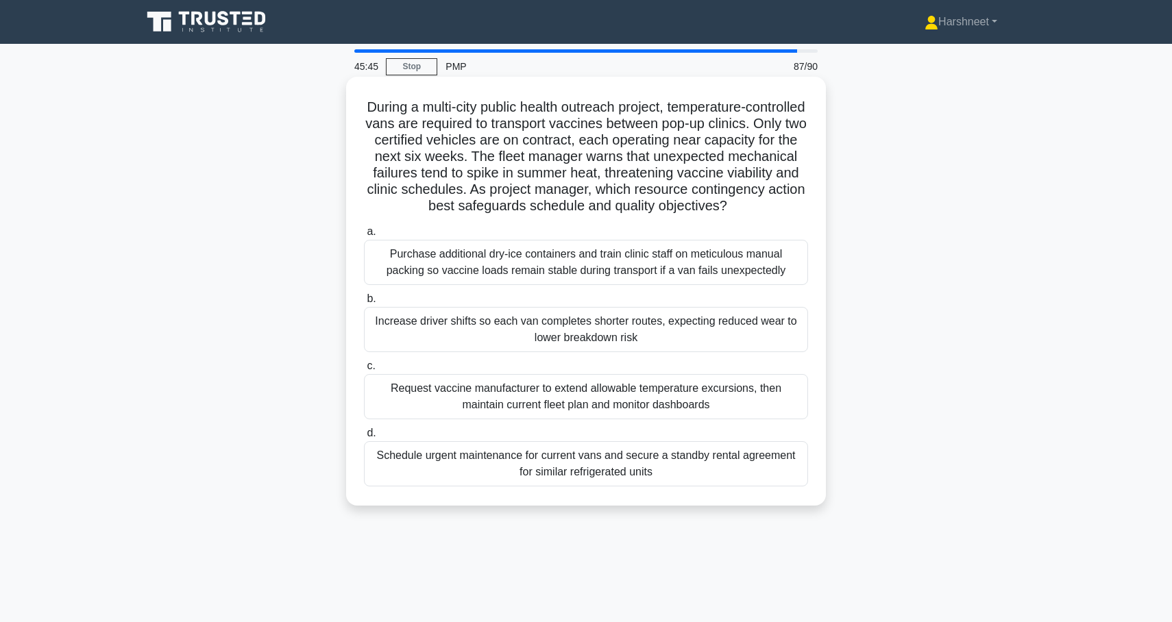
click at [490, 475] on div "Schedule urgent maintenance for current vans and secure a standby rental agreem…" at bounding box center [586, 463] width 444 height 45
click at [364, 438] on input "d. Schedule urgent maintenance for current vans and secure a standby rental agr…" at bounding box center [364, 433] width 0 height 9
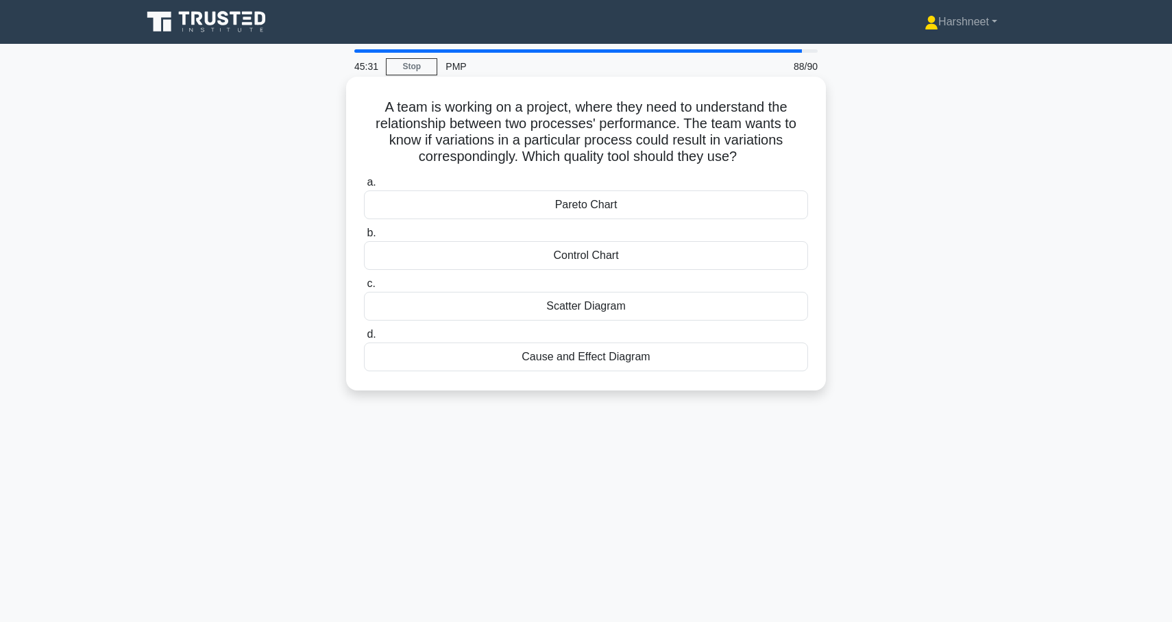
drag, startPoint x: 384, startPoint y: 108, endPoint x: 693, endPoint y: 370, distance: 404.9
click at [693, 370] on div "A team is working on a project, where they need to understand the relationship …" at bounding box center [585, 233] width 469 height 303
click at [267, 295] on div "A team is working on a project, where they need to understand the relationship …" at bounding box center [586, 245] width 904 height 330
click at [436, 312] on div "Scatter Diagram" at bounding box center [586, 306] width 444 height 29
click at [364, 288] on input "c. Scatter Diagram" at bounding box center [364, 284] width 0 height 9
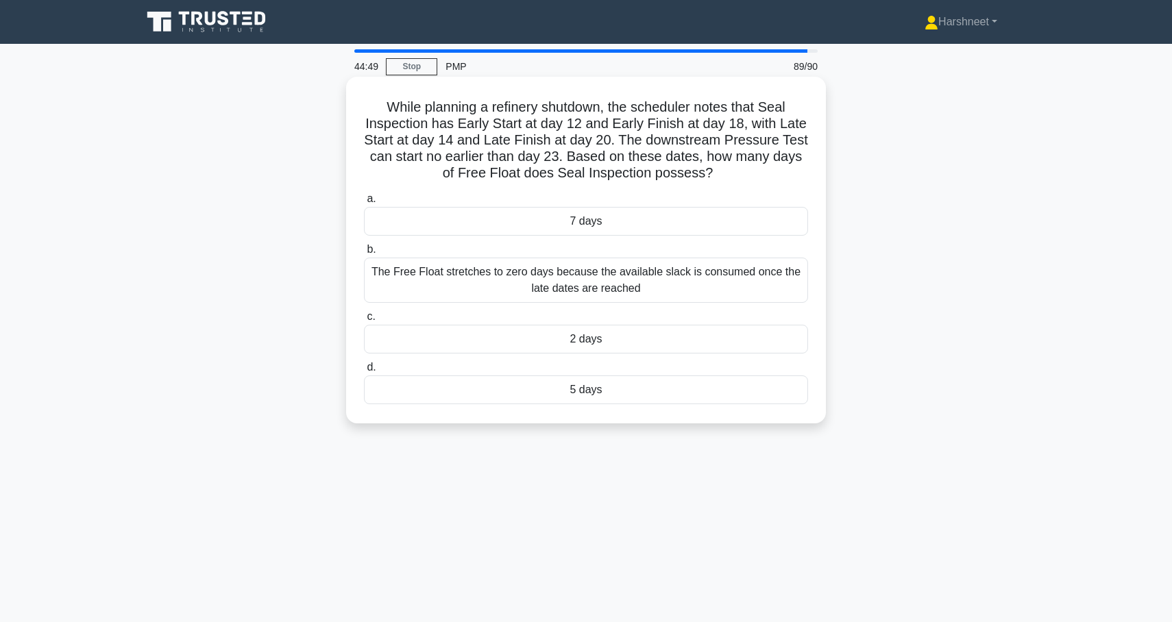
click at [468, 343] on div "2 days" at bounding box center [586, 339] width 444 height 29
click at [364, 321] on input "c. 2 days" at bounding box center [364, 316] width 0 height 9
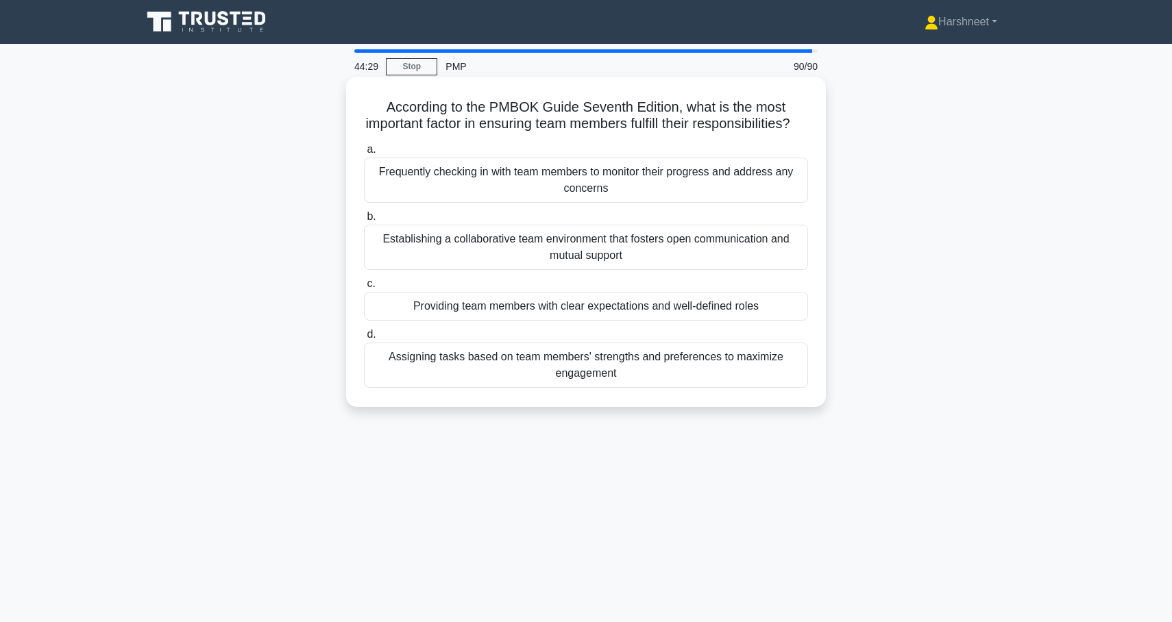
click at [486, 270] on div "Establishing a collaborative team environment that fosters open communication a…" at bounding box center [586, 247] width 444 height 45
click at [364, 221] on input "b. Establishing a collaborative team environment that fosters open communicatio…" at bounding box center [364, 216] width 0 height 9
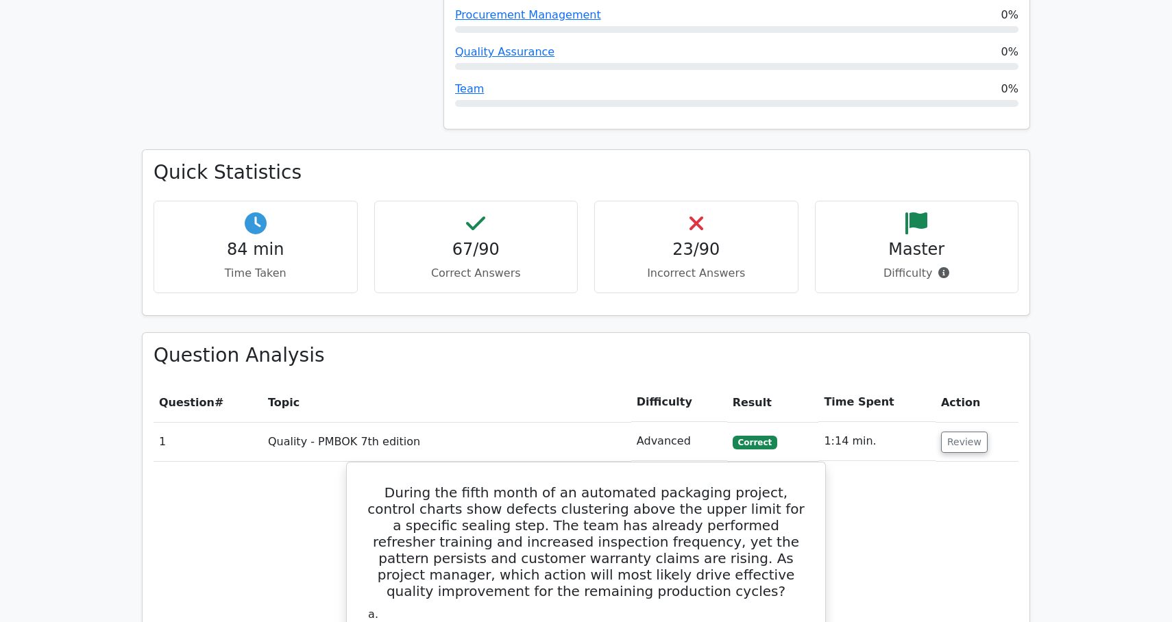
scroll to position [1607, 0]
